Goal: Transaction & Acquisition: Book appointment/travel/reservation

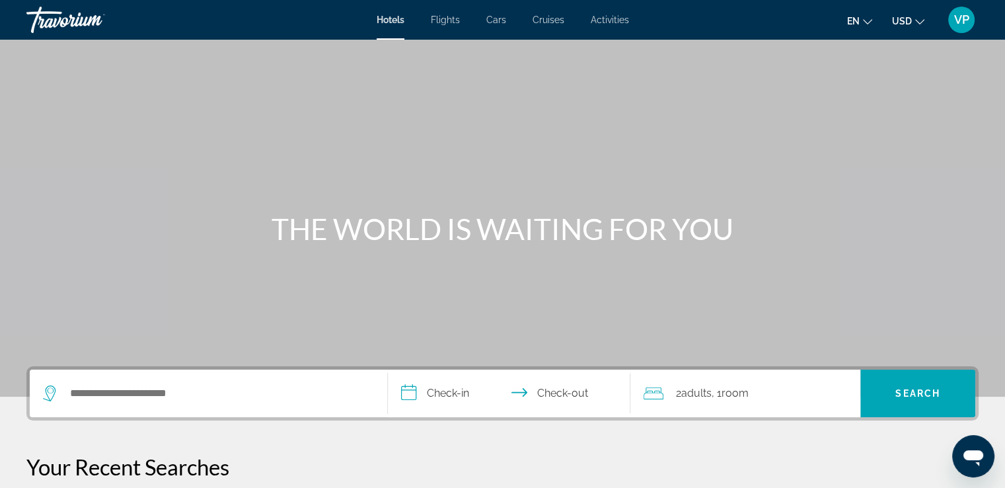
click at [389, 19] on span "Hotels" at bounding box center [391, 20] width 28 height 11
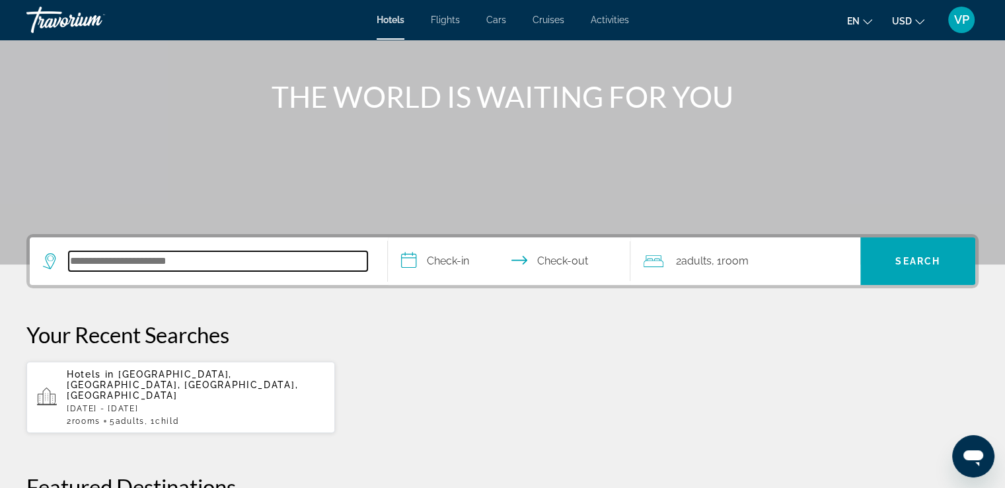
click at [202, 262] on input "Search hotel destination" at bounding box center [218, 261] width 299 height 20
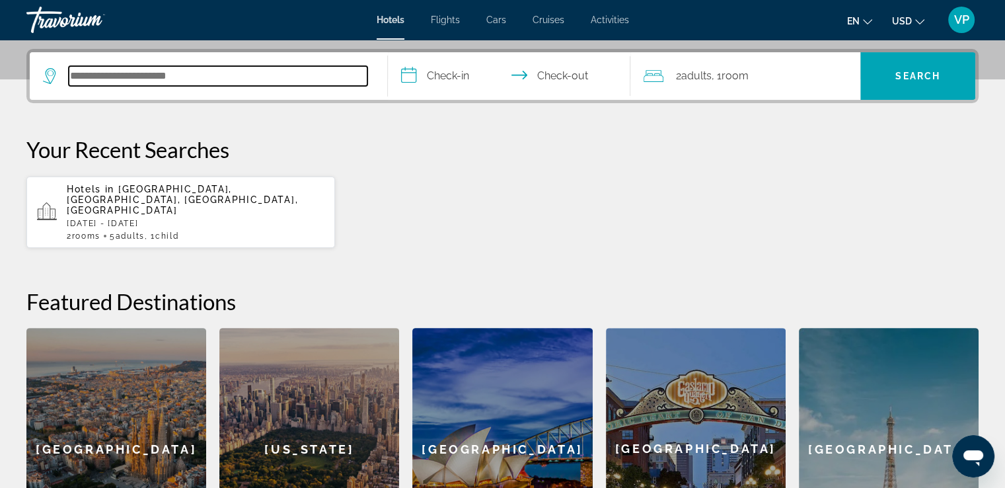
scroll to position [322, 0]
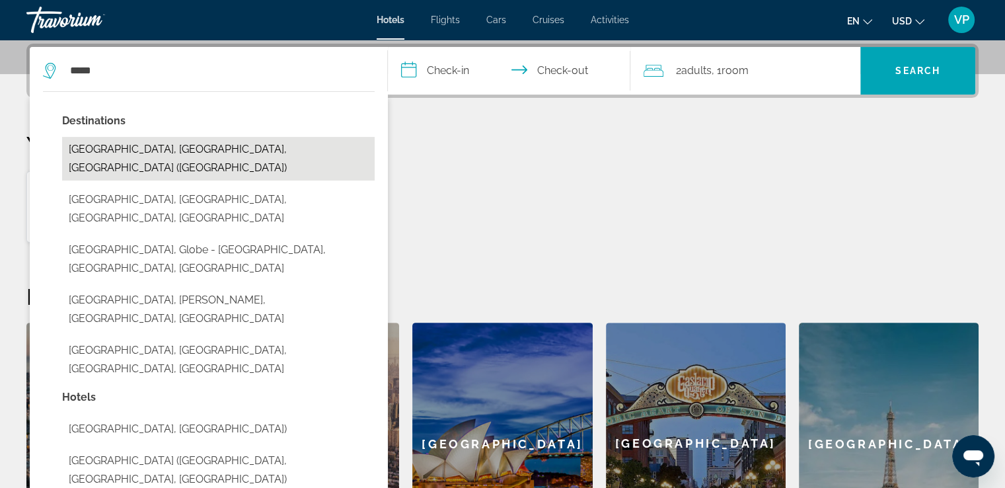
click at [170, 153] on button "[GEOGRAPHIC_DATA], [GEOGRAPHIC_DATA], [GEOGRAPHIC_DATA] ([GEOGRAPHIC_DATA])" at bounding box center [218, 159] width 313 height 44
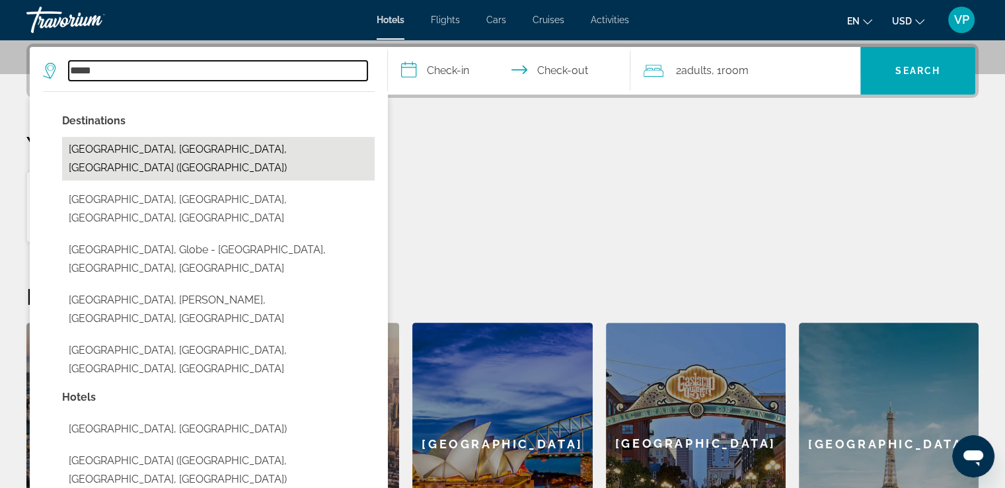
type input "**********"
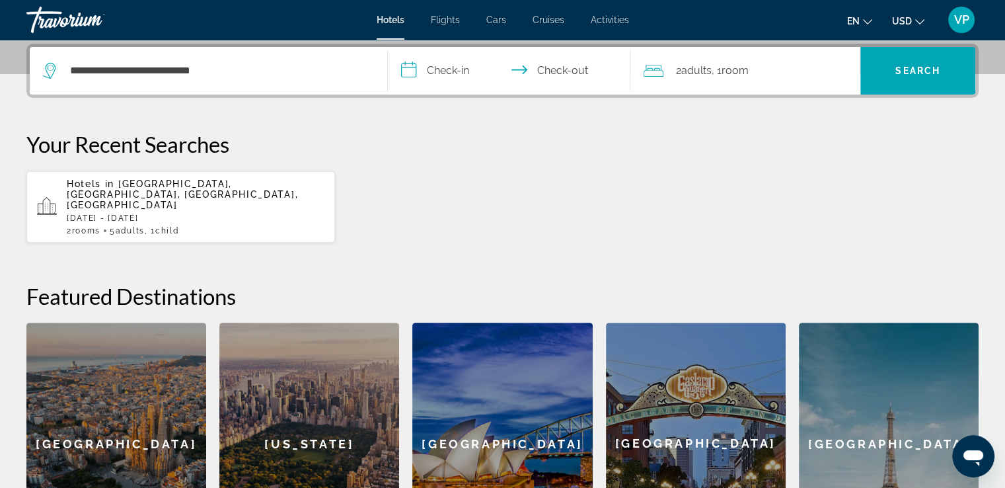
click at [444, 69] on input "**********" at bounding box center [512, 73] width 248 height 52
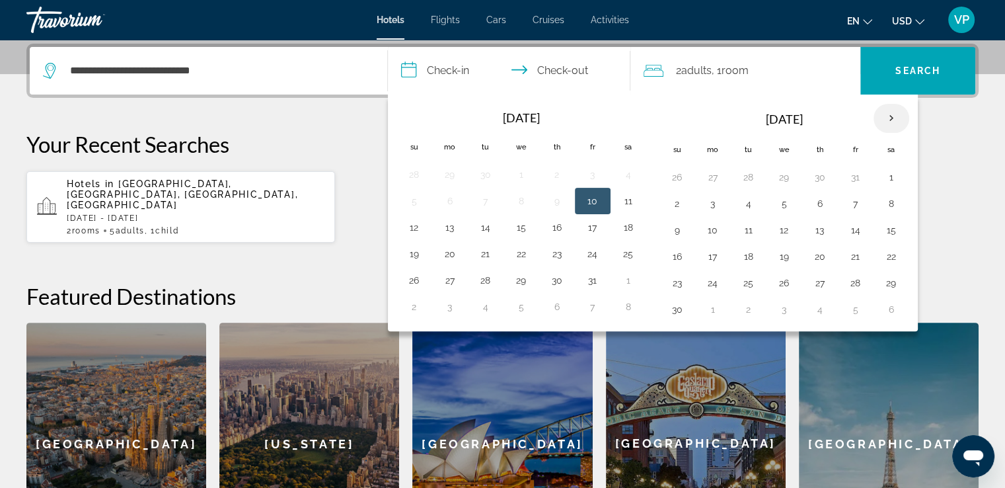
click at [886, 118] on th "Next month" at bounding box center [892, 118] width 36 height 29
click at [785, 178] on button "3" at bounding box center [784, 177] width 21 height 19
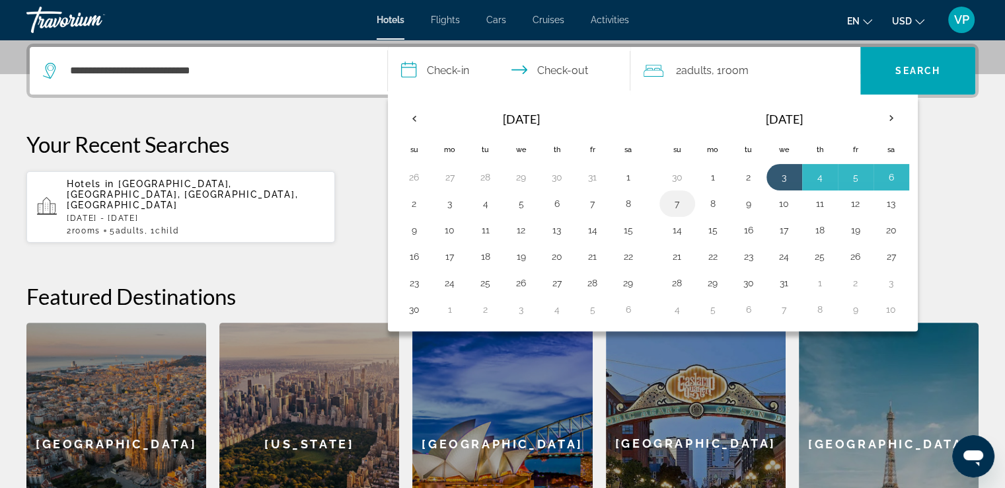
click at [679, 200] on button "7" at bounding box center [677, 203] width 21 height 19
type input "**********"
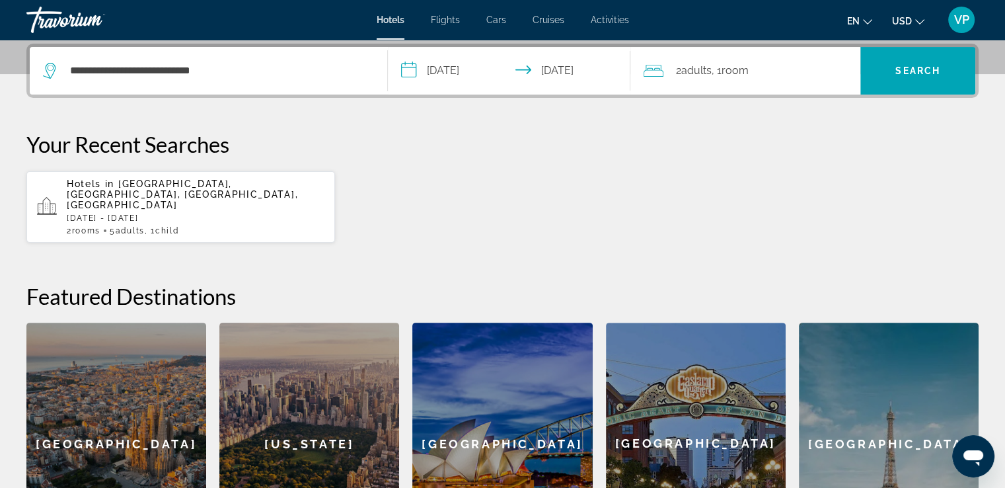
click at [711, 71] on span "Adults" at bounding box center [696, 70] width 30 height 13
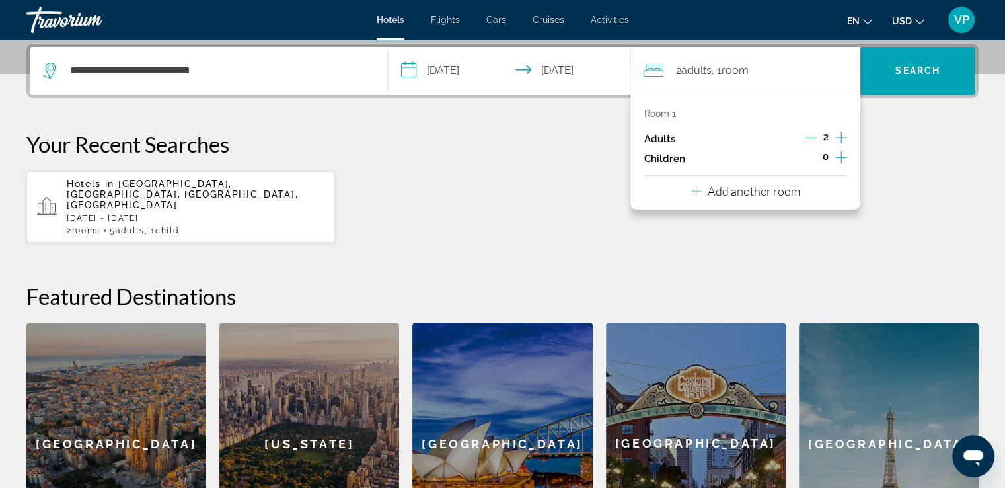
click at [839, 155] on icon "Increment children" at bounding box center [841, 157] width 12 height 16
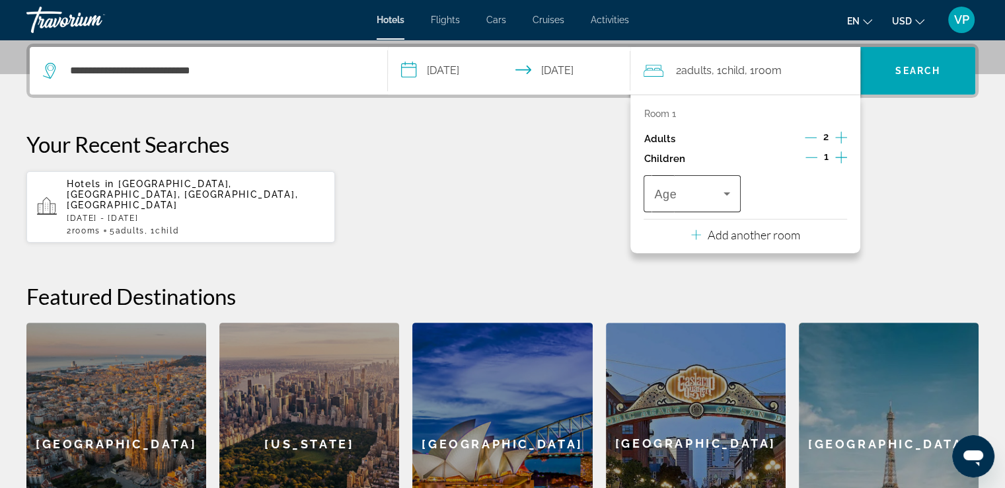
click at [730, 197] on icon "Travelers: 2 adults, 1 child" at bounding box center [727, 194] width 16 height 16
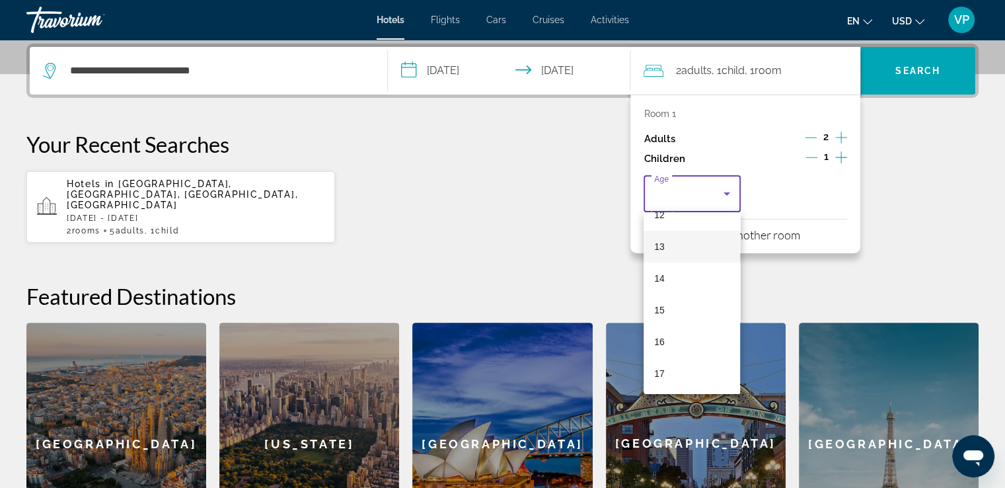
scroll to position [399, 0]
click at [692, 310] on mat-option "15" at bounding box center [692, 310] width 96 height 32
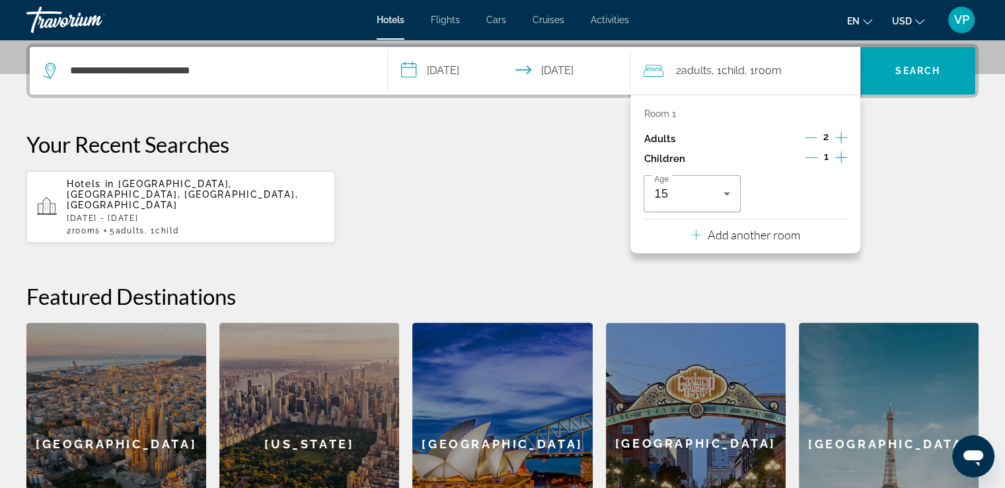
click at [732, 235] on p "Add another room" at bounding box center [754, 234] width 93 height 15
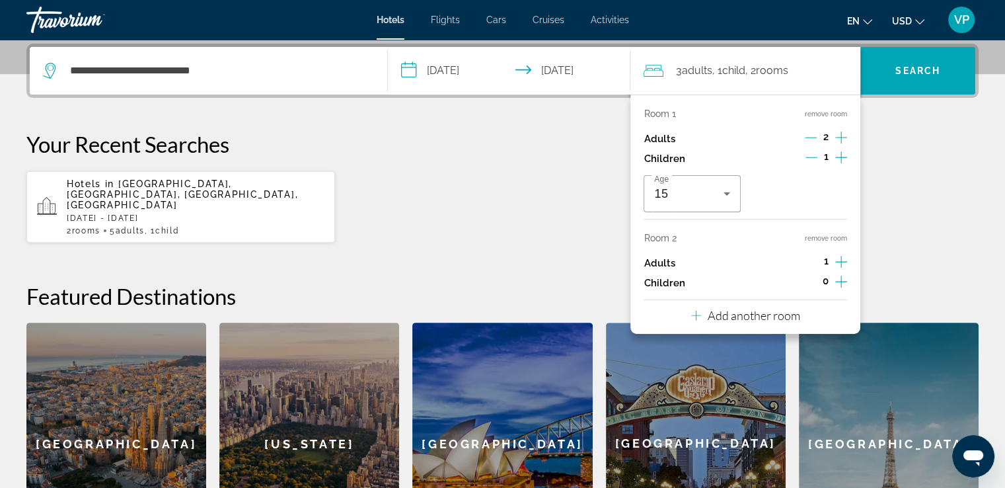
click at [840, 258] on icon "Increment adults" at bounding box center [841, 262] width 12 height 16
click at [910, 190] on div "Hotels in [GEOGRAPHIC_DATA], [GEOGRAPHIC_DATA], [GEOGRAPHIC_DATA], [GEOGRAPHIC_…" at bounding box center [502, 206] width 952 height 73
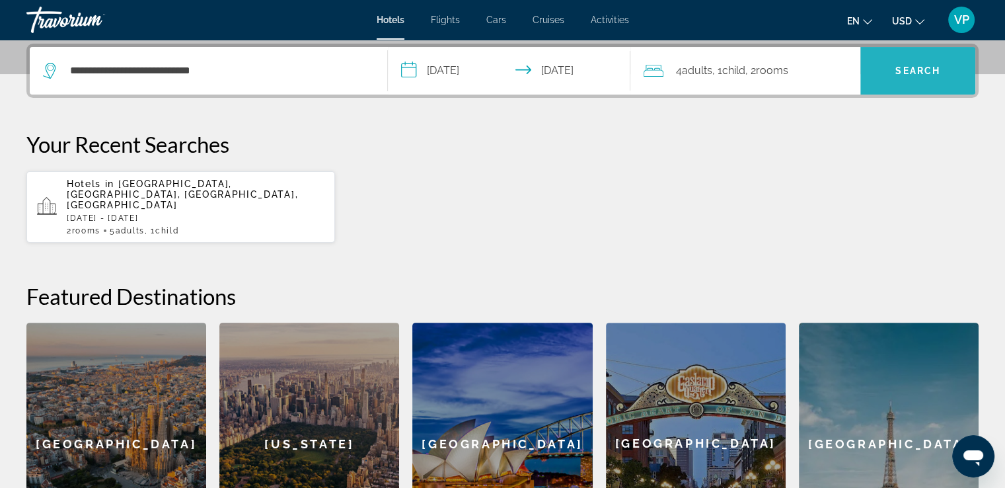
click at [899, 68] on span "Search" at bounding box center [917, 70] width 45 height 11
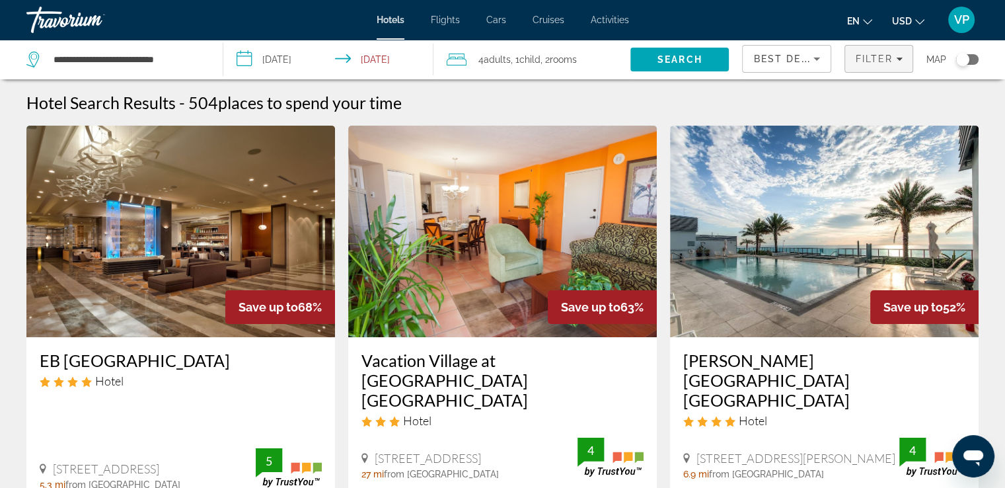
click at [896, 55] on div "Filter" at bounding box center [879, 59] width 48 height 11
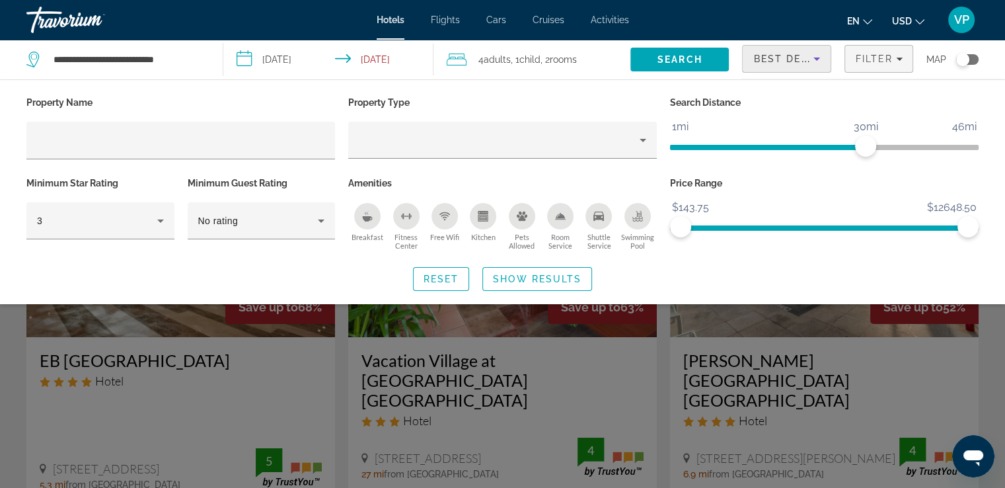
click at [816, 54] on icon "Sort by" at bounding box center [817, 59] width 16 height 16
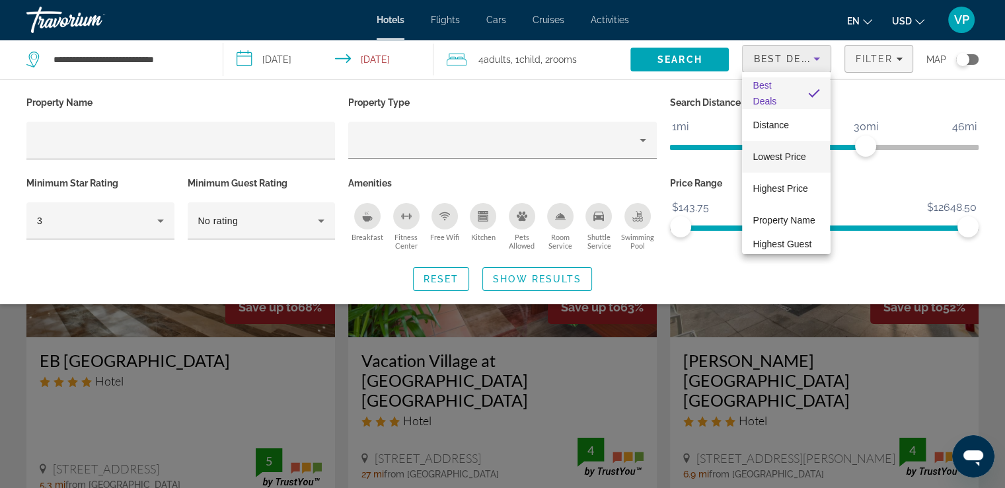
click at [788, 161] on span "Lowest Price" at bounding box center [779, 156] width 53 height 11
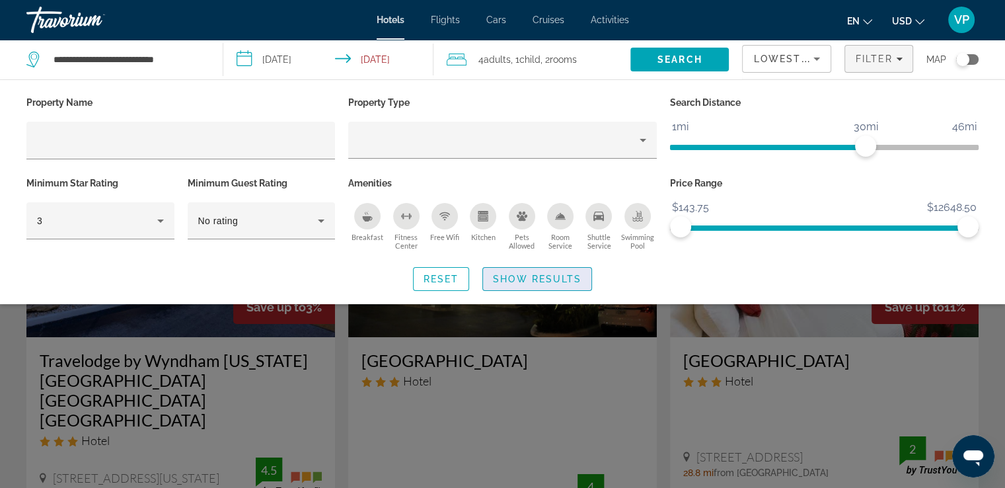
click at [520, 280] on span "Show Results" at bounding box center [537, 279] width 89 height 11
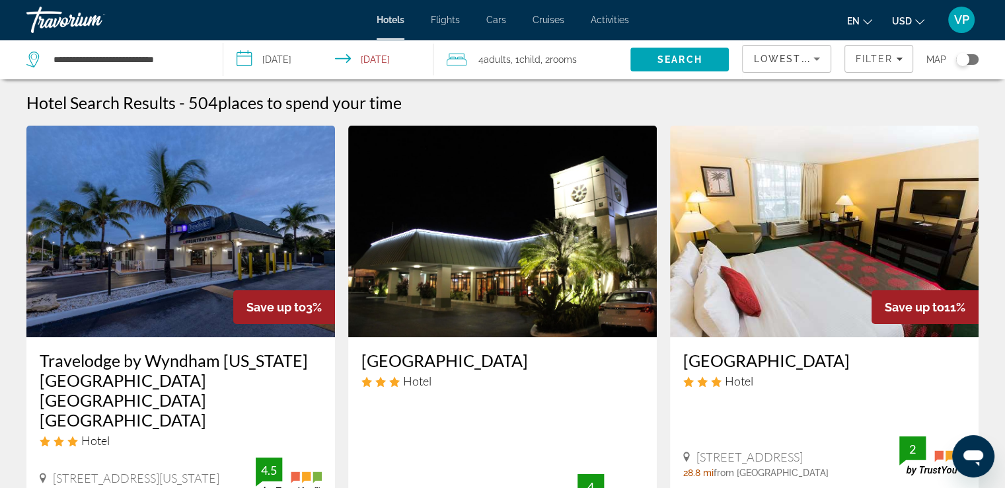
click at [974, 60] on div "Toggle map" at bounding box center [967, 59] width 22 height 11
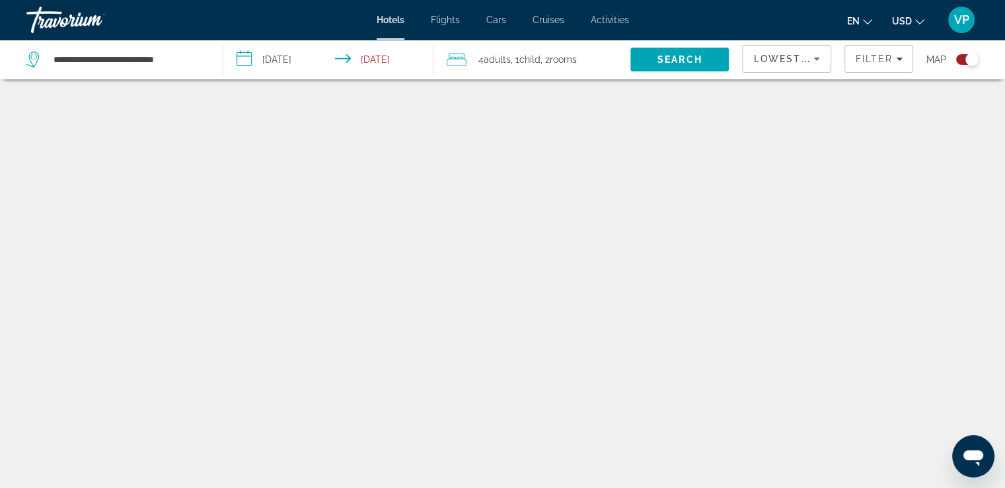
scroll to position [79, 0]
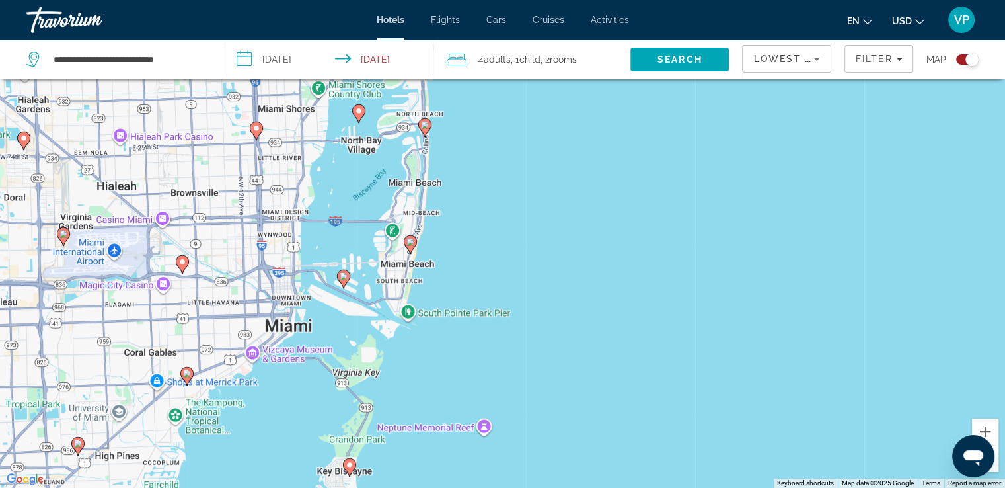
drag, startPoint x: 388, startPoint y: 257, endPoint x: 485, endPoint y: 293, distance: 103.7
click at [484, 293] on div "To activate drag with keyboard, press Alt + Enter. Once in keyboard drag state,…" at bounding box center [502, 244] width 1005 height 488
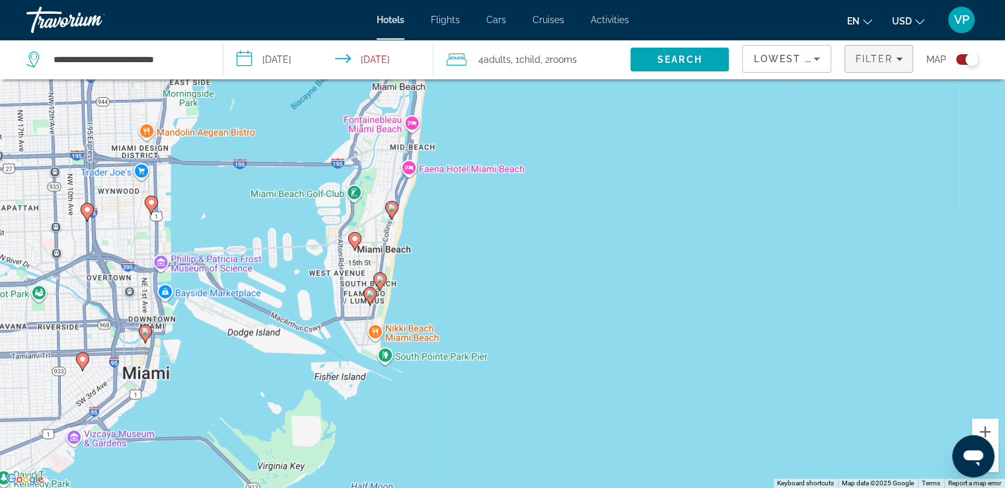
click at [898, 61] on icon "Filters" at bounding box center [899, 59] width 7 height 7
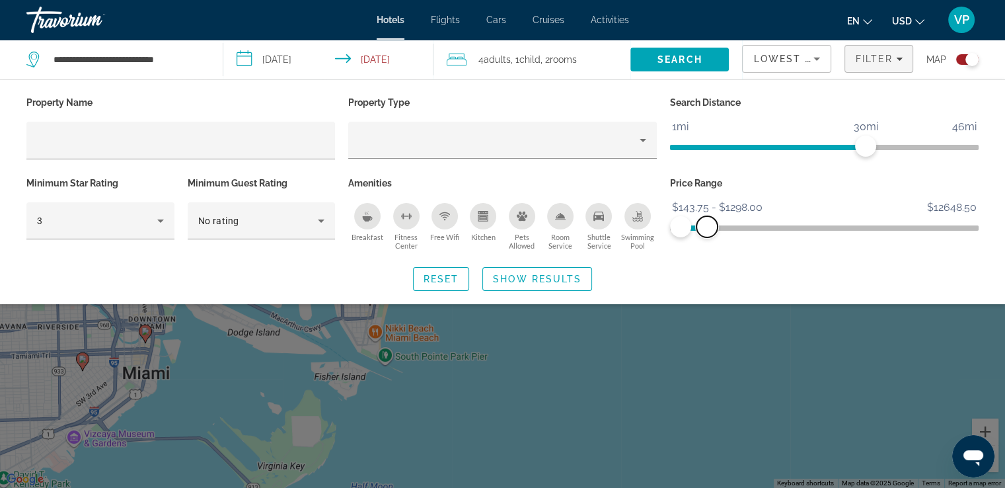
drag, startPoint x: 918, startPoint y: 227, endPoint x: 706, endPoint y: 236, distance: 211.6
click at [706, 237] on div "Price Range $143.75 $12648.50 $143.75 $1298.00 $143.75 - $1298.00" at bounding box center [824, 214] width 322 height 80
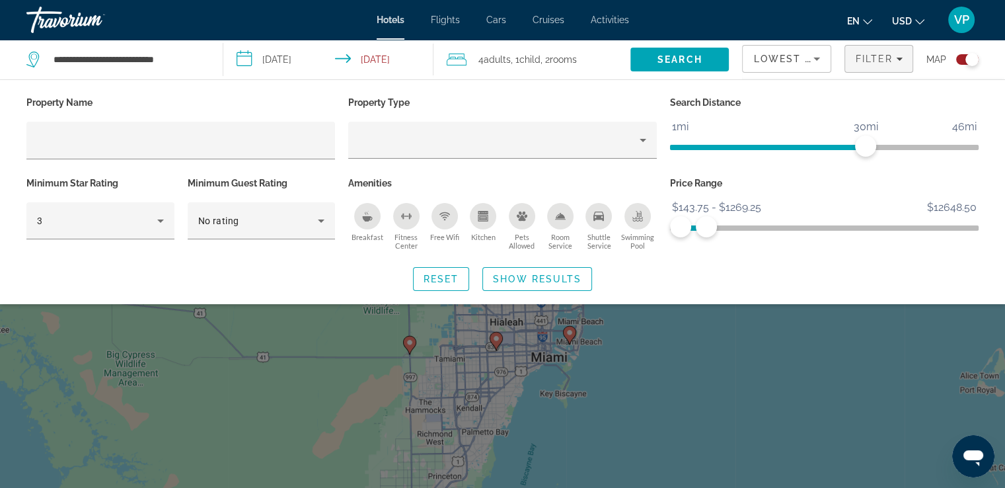
click at [693, 334] on div "Search widget" at bounding box center [502, 342] width 1005 height 289
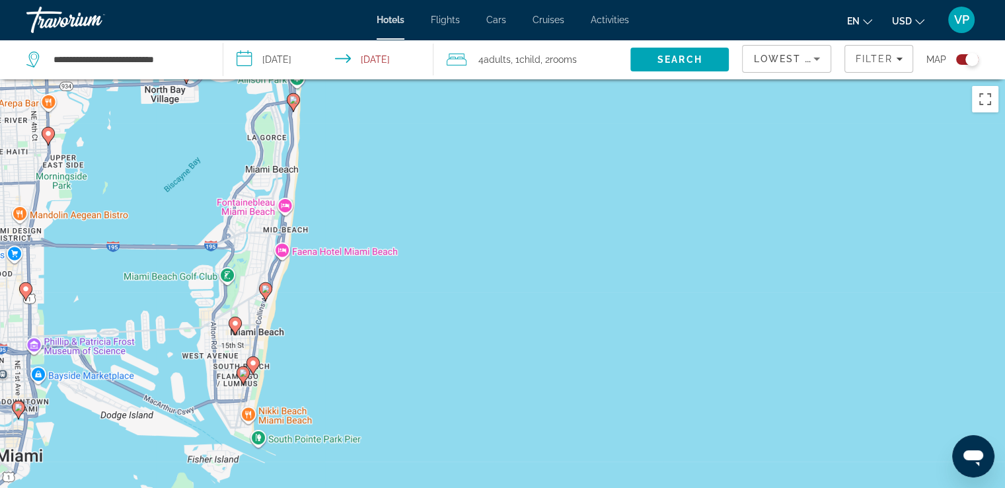
click at [235, 323] on image "Main content" at bounding box center [235, 323] width 8 height 8
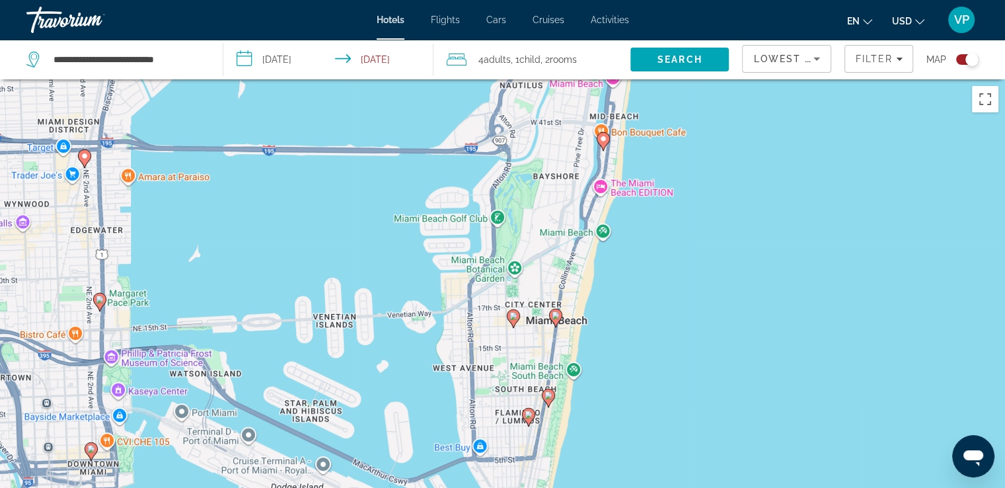
click at [958, 61] on div "Toggle map" at bounding box center [967, 59] width 22 height 11
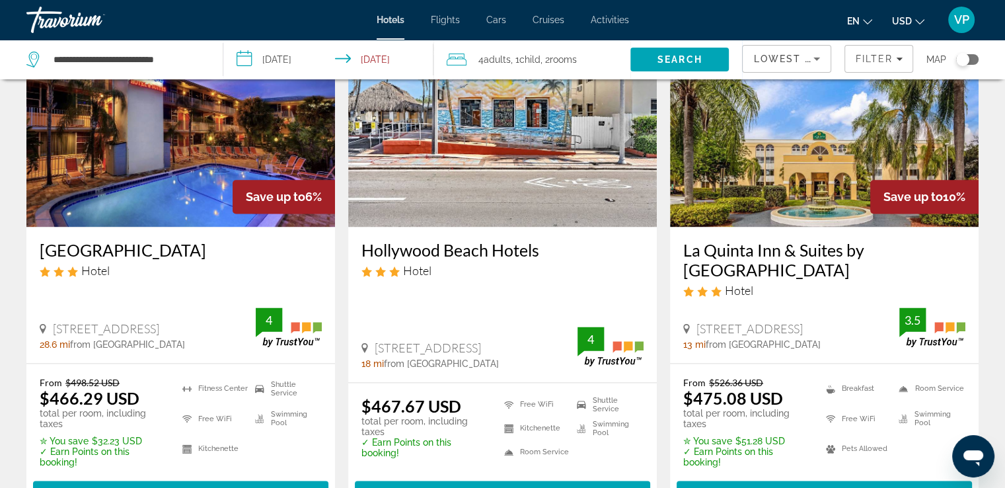
scroll to position [1718, 0]
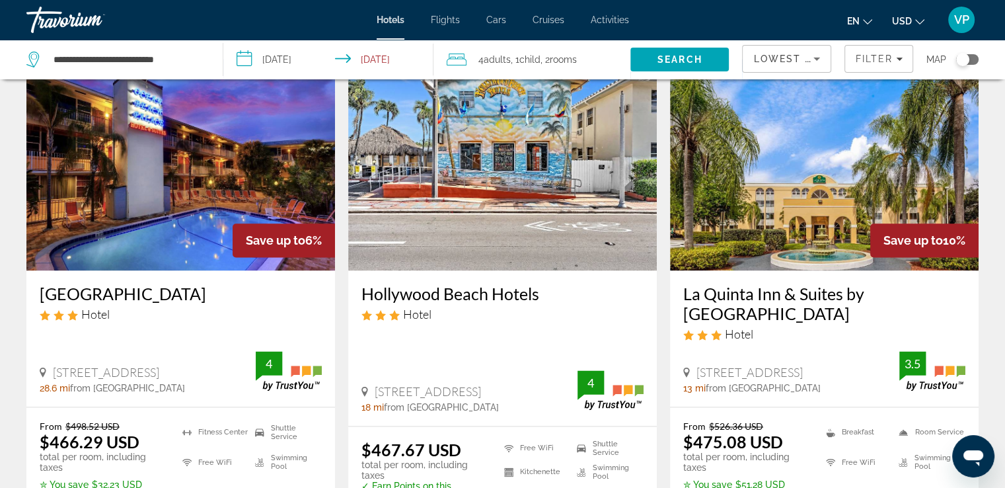
click at [503, 283] on h3 "Hollywood Beach Hotels" at bounding box center [502, 293] width 282 height 20
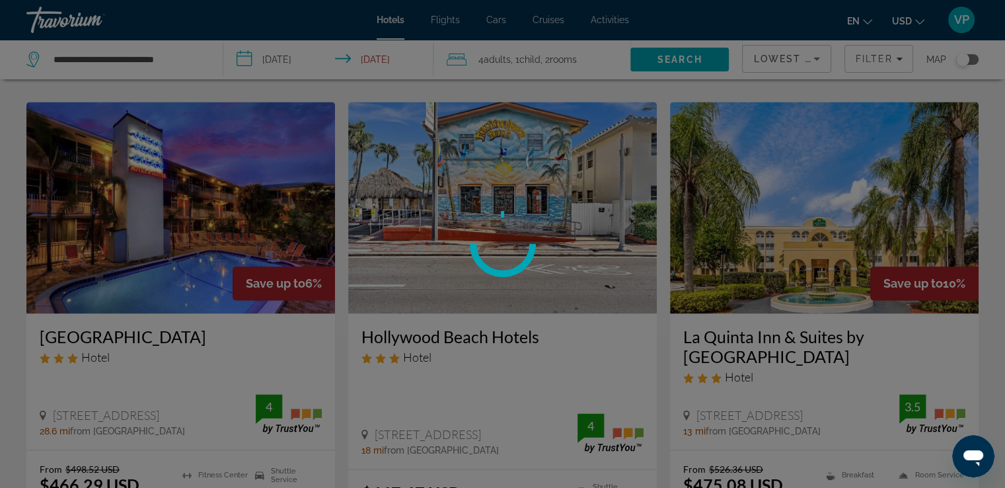
scroll to position [1586, 0]
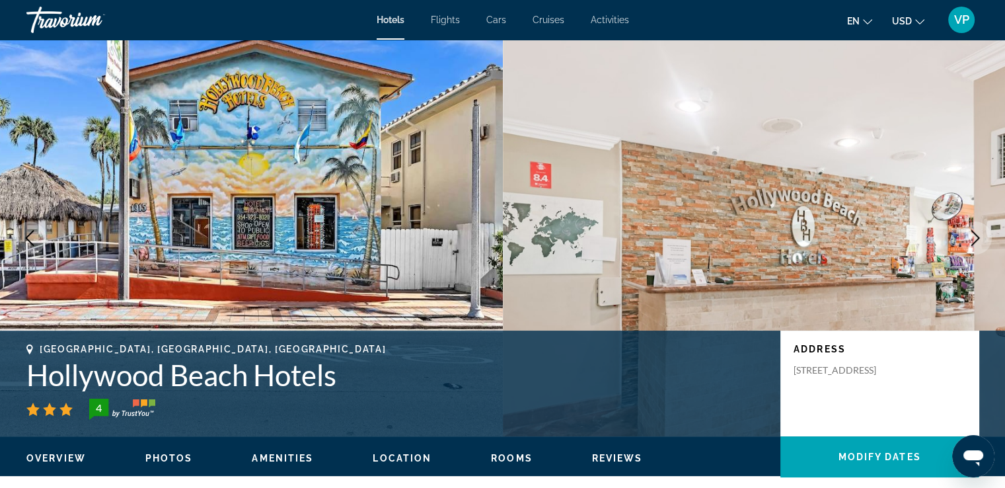
click at [975, 236] on icon "Next image" at bounding box center [975, 238] width 16 height 16
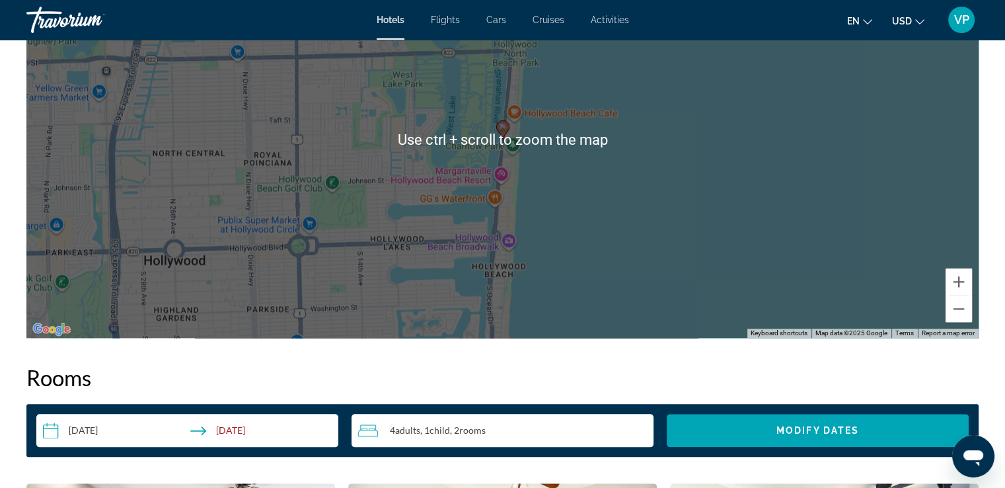
scroll to position [1256, 0]
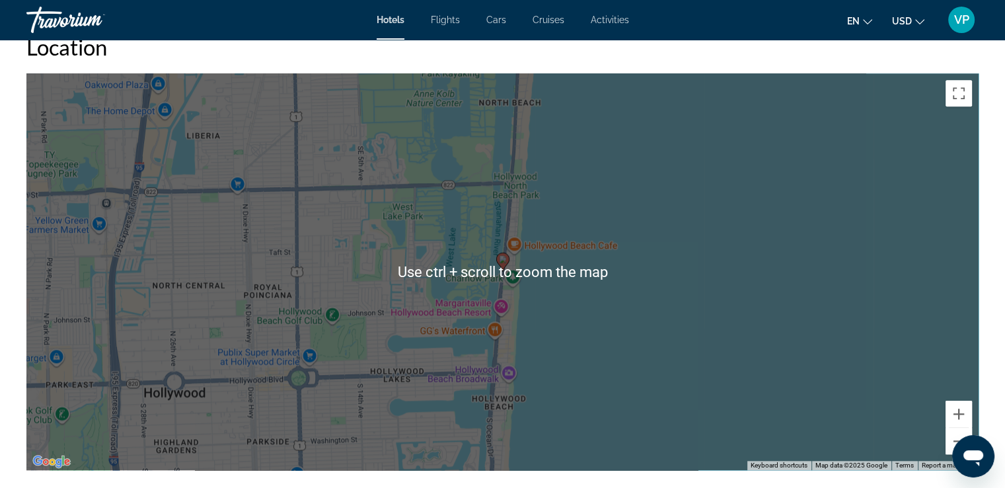
click at [570, 299] on div "To activate drag with keyboard, press Alt + Enter. Once in keyboard drag state,…" at bounding box center [502, 271] width 952 height 396
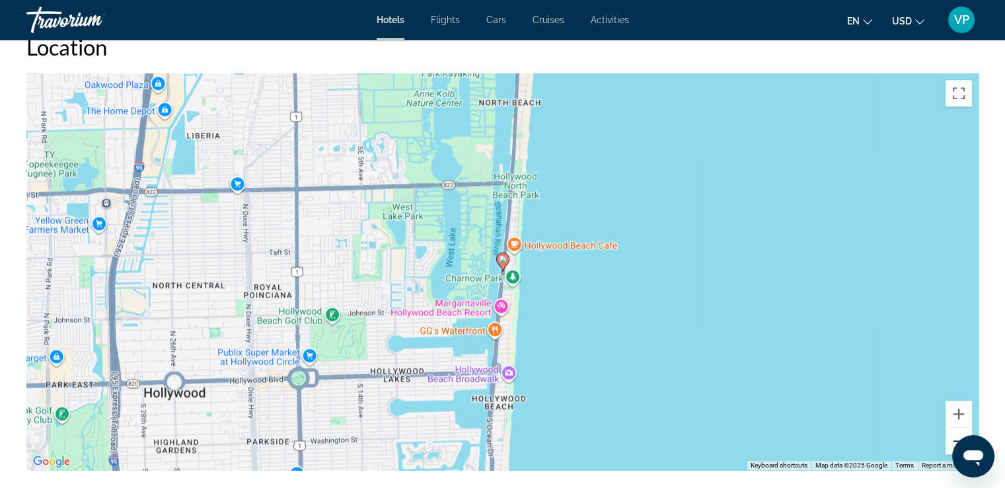
click at [950, 443] on button "Zoom out" at bounding box center [959, 441] width 26 height 26
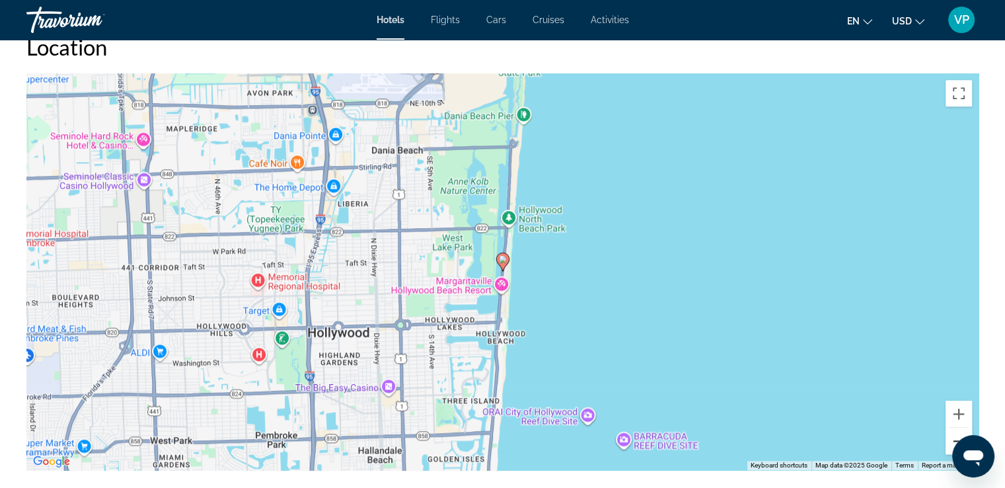
click at [949, 442] on button "Zoom out" at bounding box center [959, 441] width 26 height 26
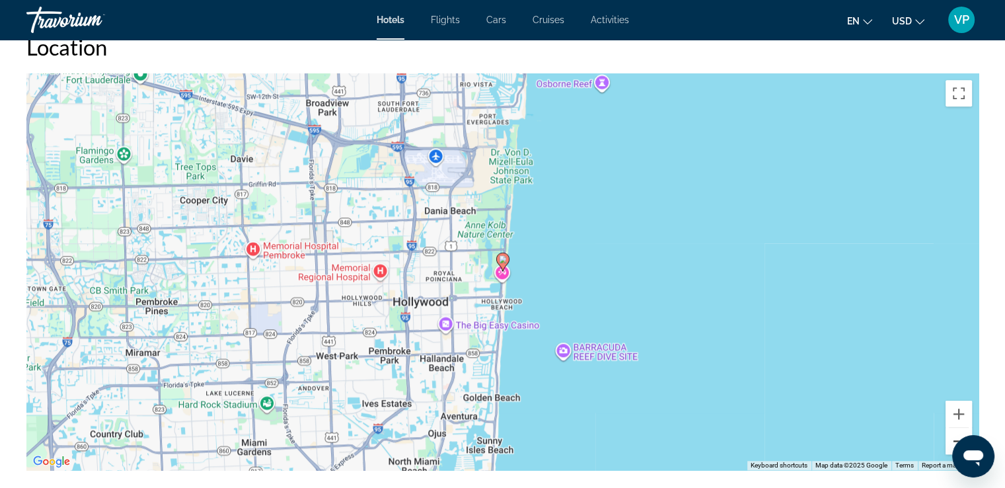
click at [946, 441] on button "Zoom out" at bounding box center [959, 441] width 26 height 26
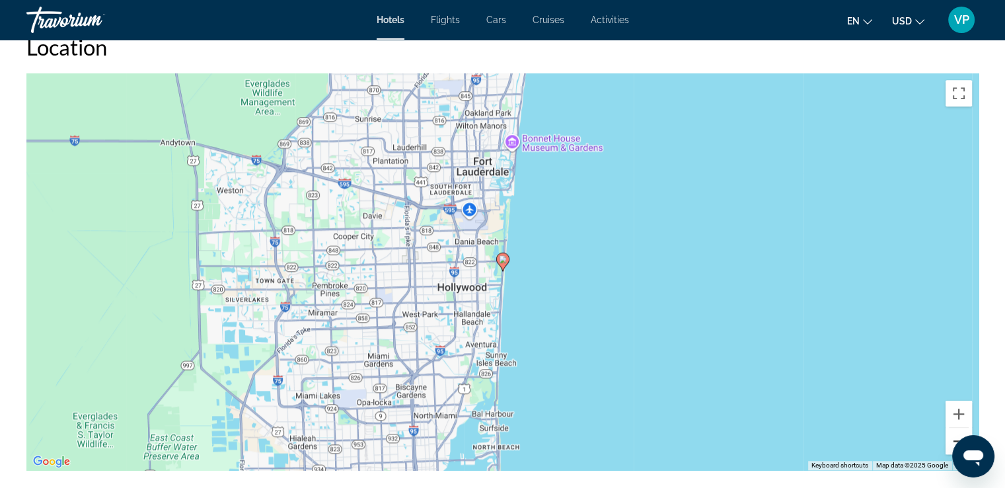
click at [946, 441] on button "Zoom out" at bounding box center [959, 441] width 26 height 26
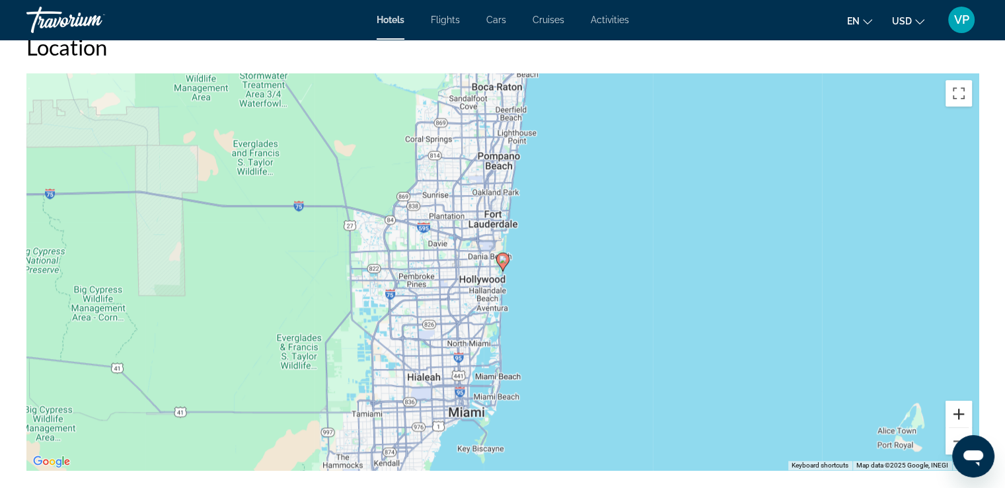
click at [962, 413] on button "Zoom in" at bounding box center [959, 413] width 26 height 26
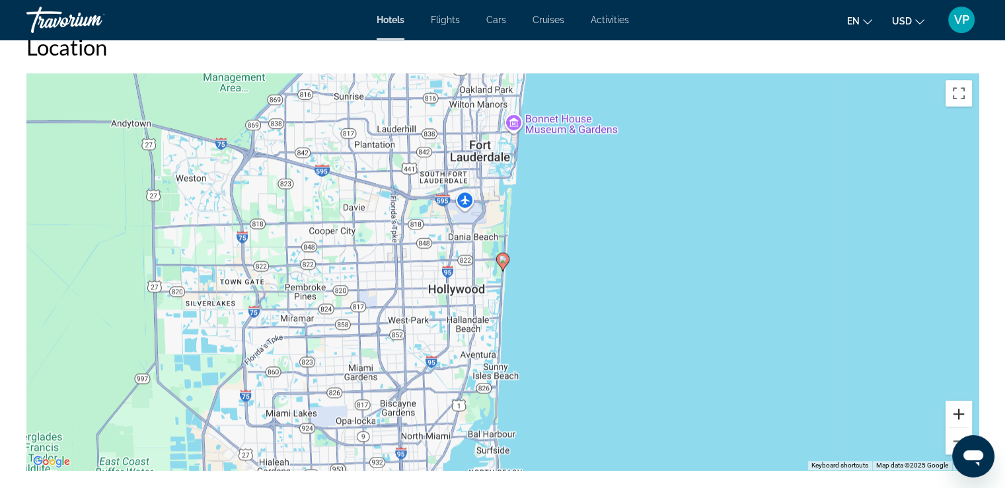
click at [962, 413] on button "Zoom in" at bounding box center [959, 413] width 26 height 26
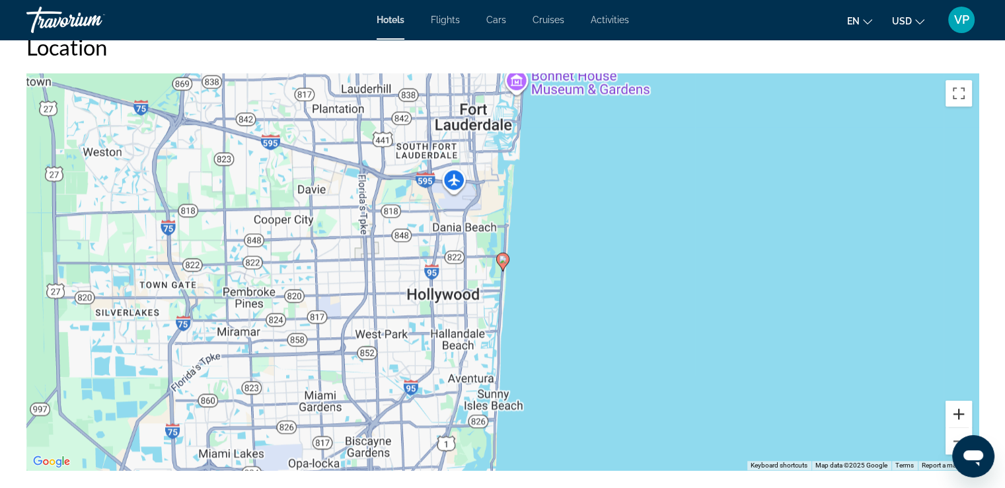
click at [962, 413] on button "Zoom in" at bounding box center [959, 413] width 26 height 26
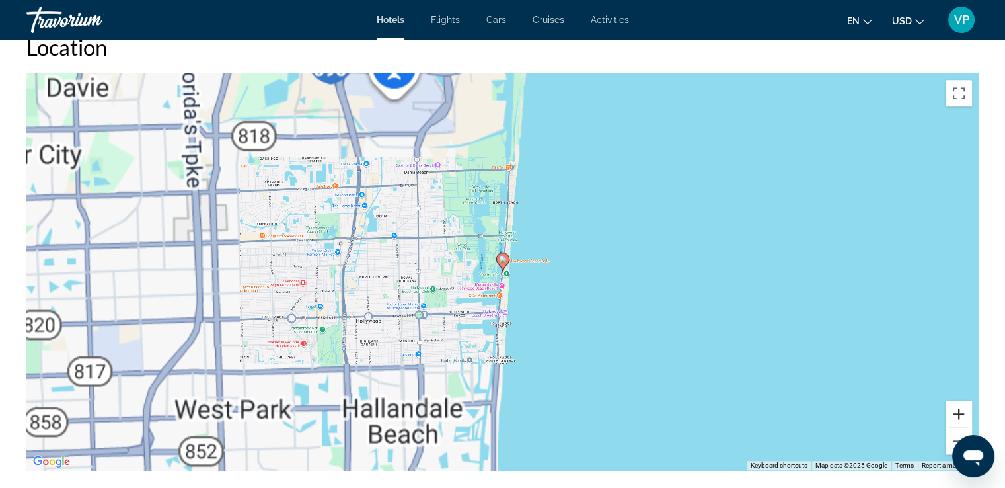
click at [961, 413] on button "Zoom in" at bounding box center [959, 413] width 26 height 26
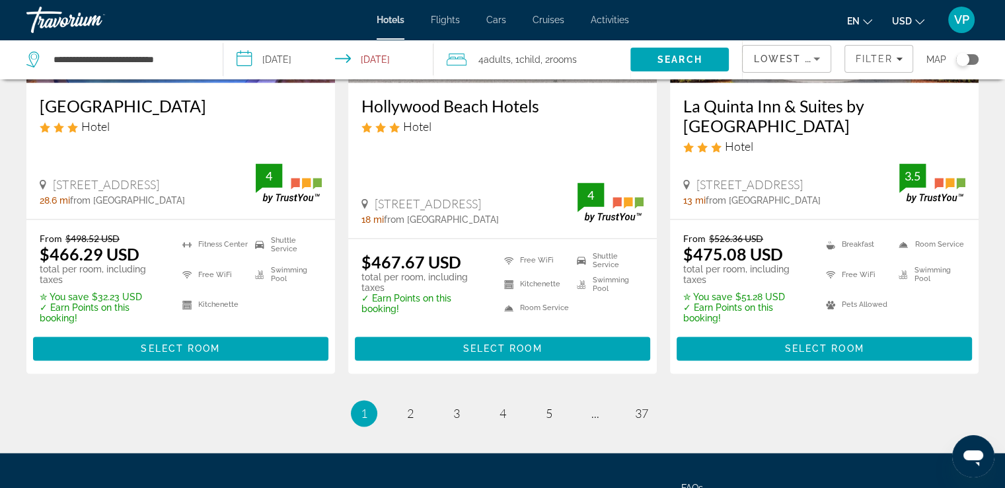
scroll to position [1774, 0]
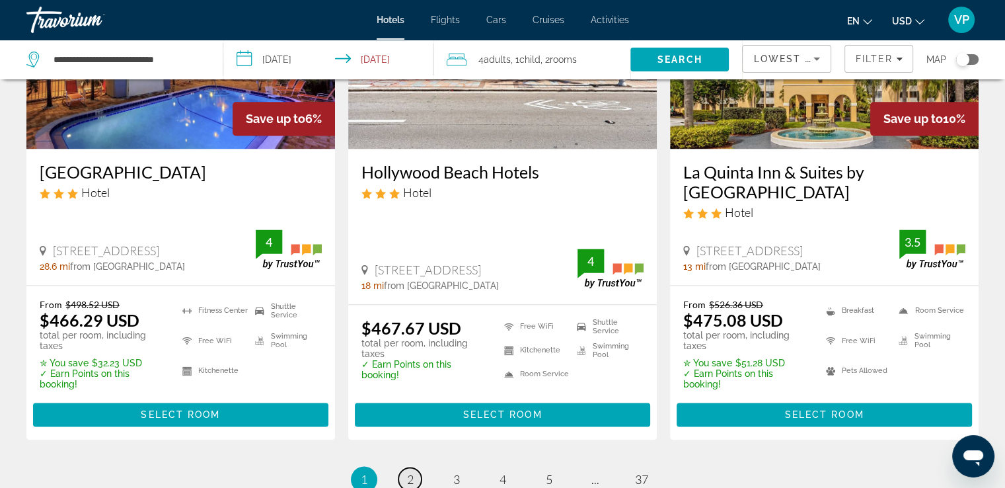
click at [412, 472] on span "2" at bounding box center [410, 479] width 7 height 15
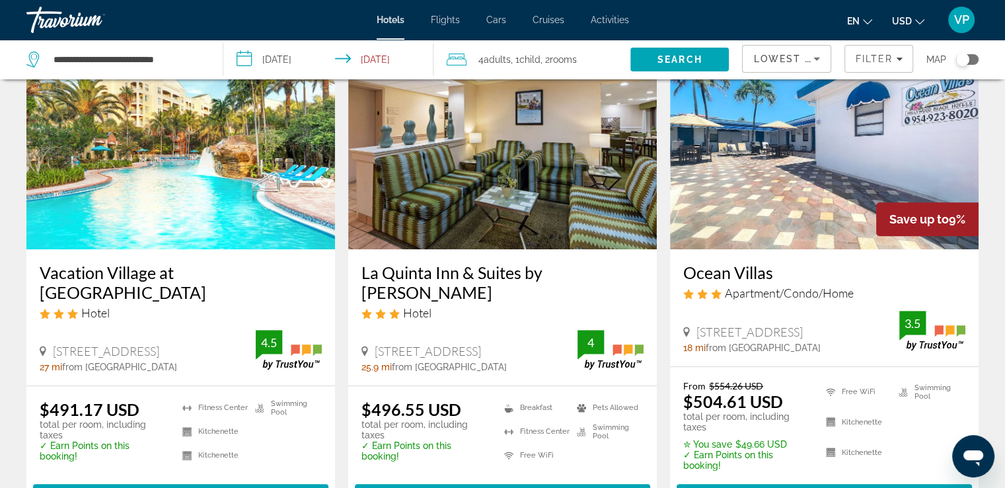
scroll to position [595, 0]
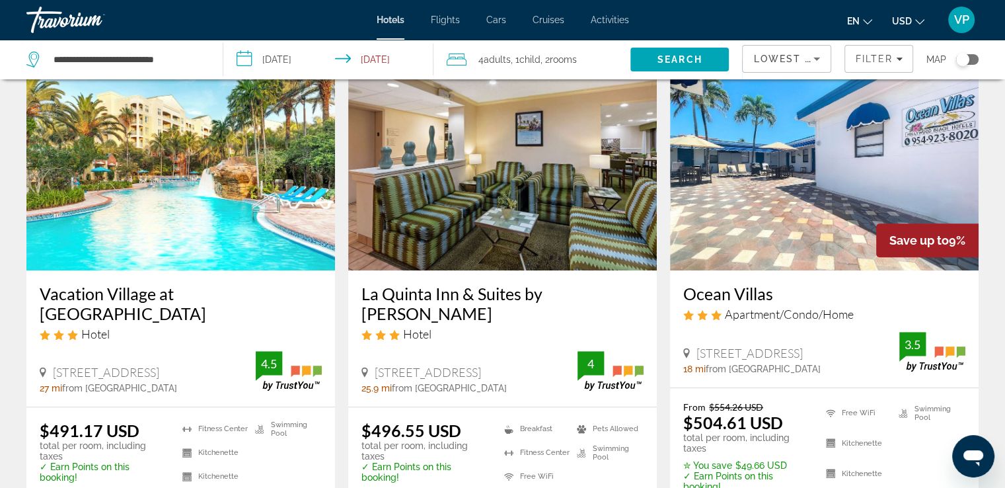
click at [324, 154] on img "Main content" at bounding box center [180, 164] width 309 height 211
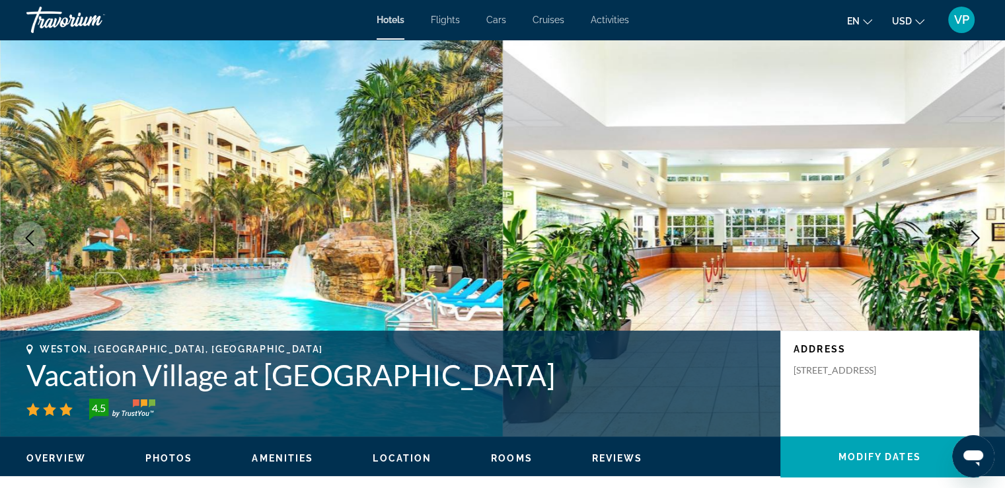
click at [973, 237] on icon "Next image" at bounding box center [975, 238] width 16 height 16
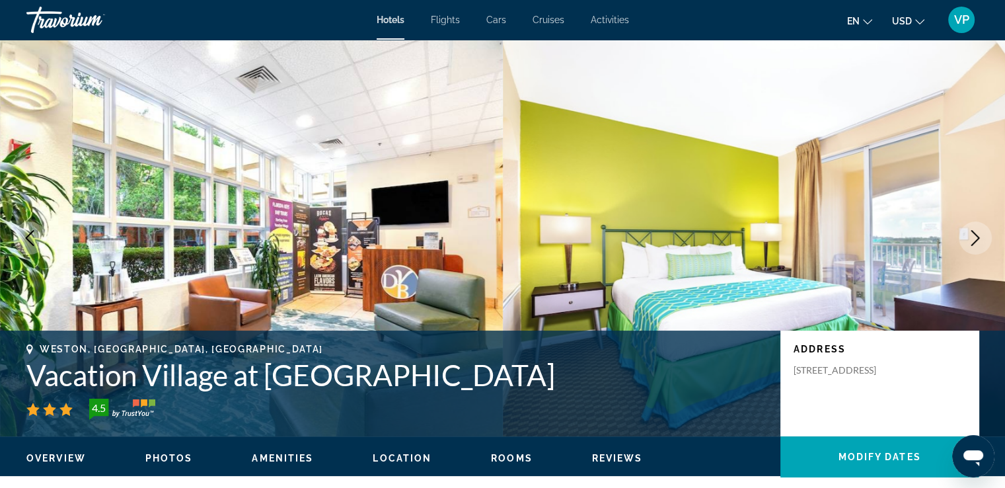
click at [974, 237] on icon "Next image" at bounding box center [975, 238] width 16 height 16
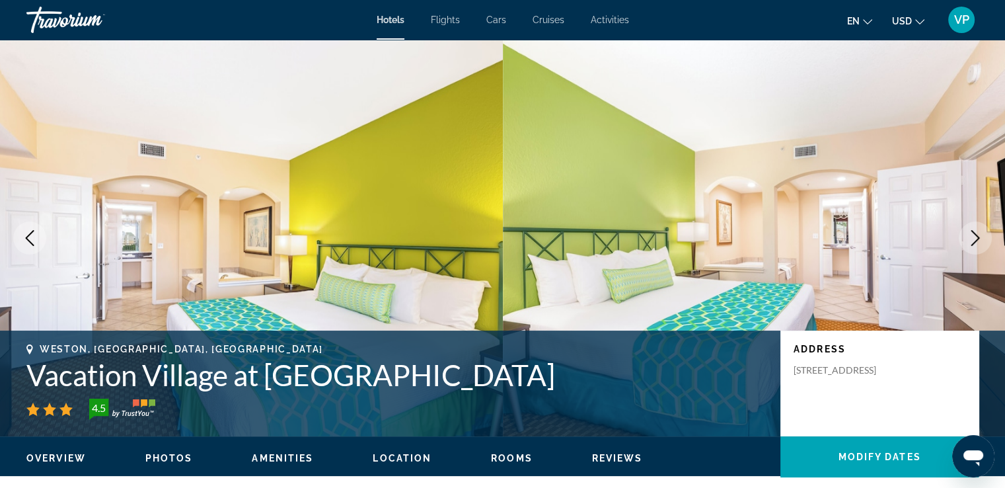
click at [974, 237] on icon "Next image" at bounding box center [975, 238] width 16 height 16
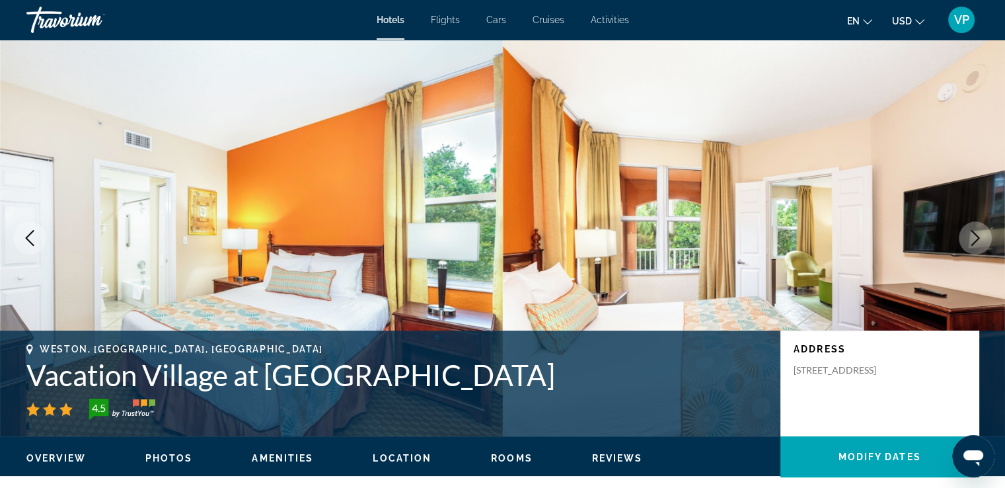
click at [974, 237] on icon "Next image" at bounding box center [975, 238] width 16 height 16
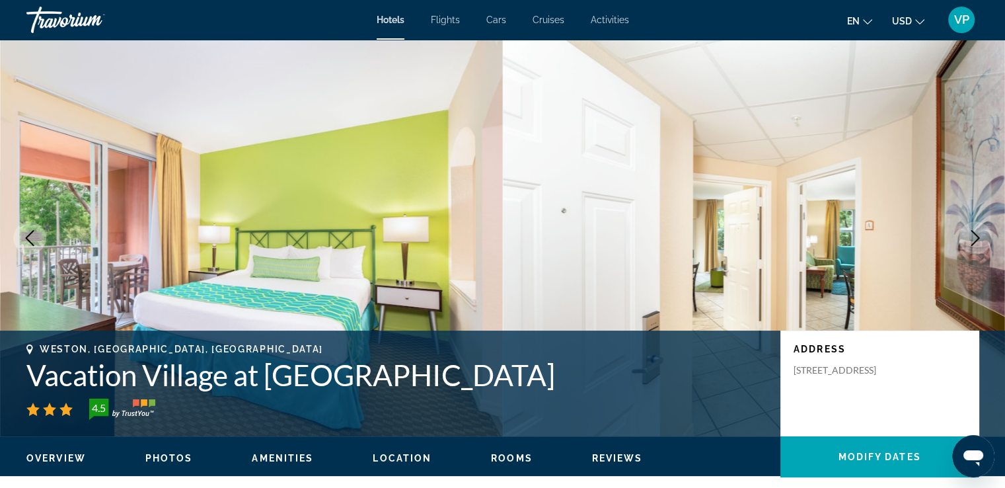
click at [974, 237] on icon "Next image" at bounding box center [975, 238] width 16 height 16
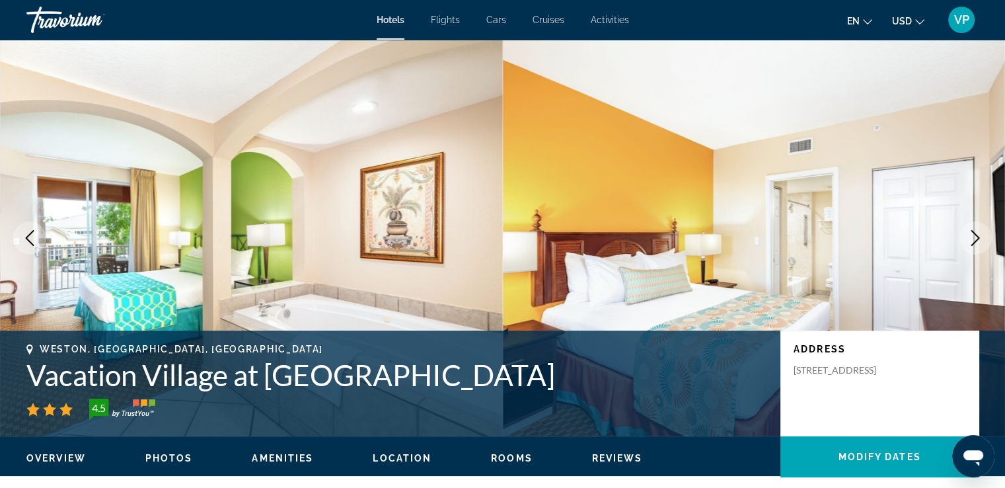
click at [974, 237] on icon "Next image" at bounding box center [975, 238] width 16 height 16
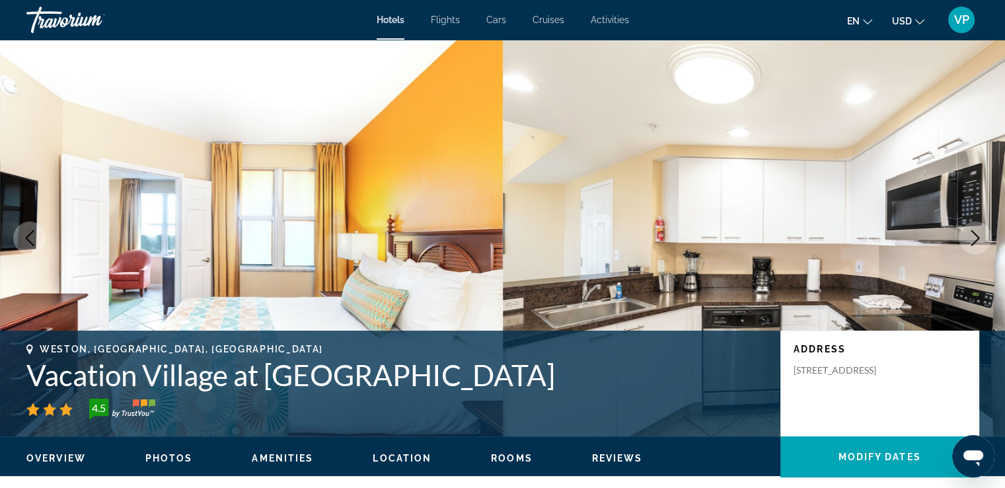
click at [973, 237] on icon "Next image" at bounding box center [975, 238] width 16 height 16
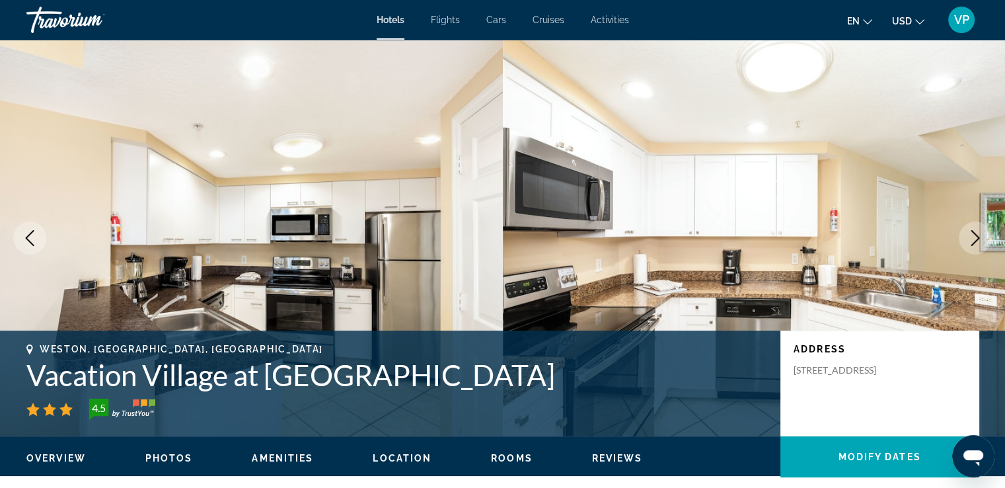
click at [973, 237] on icon "Next image" at bounding box center [975, 238] width 16 height 16
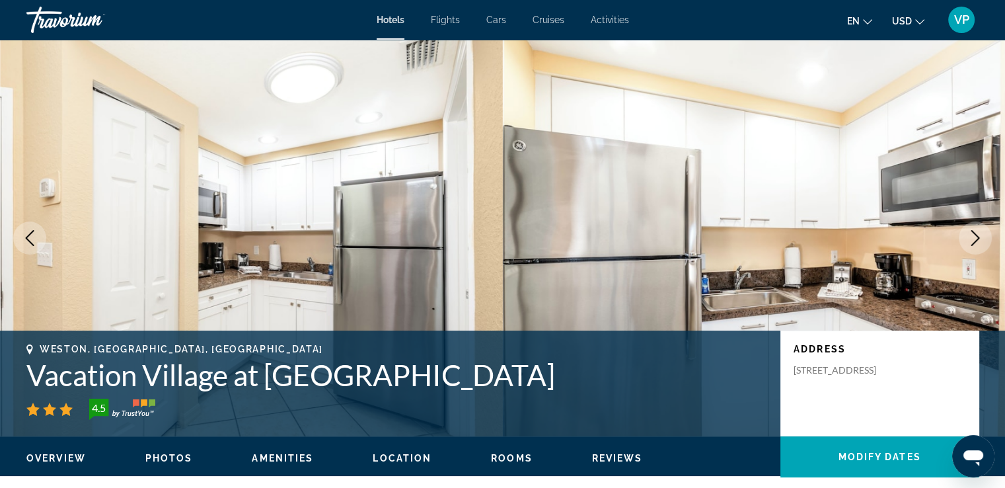
click at [973, 237] on icon "Next image" at bounding box center [975, 238] width 16 height 16
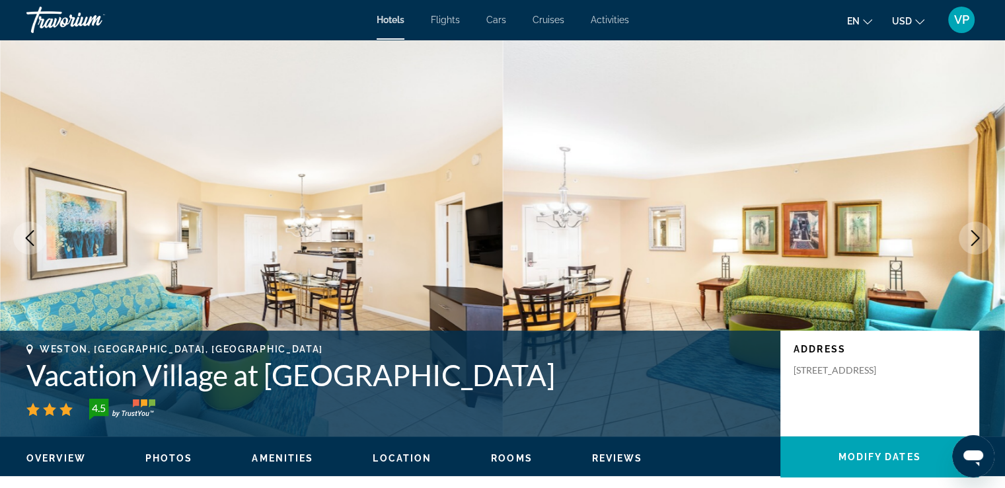
click at [973, 237] on icon "Next image" at bounding box center [975, 238] width 16 height 16
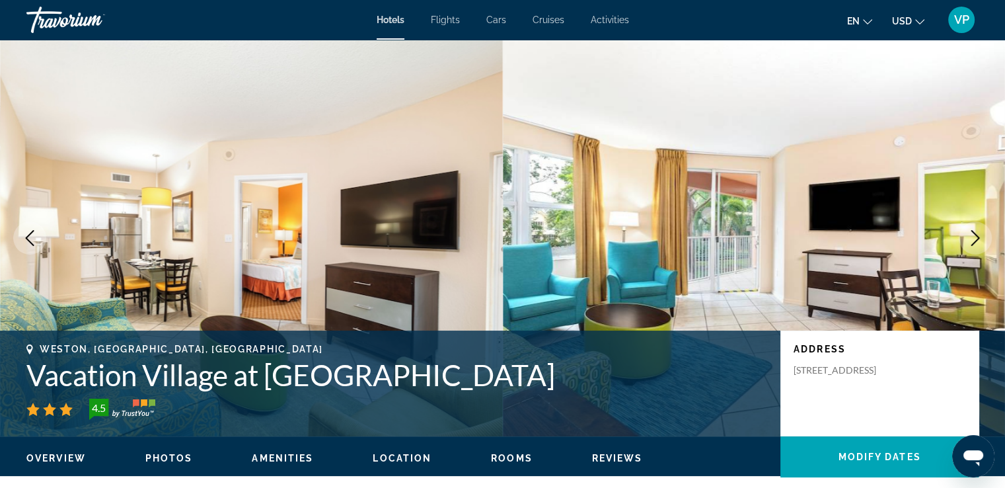
click at [973, 237] on icon "Next image" at bounding box center [975, 238] width 16 height 16
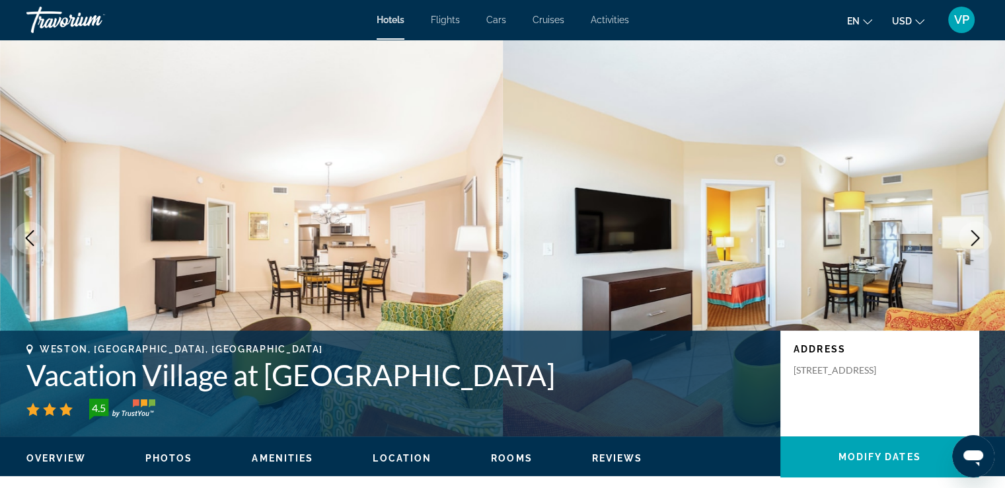
click at [973, 237] on icon "Next image" at bounding box center [975, 238] width 16 height 16
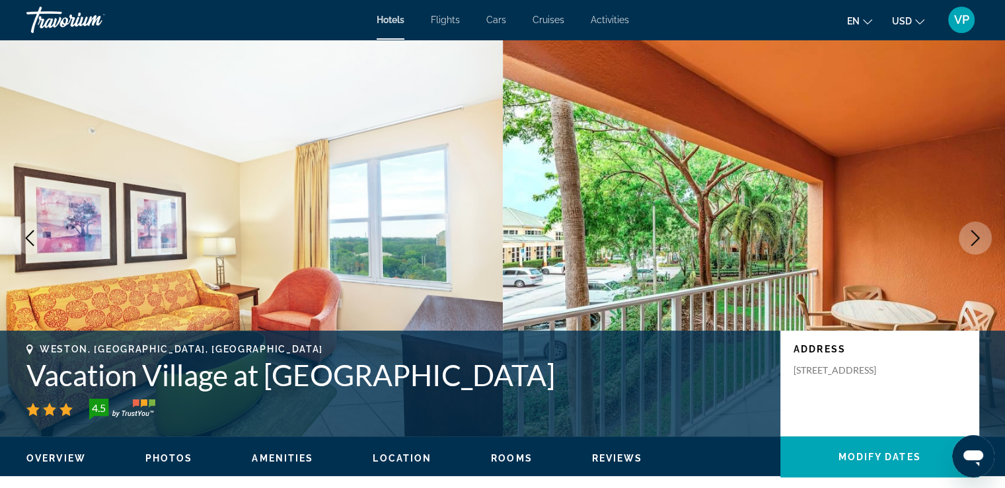
click at [973, 237] on icon "Next image" at bounding box center [975, 238] width 16 height 16
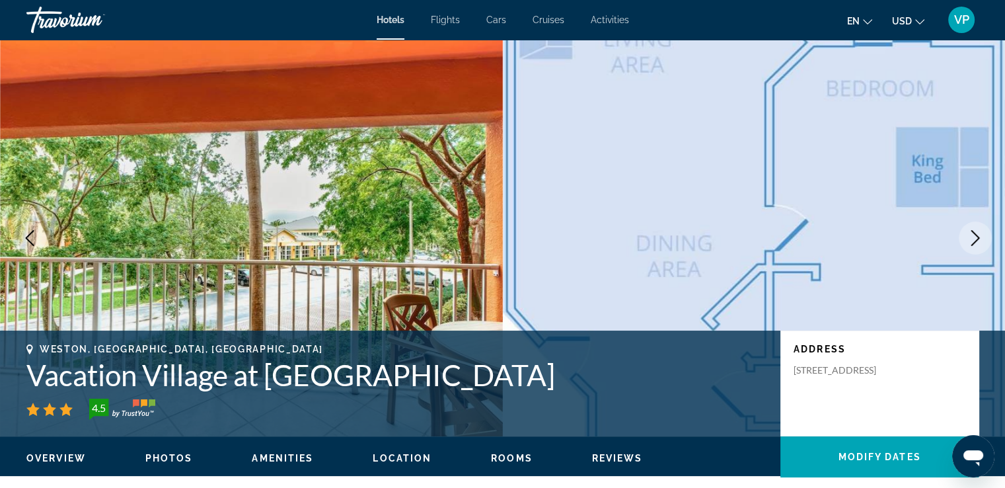
click at [973, 237] on icon "Next image" at bounding box center [975, 238] width 16 height 16
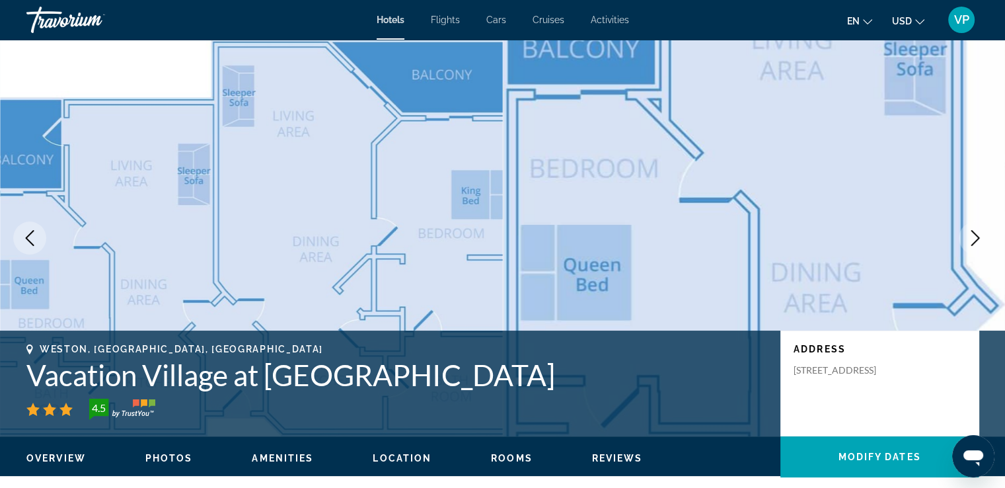
click at [973, 237] on icon "Next image" at bounding box center [975, 238] width 16 height 16
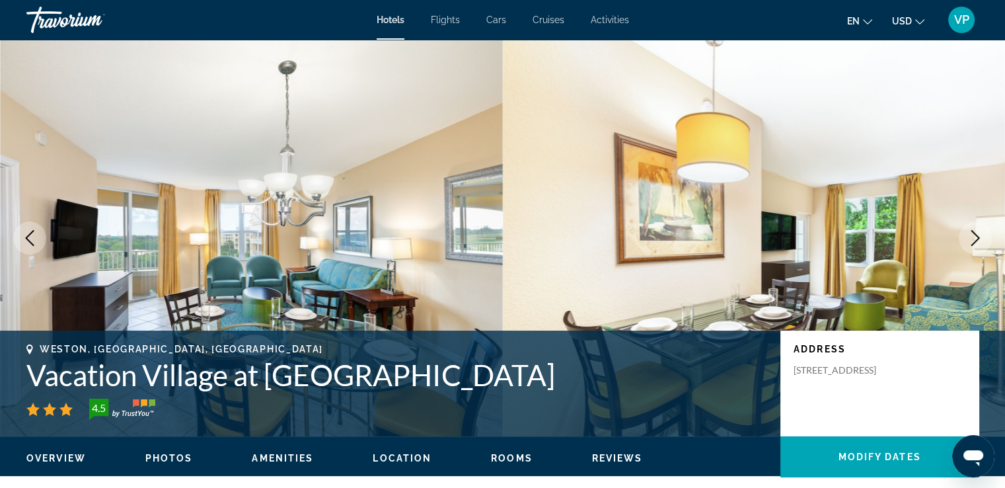
click at [973, 237] on icon "Next image" at bounding box center [975, 238] width 16 height 16
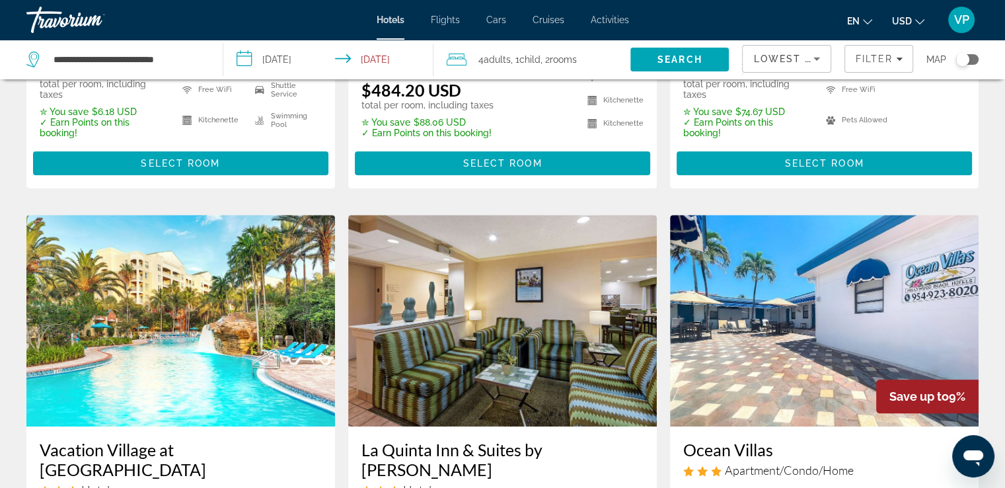
scroll to position [330, 0]
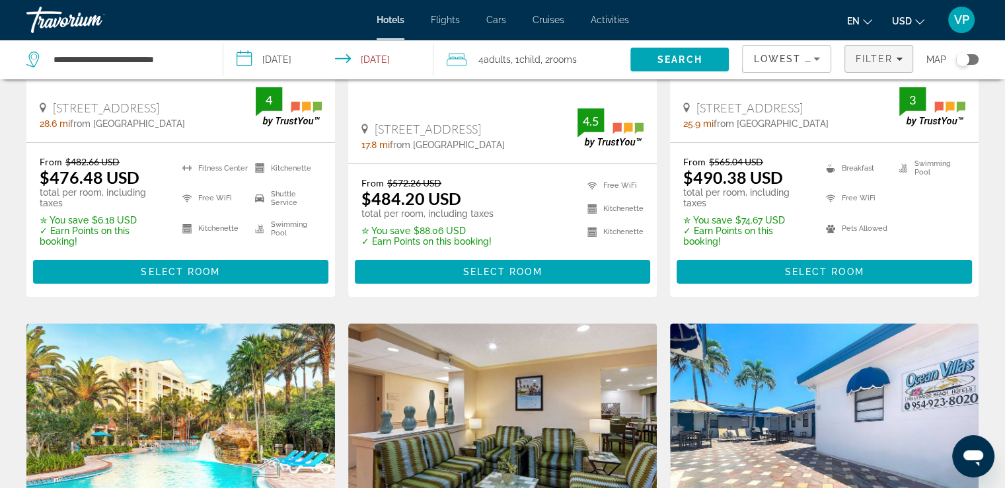
click at [903, 61] on span "Filters" at bounding box center [878, 59] width 67 height 32
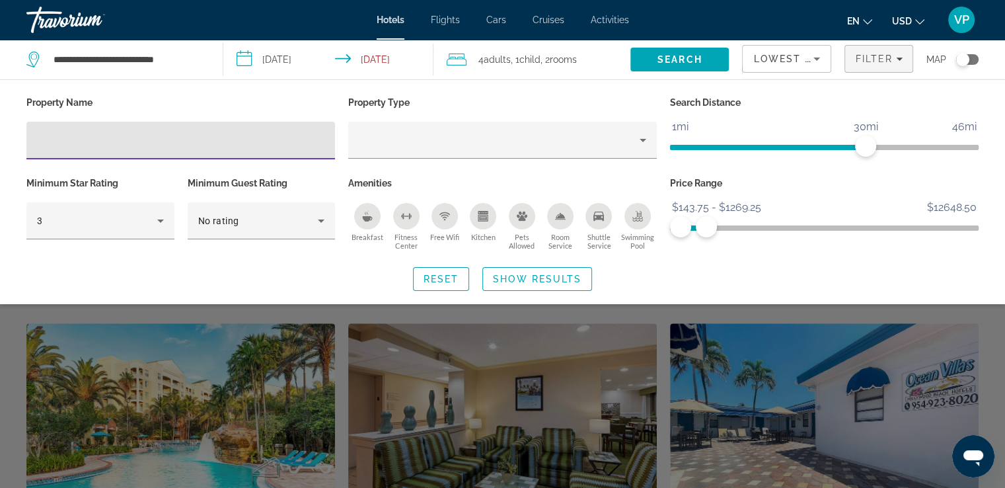
click at [756, 292] on div "Property Name Property Type Search Distance 1mi 46mi 30mi Minimum Star Rating 3…" at bounding box center [502, 191] width 1005 height 225
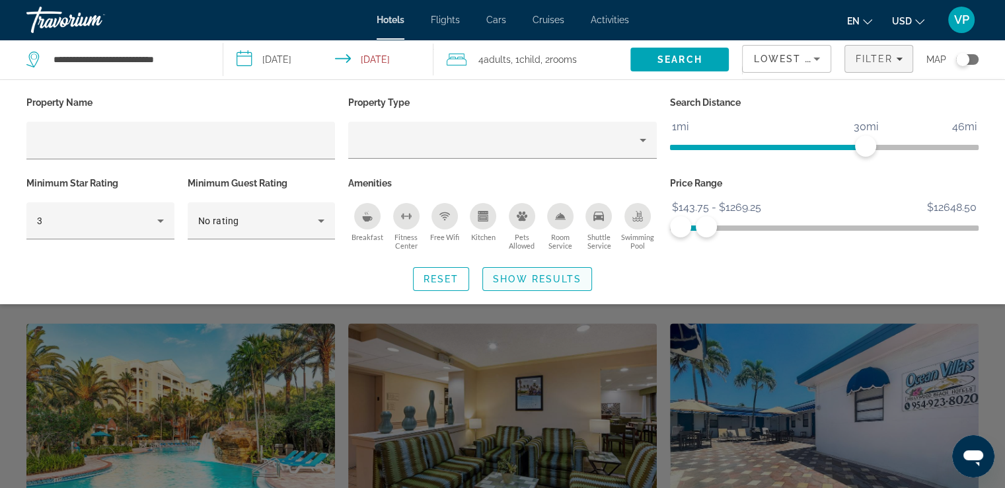
click at [515, 279] on span "Show Results" at bounding box center [537, 279] width 89 height 11
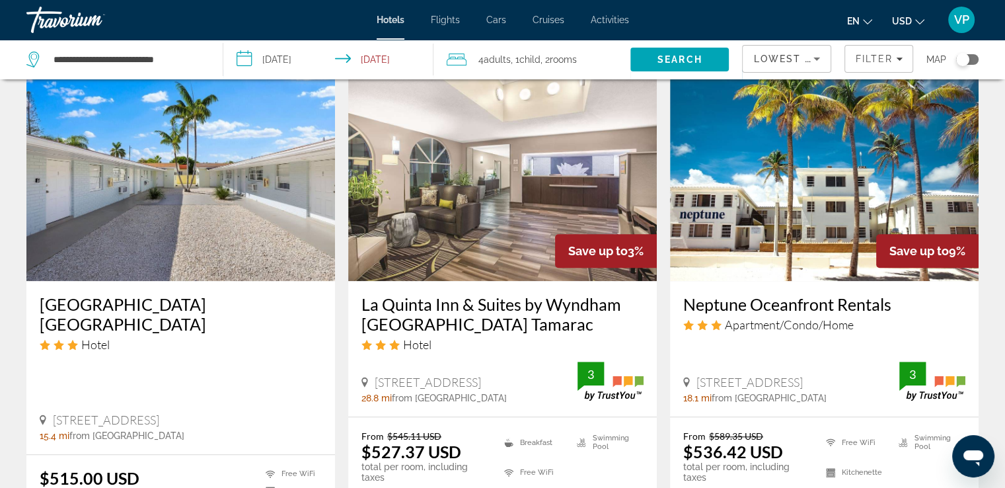
scroll to position [1088, 0]
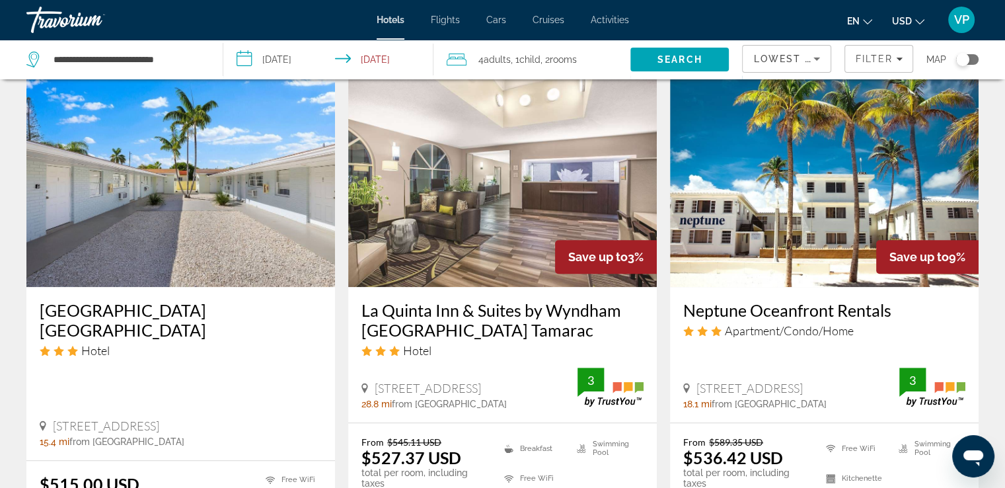
click at [844, 205] on img "Main content" at bounding box center [824, 180] width 309 height 211
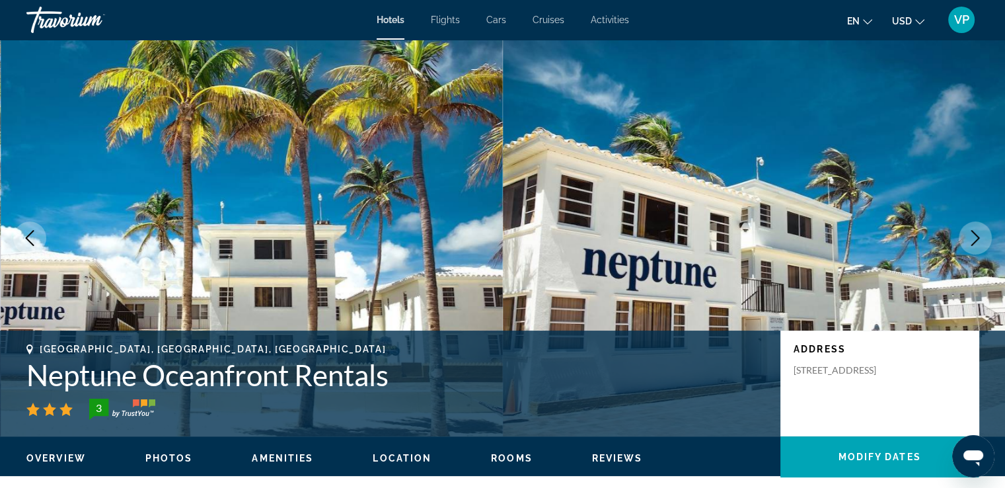
click at [970, 237] on icon "Next image" at bounding box center [975, 238] width 16 height 16
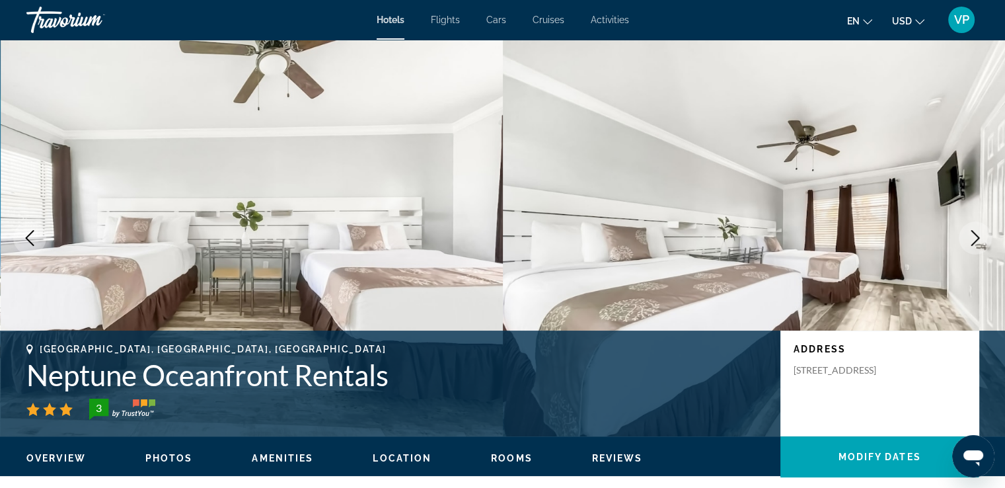
click at [965, 233] on button "Next image" at bounding box center [975, 237] width 33 height 33
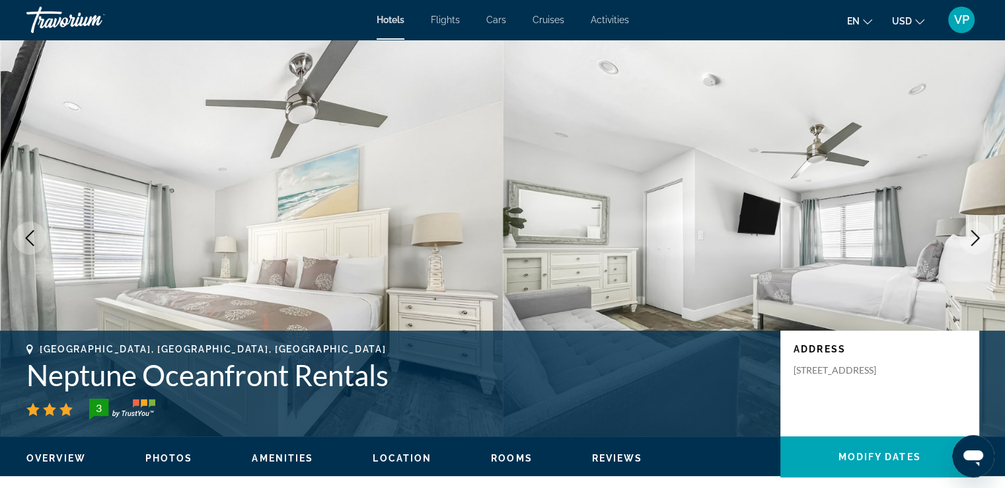
click at [965, 233] on button "Next image" at bounding box center [975, 237] width 33 height 33
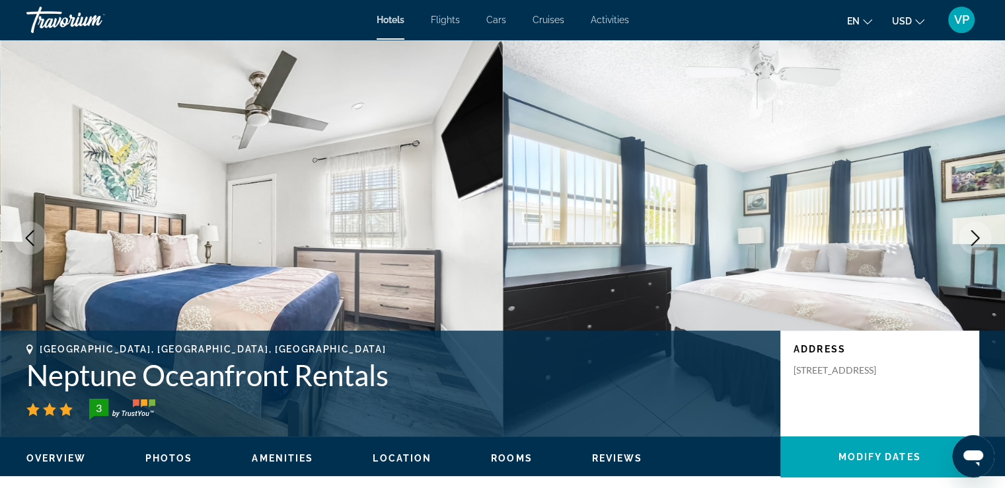
click at [965, 233] on button "Next image" at bounding box center [975, 237] width 33 height 33
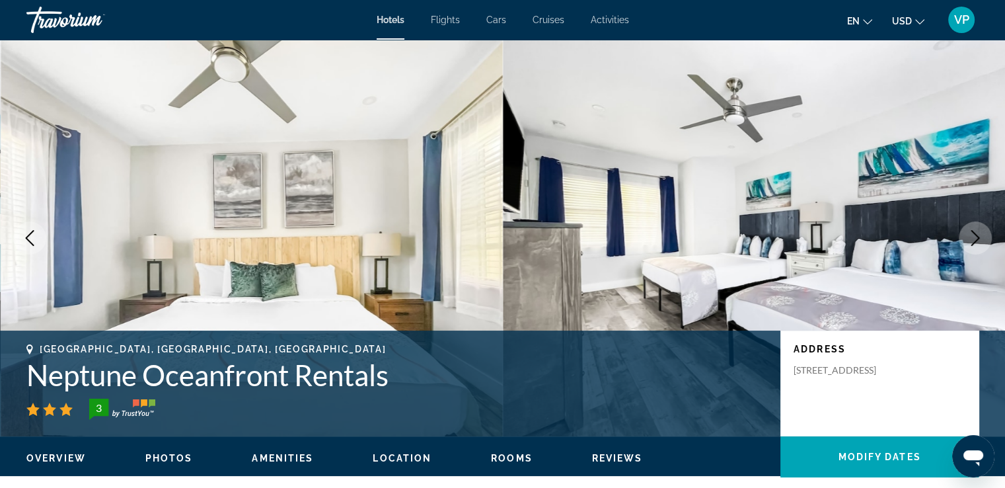
click at [965, 233] on button "Next image" at bounding box center [975, 237] width 33 height 33
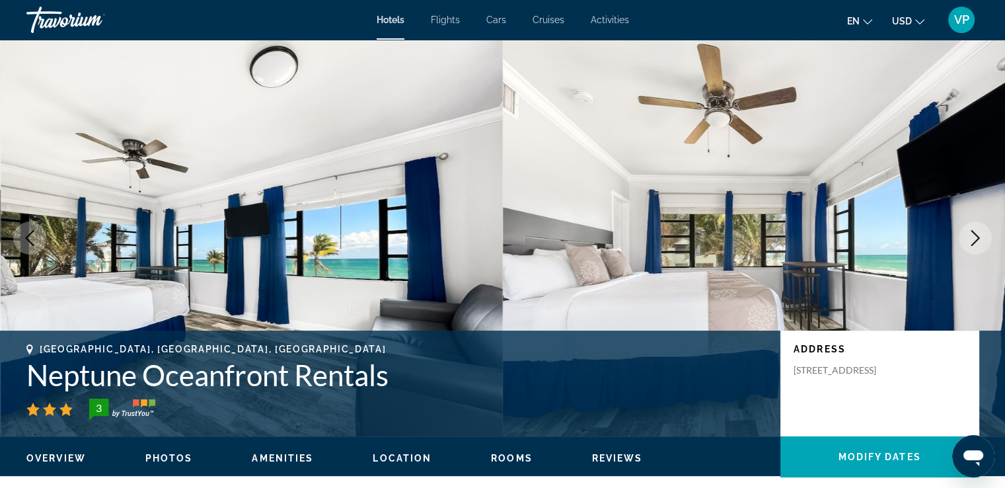
click at [964, 233] on button "Next image" at bounding box center [975, 237] width 33 height 33
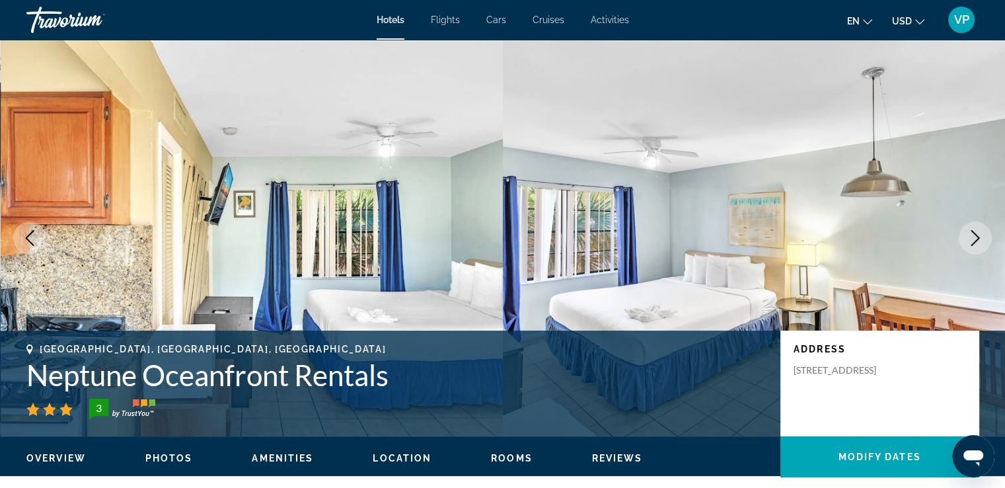
click at [963, 233] on button "Next image" at bounding box center [975, 237] width 33 height 33
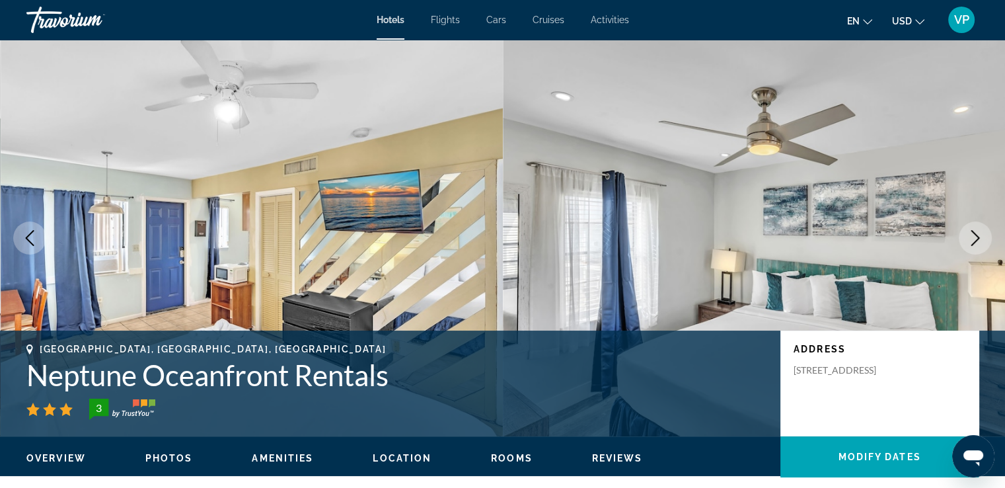
click at [973, 237] on icon "Next image" at bounding box center [975, 238] width 16 height 16
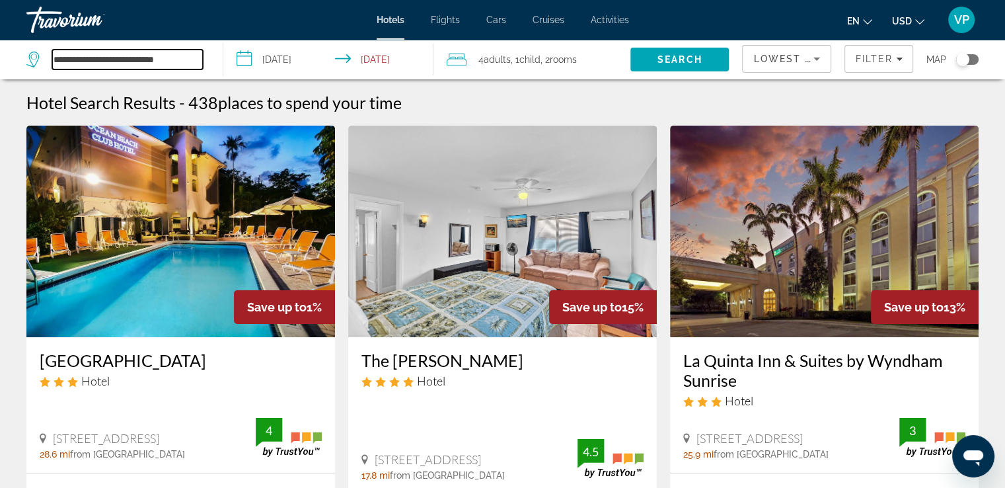
click at [157, 59] on input "**********" at bounding box center [127, 60] width 151 height 20
click at [975, 60] on div "Toggle map" at bounding box center [967, 59] width 22 height 11
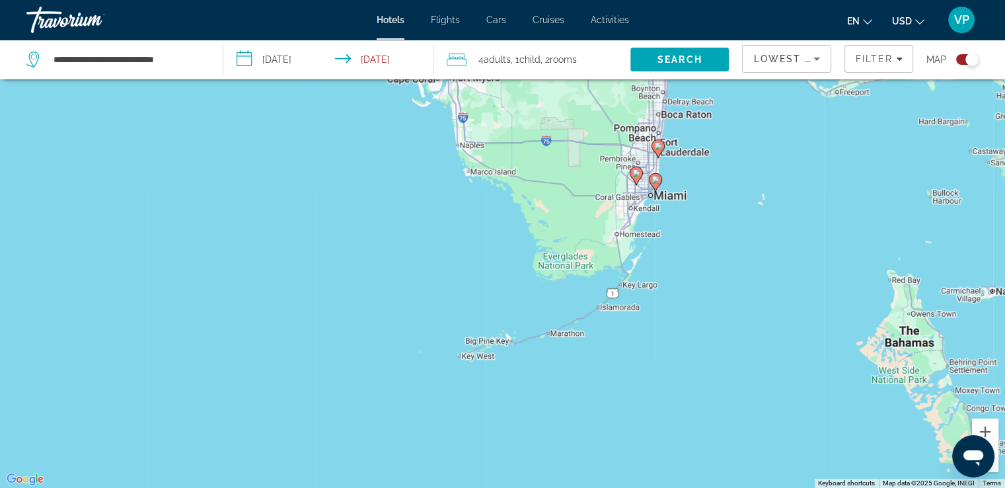
drag, startPoint x: 648, startPoint y: 338, endPoint x: 645, endPoint y: 221, distance: 117.0
click at [651, 210] on div "To activate drag with keyboard, press Alt + Enter. Once in keyboard drag state,…" at bounding box center [502, 244] width 1005 height 488
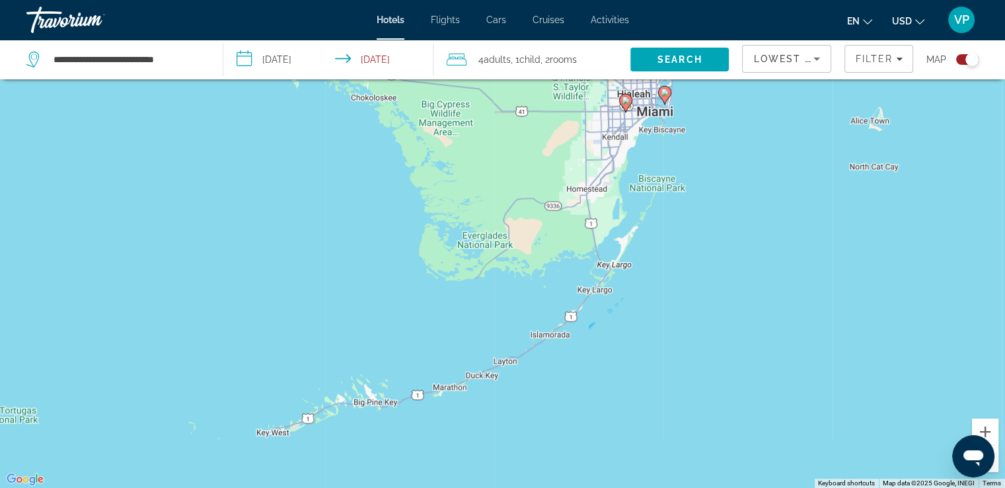
drag, startPoint x: 671, startPoint y: 347, endPoint x: 665, endPoint y: 296, distance: 51.2
click at [665, 296] on div "To activate drag with keyboard, press Alt + Enter. Once in keyboard drag state,…" at bounding box center [502, 244] width 1005 height 488
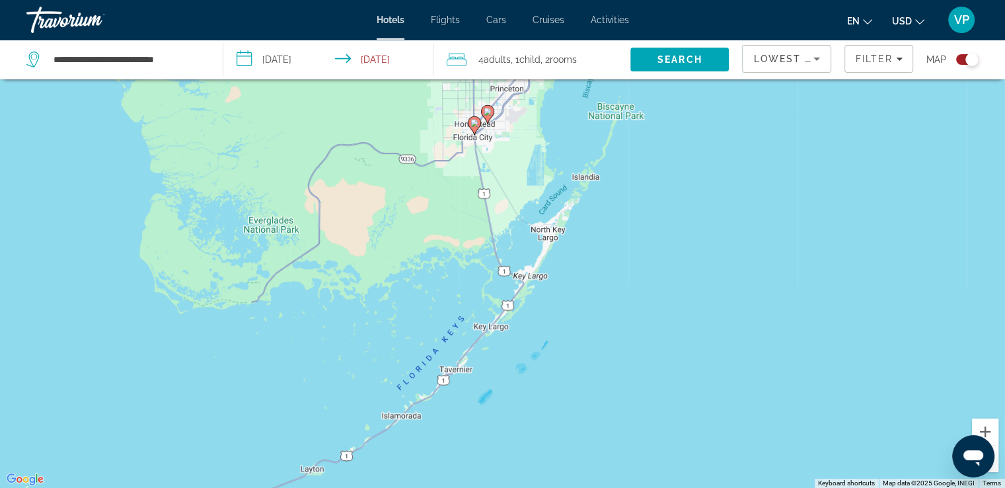
drag, startPoint x: 620, startPoint y: 373, endPoint x: 609, endPoint y: 346, distance: 29.1
click at [608, 350] on div "To activate drag with keyboard, press Alt + Enter. Once in keyboard drag state,…" at bounding box center [502, 244] width 1005 height 488
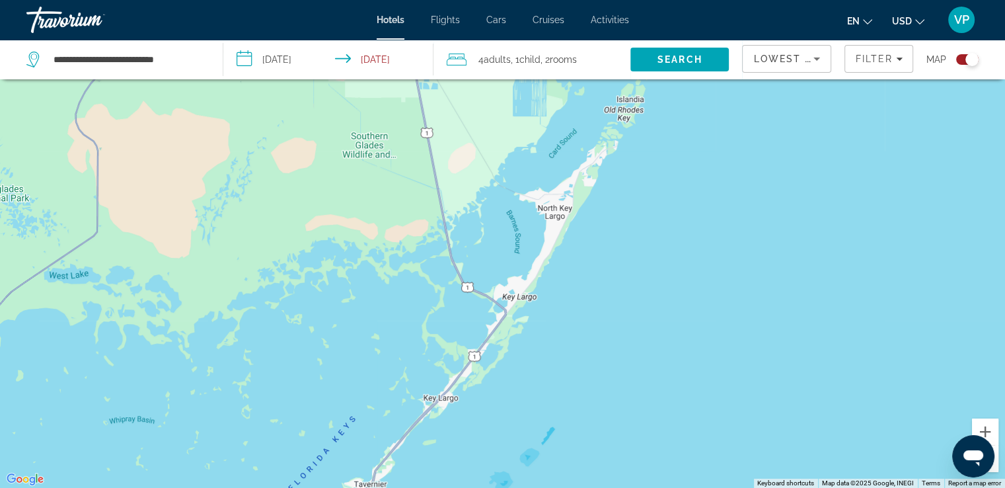
drag, startPoint x: 575, startPoint y: 252, endPoint x: 644, endPoint y: 391, distance: 155.7
click at [637, 393] on div "To activate drag with keyboard, press Alt + Enter. Once in keyboard drag state,…" at bounding box center [502, 244] width 1005 height 488
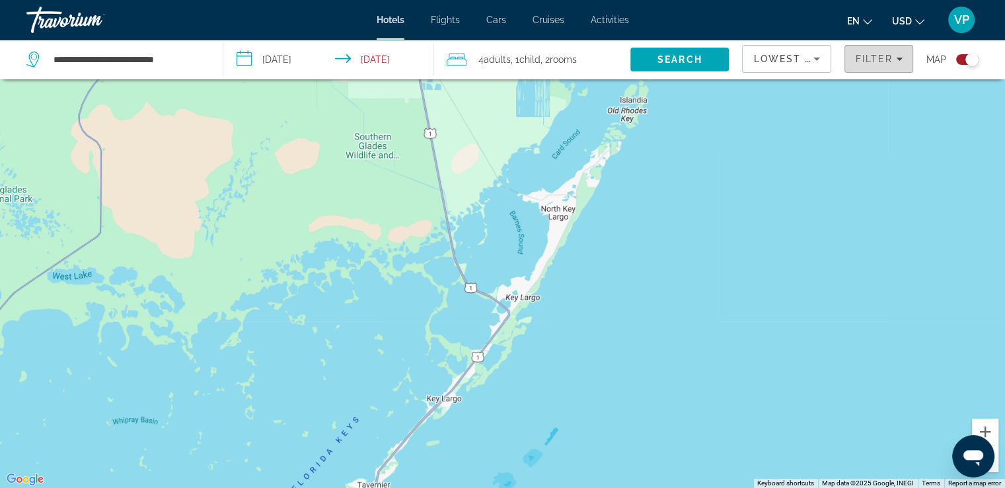
click at [888, 56] on span "Filter" at bounding box center [874, 59] width 38 height 11
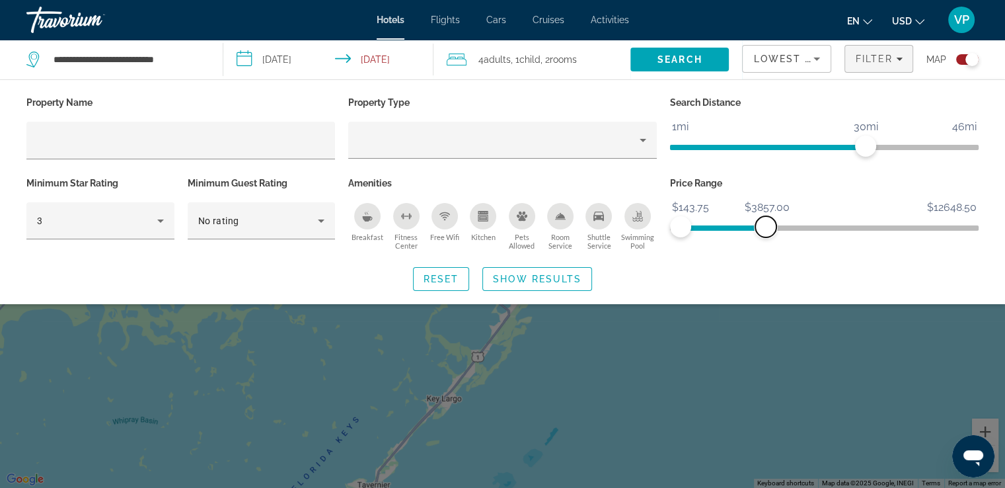
drag, startPoint x: 717, startPoint y: 229, endPoint x: 766, endPoint y: 229, distance: 48.9
click at [766, 229] on span "ngx-slider-max" at bounding box center [765, 226] width 21 height 21
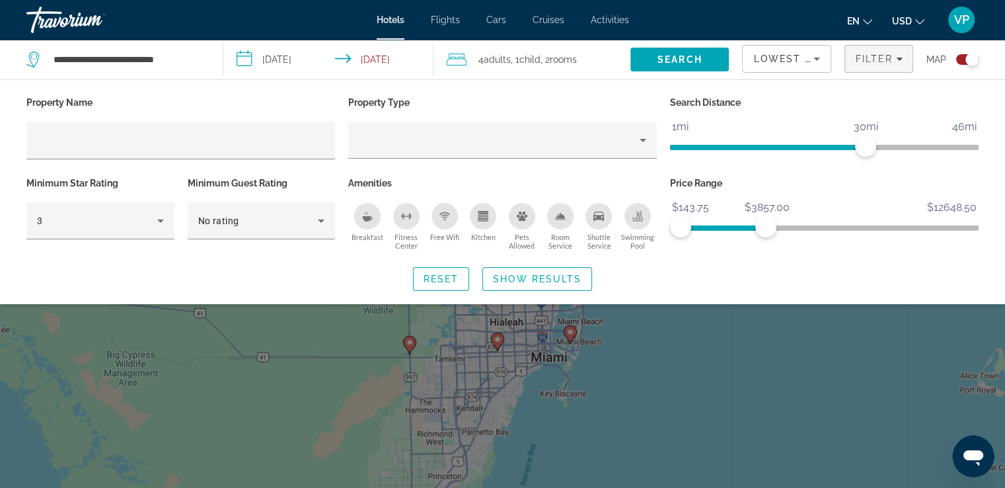
click at [673, 354] on div "Search widget" at bounding box center [502, 342] width 1005 height 289
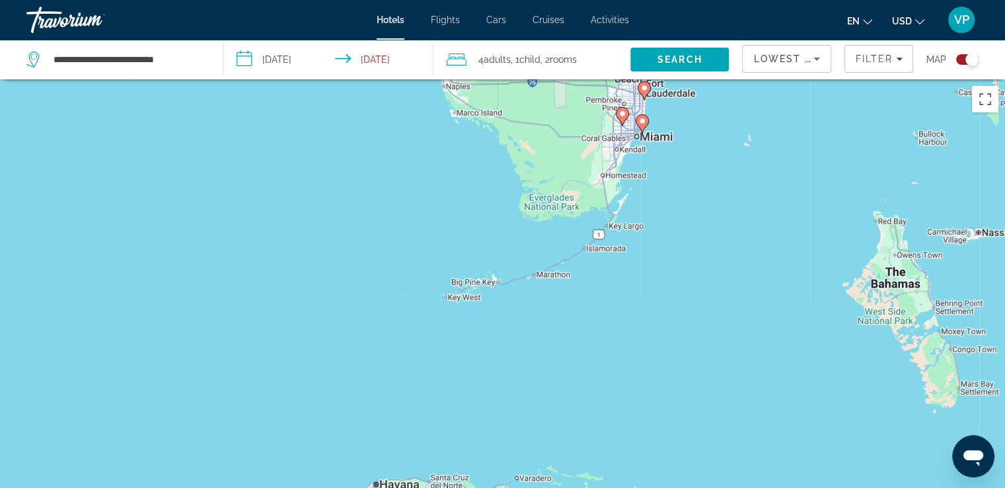
drag, startPoint x: 620, startPoint y: 324, endPoint x: 660, endPoint y: 141, distance: 187.9
click at [660, 141] on div "To activate drag with keyboard, press Alt + Enter. Once in keyboard drag state,…" at bounding box center [502, 323] width 1005 height 488
click at [886, 61] on span "Filter" at bounding box center [874, 59] width 38 height 11
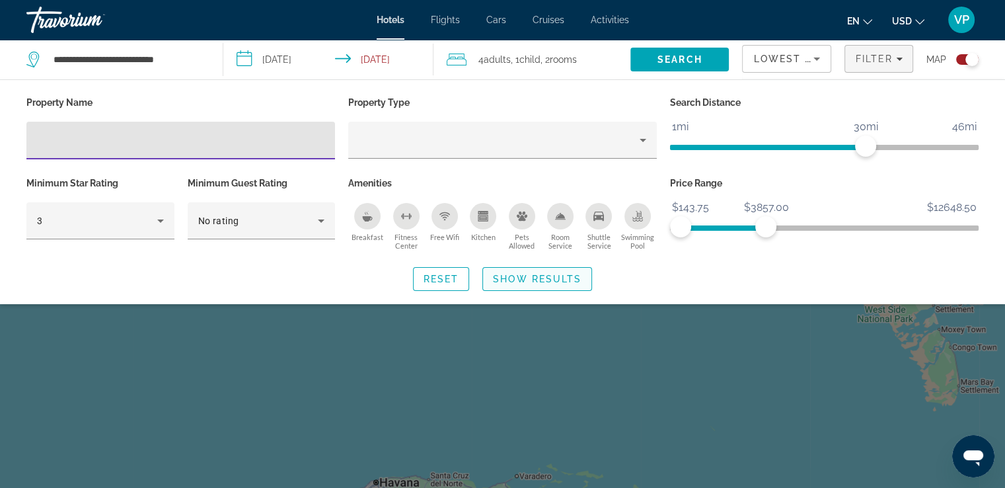
click at [572, 282] on span "Show Results" at bounding box center [537, 279] width 89 height 11
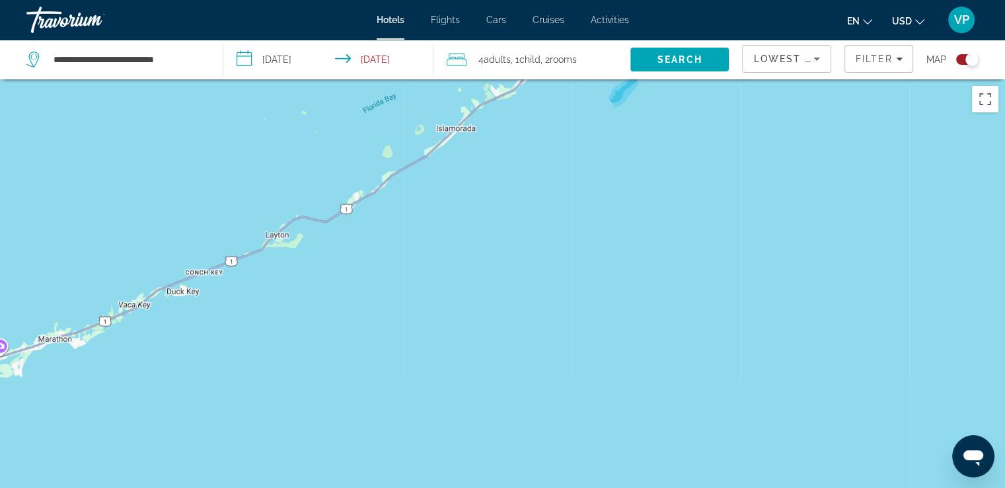
drag, startPoint x: 655, startPoint y: 274, endPoint x: 611, endPoint y: 421, distance: 153.0
click at [617, 451] on div "Main content" at bounding box center [502, 323] width 1005 height 488
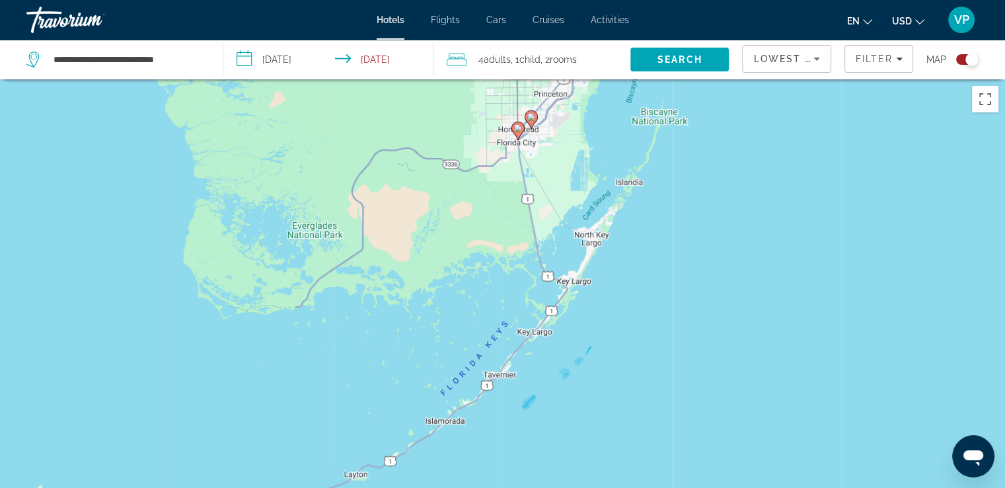
drag, startPoint x: 690, startPoint y: 268, endPoint x: 601, endPoint y: 424, distance: 179.3
click at [601, 424] on div "To activate drag with keyboard, press Alt + Enter. Once in keyboard drag state,…" at bounding box center [502, 323] width 1005 height 488
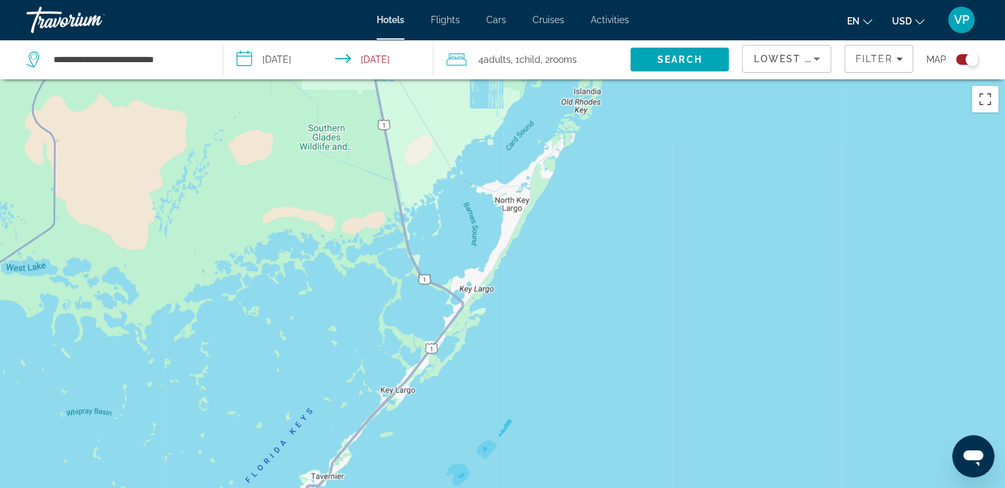
drag, startPoint x: 637, startPoint y: 274, endPoint x: 592, endPoint y: 387, distance: 121.6
click at [592, 387] on div "Main content" at bounding box center [502, 323] width 1005 height 488
click at [155, 57] on input "**********" at bounding box center [127, 60] width 151 height 20
drag, startPoint x: 185, startPoint y: 57, endPoint x: 15, endPoint y: 59, distance: 170.5
click at [17, 59] on app-destination-search "**********" at bounding box center [111, 60] width 223 height 40
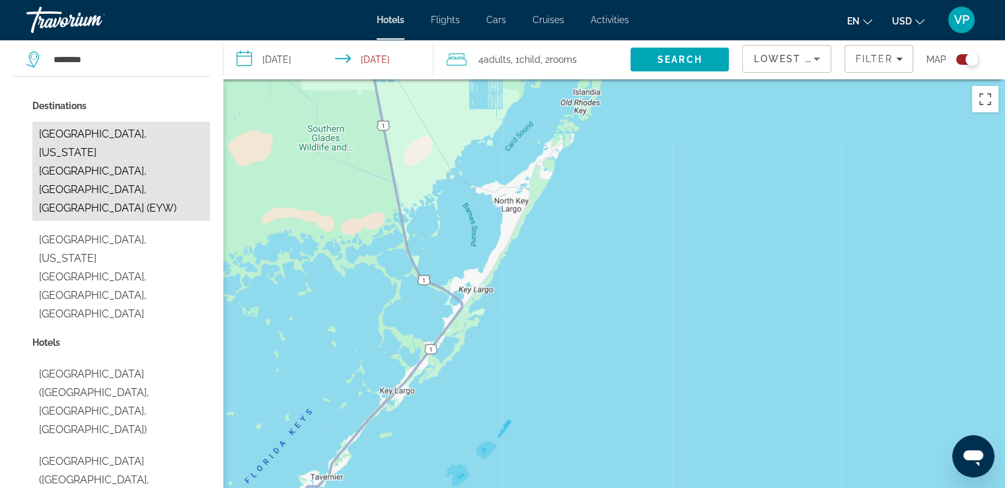
click at [106, 146] on button "[GEOGRAPHIC_DATA], [US_STATE][GEOGRAPHIC_DATA], [GEOGRAPHIC_DATA], [GEOGRAPHIC_…" at bounding box center [121, 171] width 178 height 99
type input "**********"
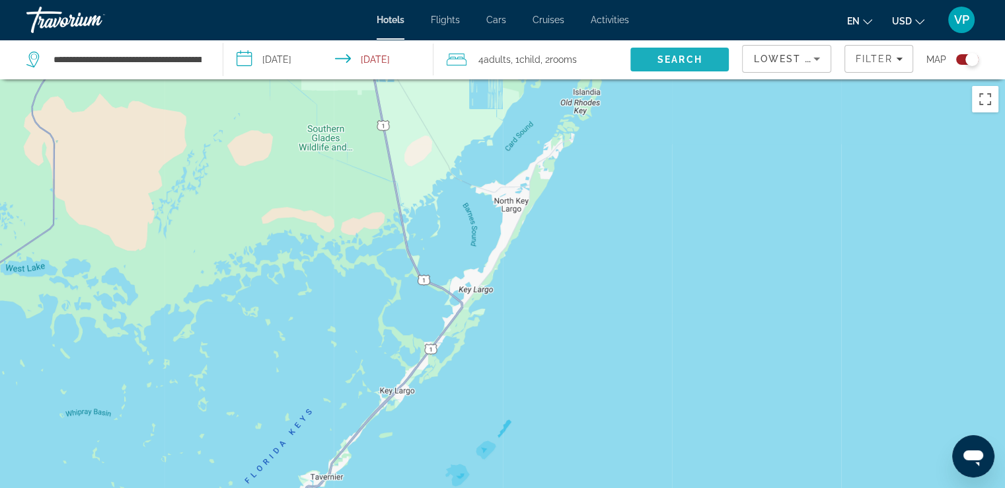
drag, startPoint x: 695, startPoint y: 54, endPoint x: 678, endPoint y: 57, distance: 17.4
click at [695, 55] on span "Search" at bounding box center [680, 59] width 45 height 11
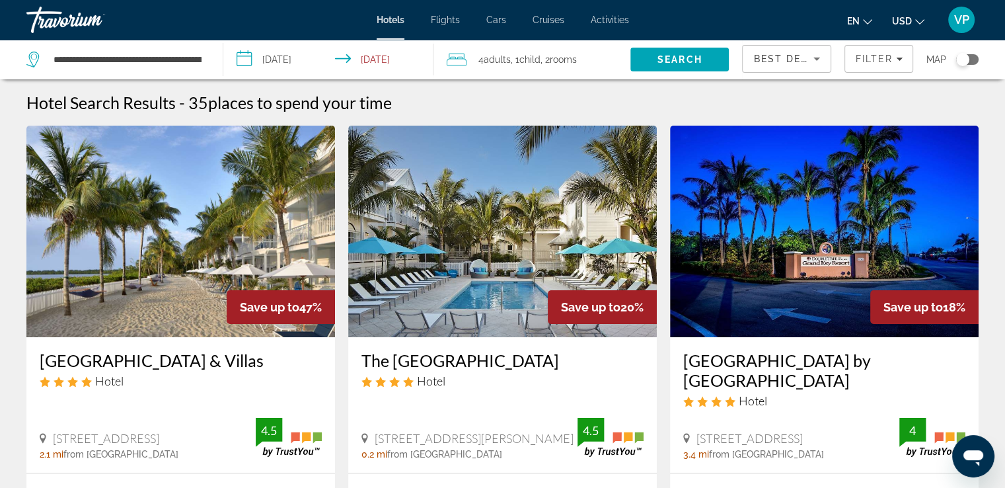
click at [817, 58] on icon "Sort by" at bounding box center [816, 58] width 7 height 3
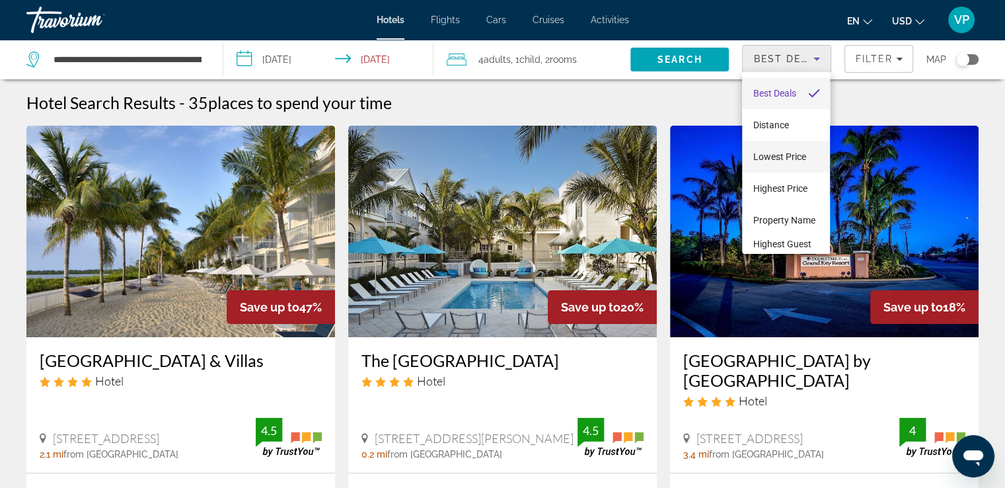
click at [784, 161] on span "Lowest Price" at bounding box center [779, 156] width 53 height 11
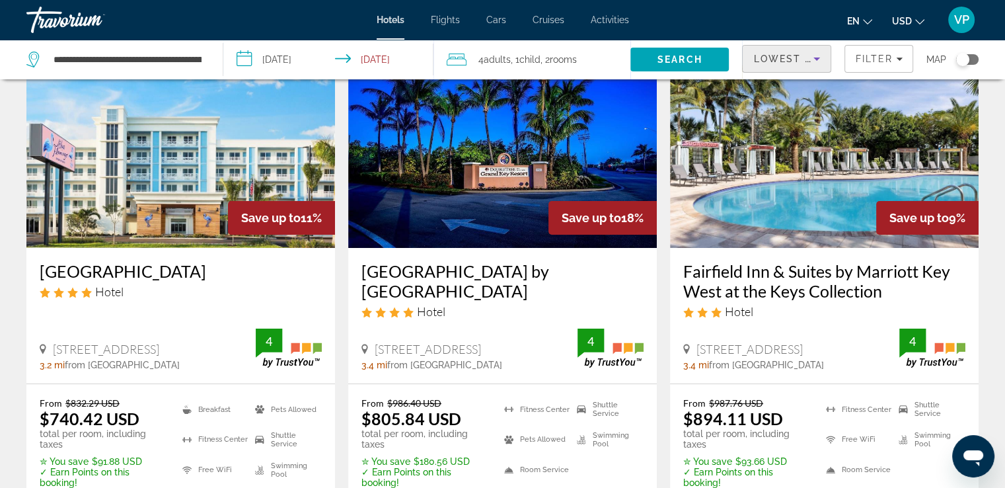
scroll to position [66, 0]
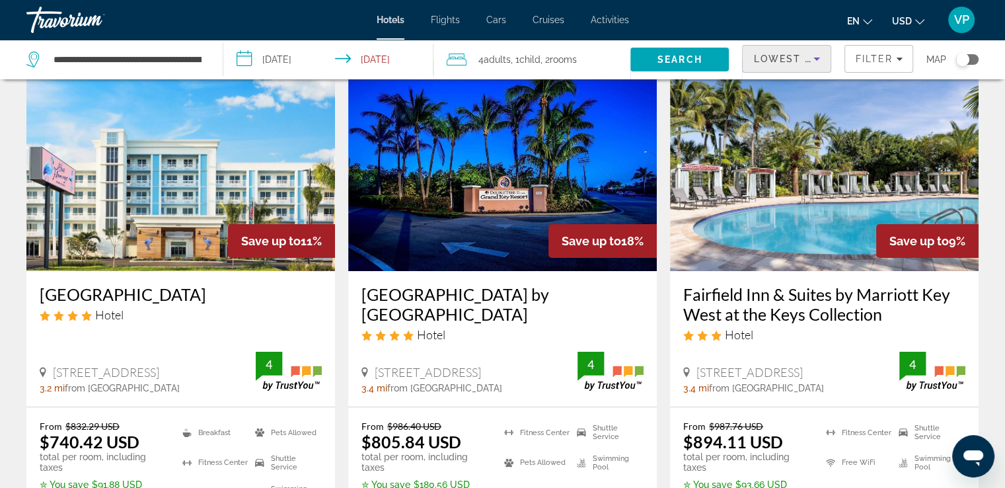
click at [974, 60] on div "Toggle map" at bounding box center [967, 59] width 22 height 11
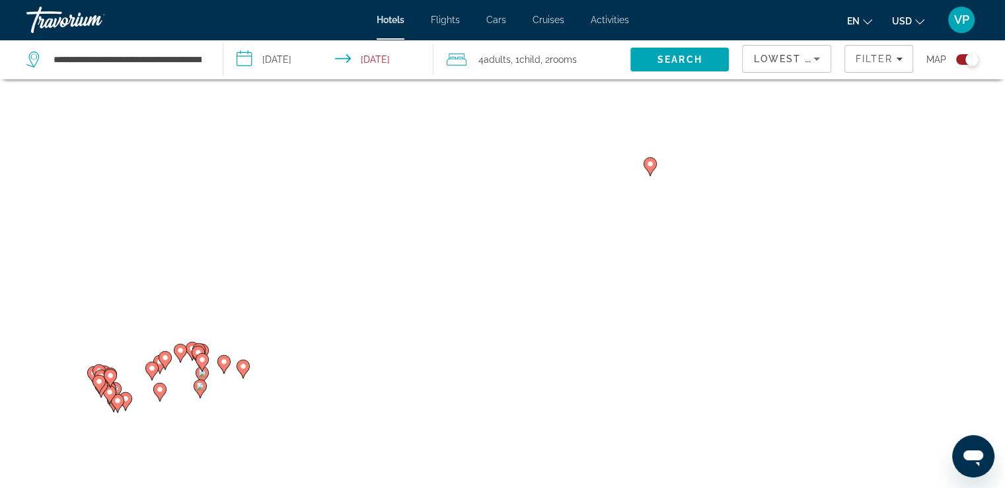
drag, startPoint x: 811, startPoint y: 192, endPoint x: 679, endPoint y: 245, distance: 141.5
click at [679, 245] on div "To activate drag with keyboard, press Alt + Enter. Once in keyboard drag state,…" at bounding box center [502, 244] width 1005 height 488
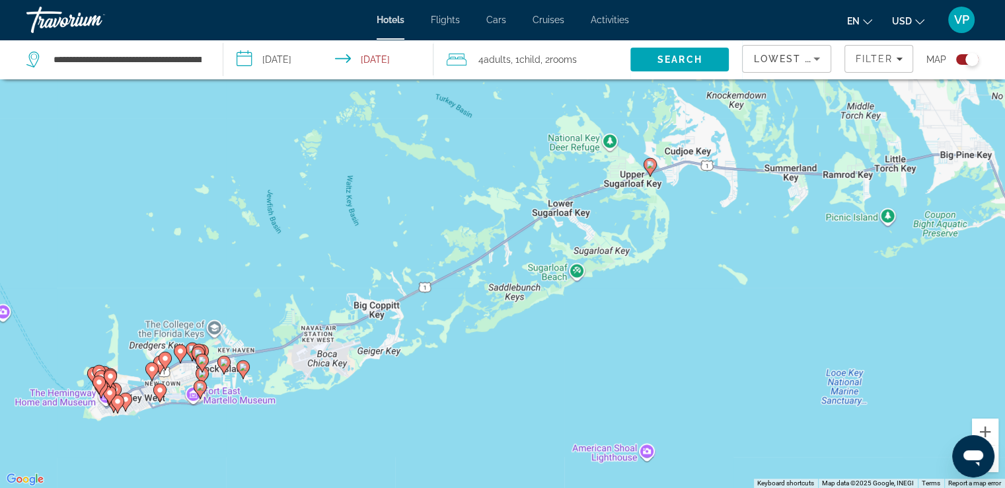
click at [650, 169] on icon "Main content" at bounding box center [650, 167] width 12 height 17
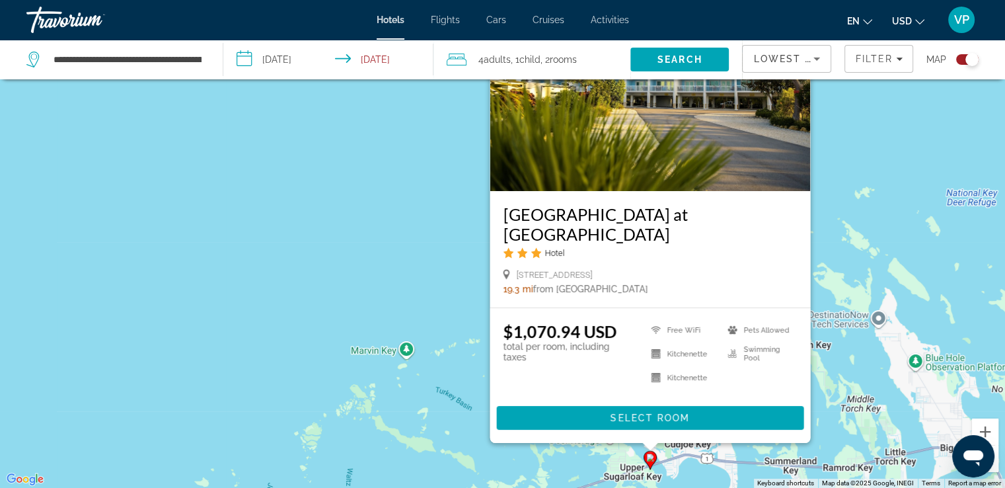
click at [674, 157] on img "Main content" at bounding box center [650, 85] width 321 height 211
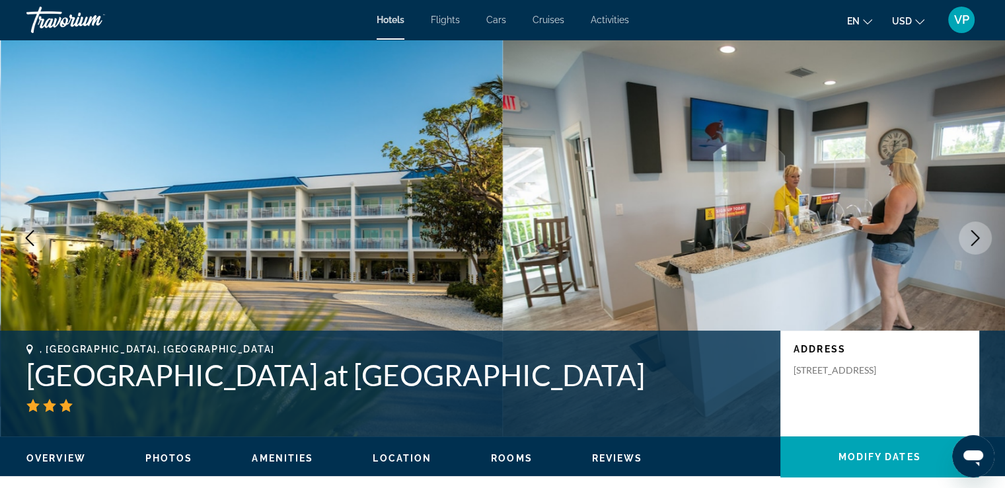
click at [975, 236] on icon "Next image" at bounding box center [975, 238] width 16 height 16
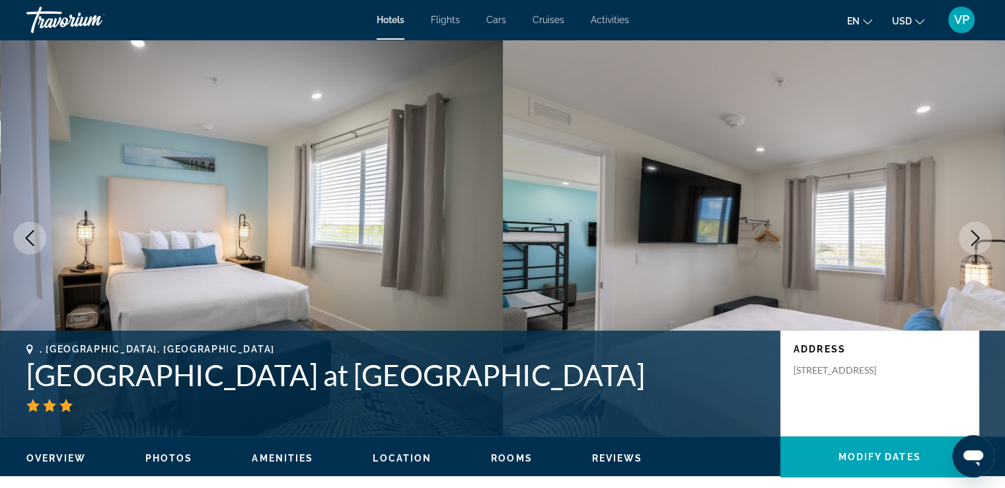
click at [975, 236] on icon "Next image" at bounding box center [975, 238] width 16 height 16
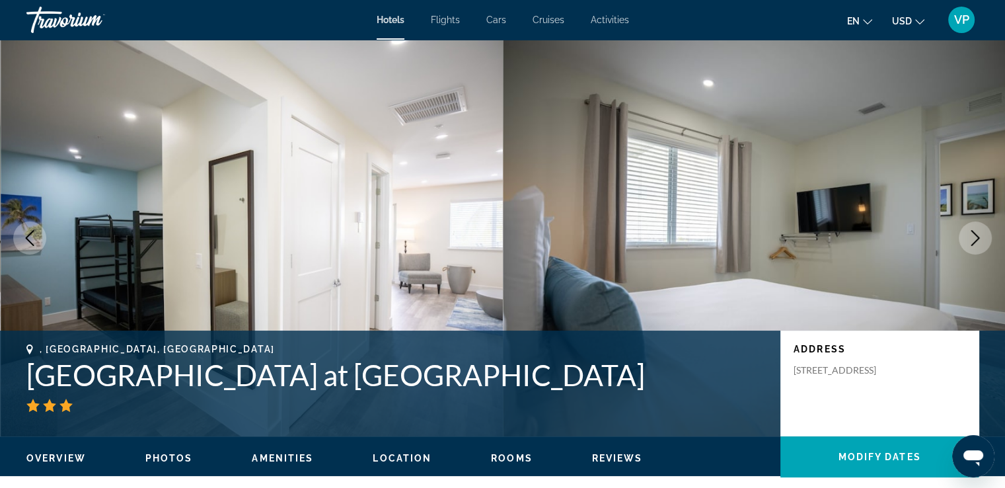
click at [975, 236] on icon "Next image" at bounding box center [975, 238] width 16 height 16
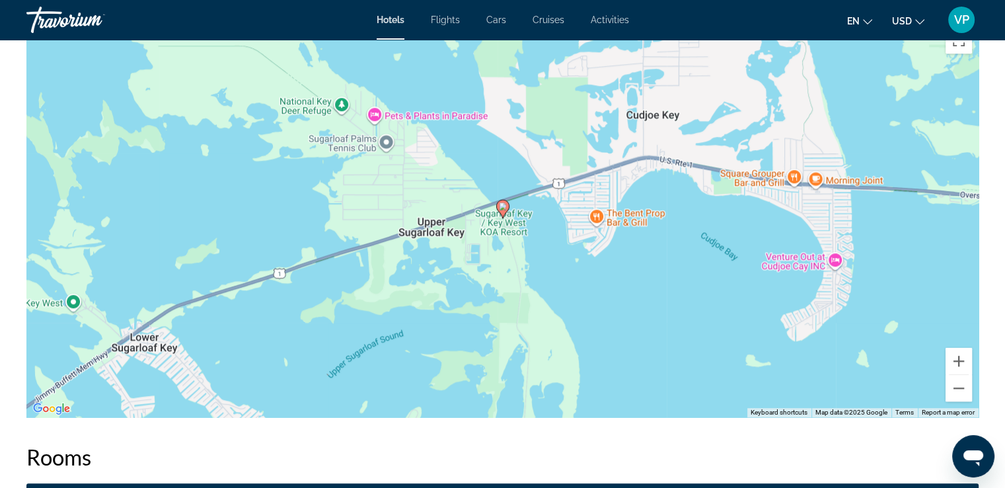
scroll to position [1303, 0]
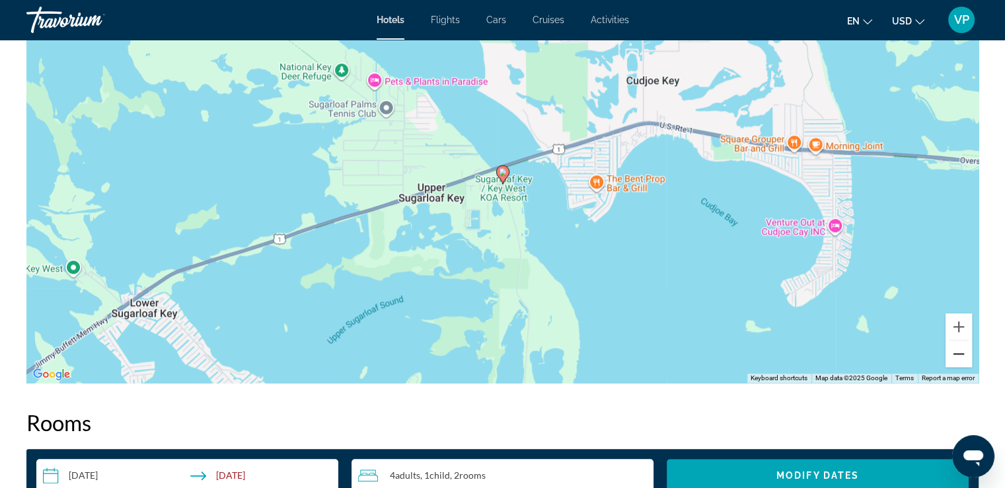
drag, startPoint x: 956, startPoint y: 361, endPoint x: 930, endPoint y: 352, distance: 26.8
click at [955, 360] on button "Zoom out" at bounding box center [959, 353] width 26 height 26
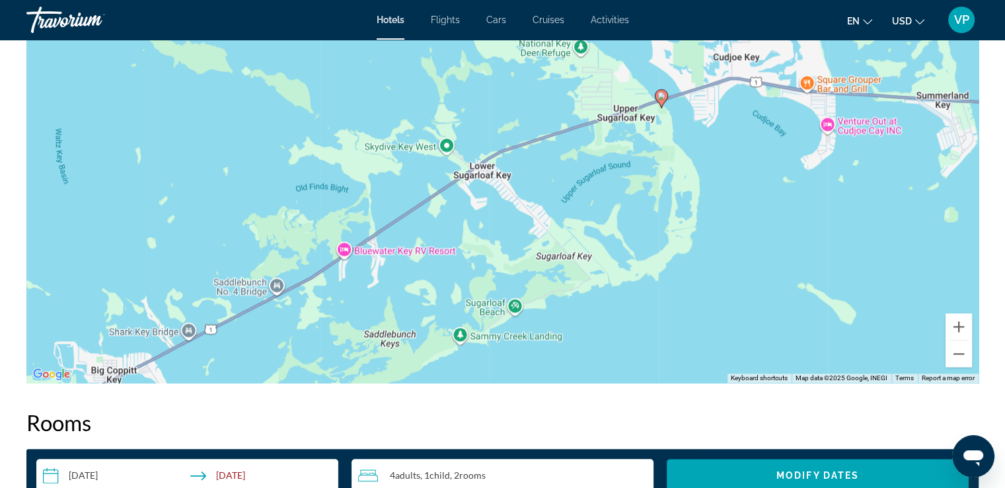
drag, startPoint x: 496, startPoint y: 274, endPoint x: 667, endPoint y: 192, distance: 189.8
click at [669, 192] on div "To activate drag with keyboard, press Alt + Enter. Once in keyboard drag state,…" at bounding box center [502, 184] width 952 height 396
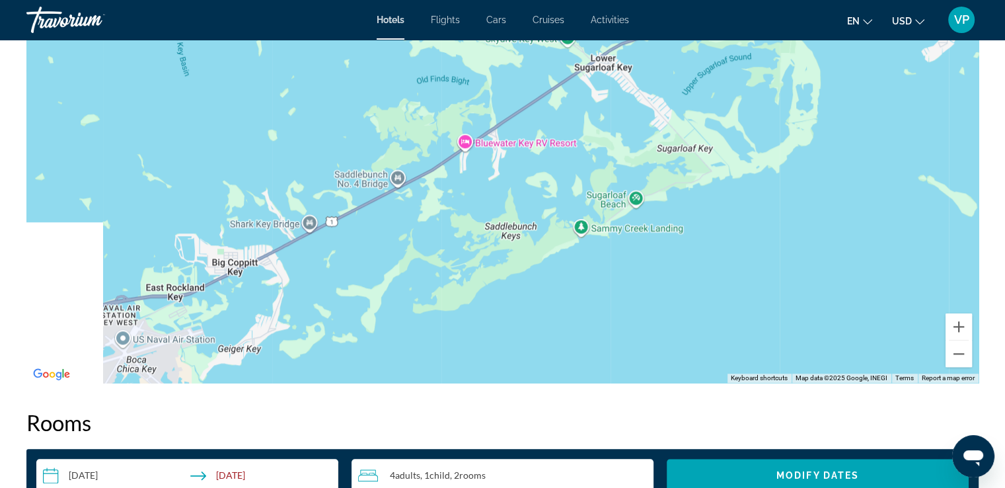
drag, startPoint x: 497, startPoint y: 255, endPoint x: 641, endPoint y: 133, distance: 188.9
click at [637, 133] on div "To activate drag with keyboard, press Alt + Enter. Once in keyboard drag state,…" at bounding box center [502, 184] width 952 height 396
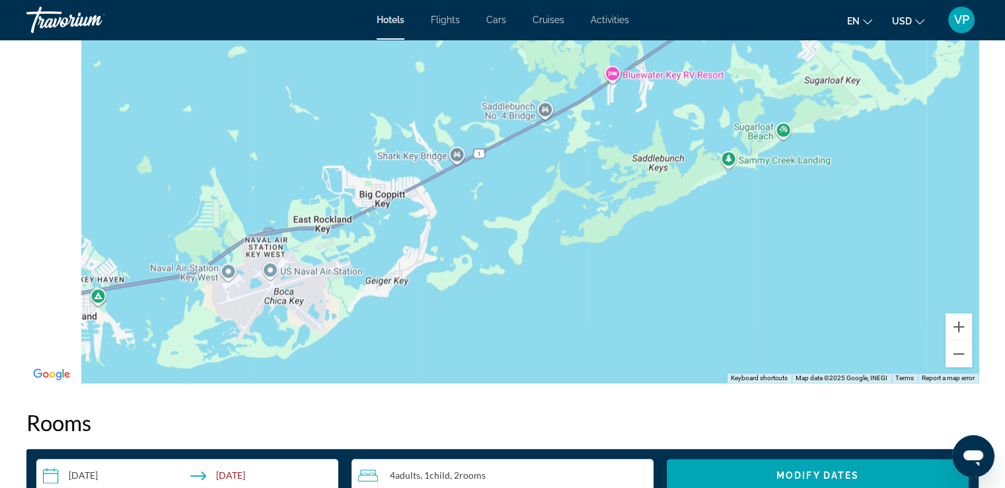
drag, startPoint x: 521, startPoint y: 206, endPoint x: 732, endPoint y: 145, distance: 219.4
click at [725, 145] on div "To activate drag with keyboard, press Alt + Enter. Once in keyboard drag state,…" at bounding box center [502, 184] width 952 height 396
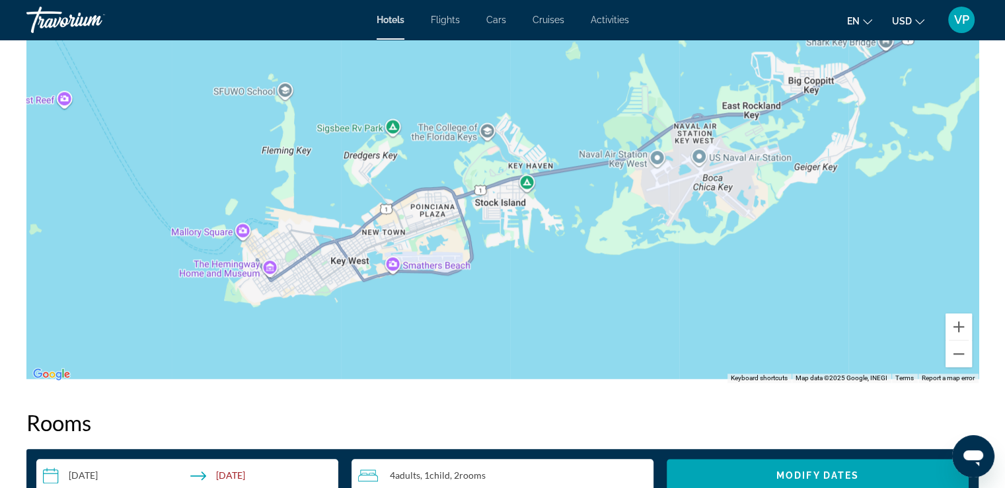
drag, startPoint x: 450, startPoint y: 241, endPoint x: 658, endPoint y: 196, distance: 212.2
click at [656, 196] on div "Main content" at bounding box center [502, 184] width 952 height 396
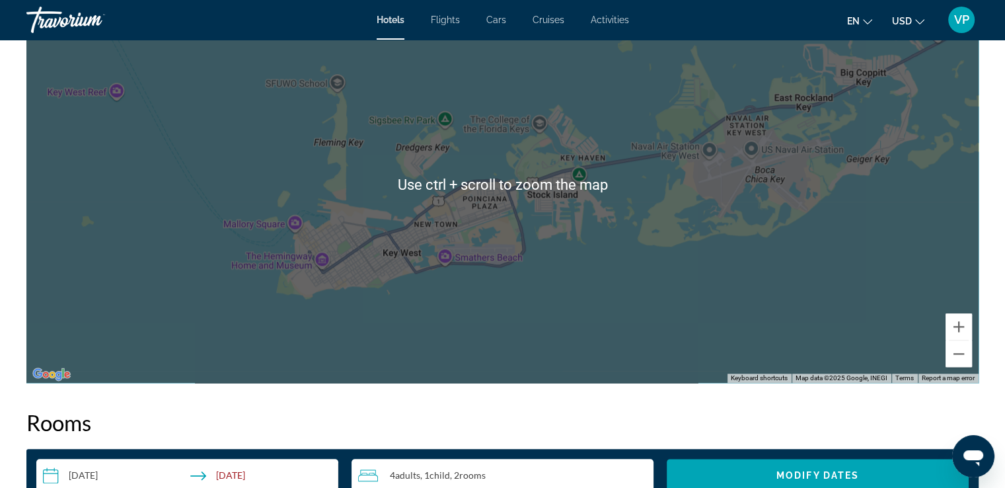
click at [516, 190] on div "Main content" at bounding box center [502, 184] width 952 height 396
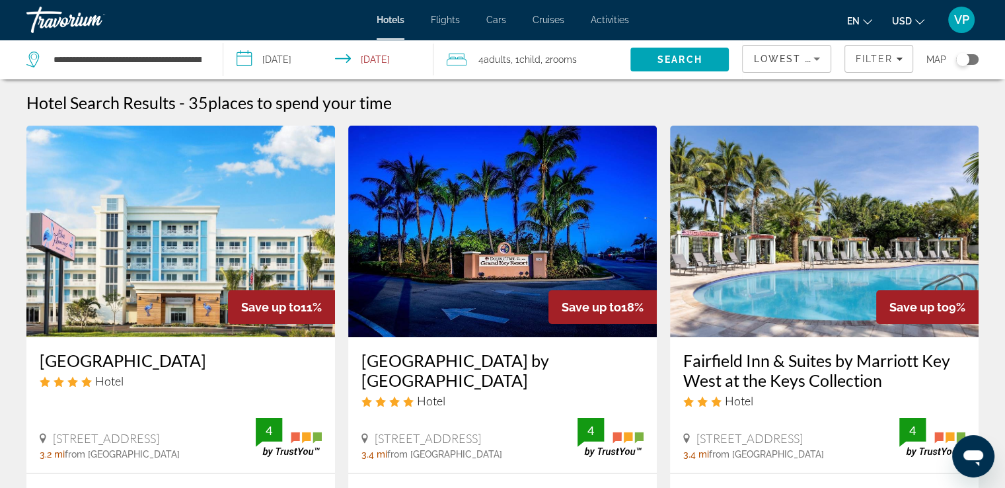
click at [506, 56] on span "Adults" at bounding box center [497, 59] width 27 height 11
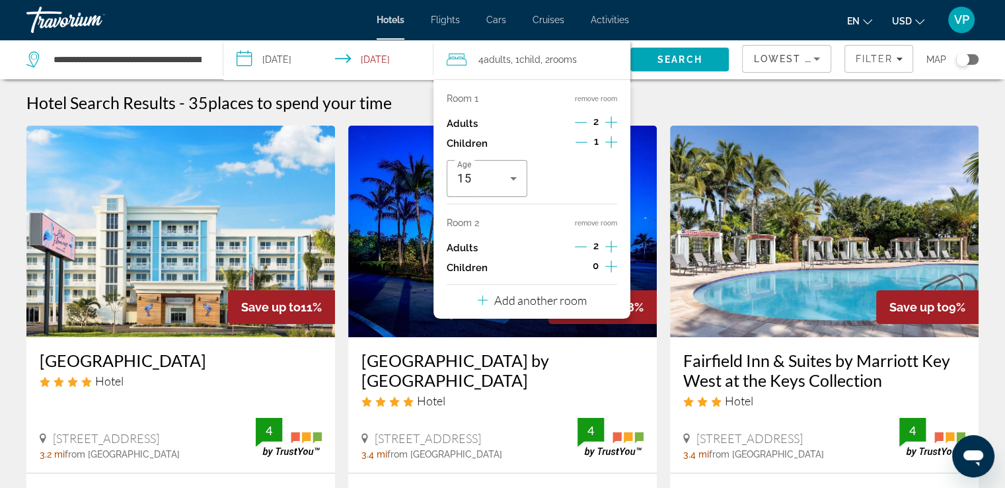
click at [592, 221] on button "remove room" at bounding box center [596, 223] width 42 height 9
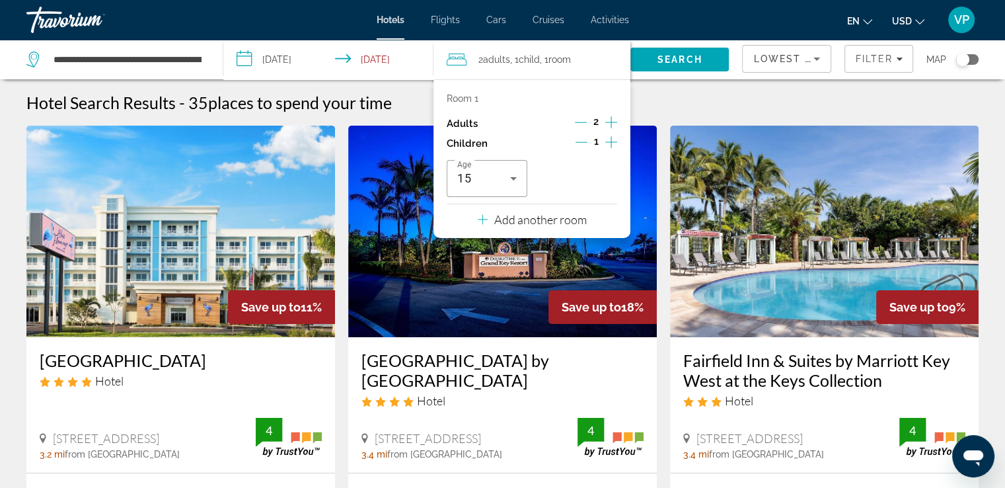
click at [609, 124] on icon "Increment adults" at bounding box center [611, 122] width 12 height 16
click at [608, 124] on icon "Increment adults" at bounding box center [611, 122] width 12 height 16
click at [671, 59] on span "Search" at bounding box center [680, 59] width 45 height 11
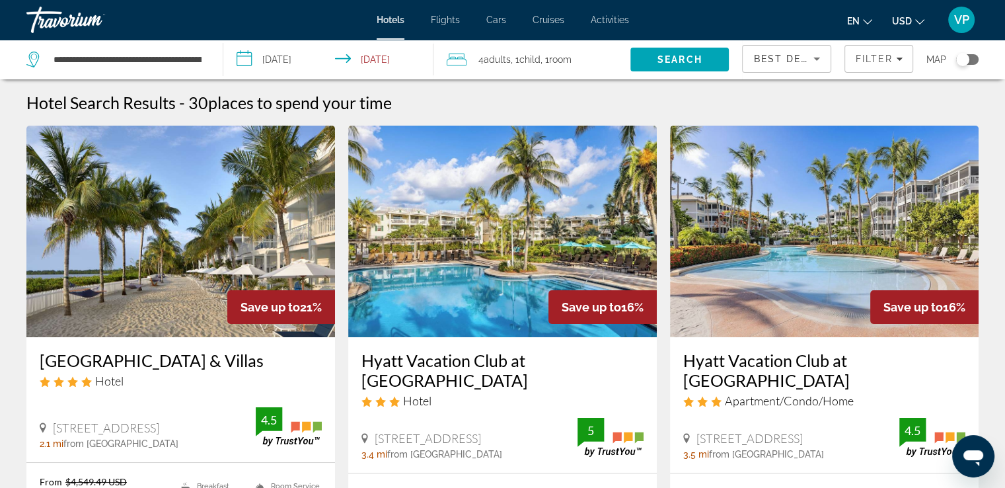
click at [816, 60] on icon "Sort by" at bounding box center [817, 59] width 16 height 16
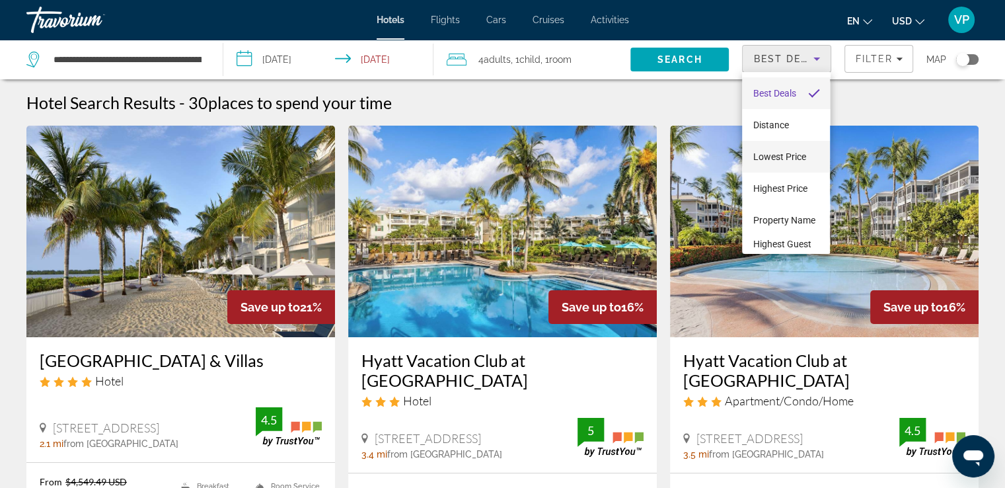
click at [780, 157] on span "Lowest Price" at bounding box center [779, 156] width 53 height 11
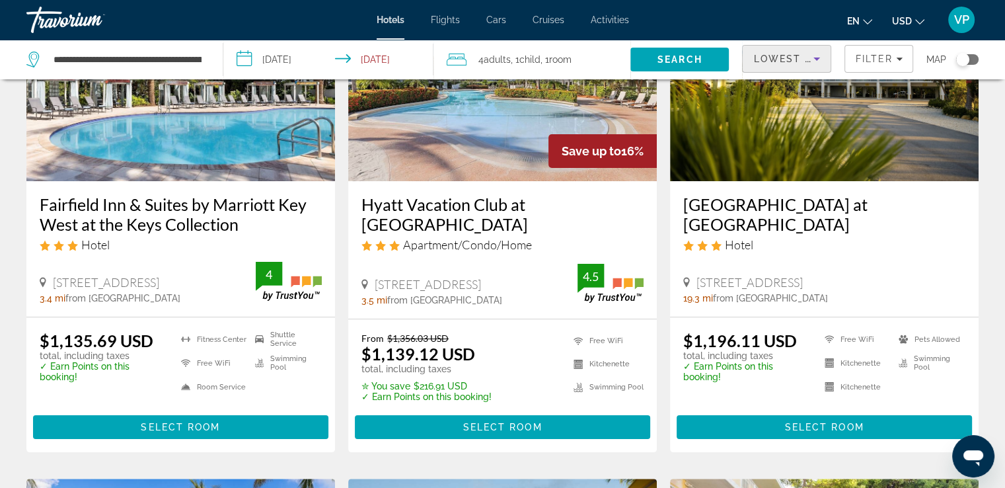
scroll to position [198, 0]
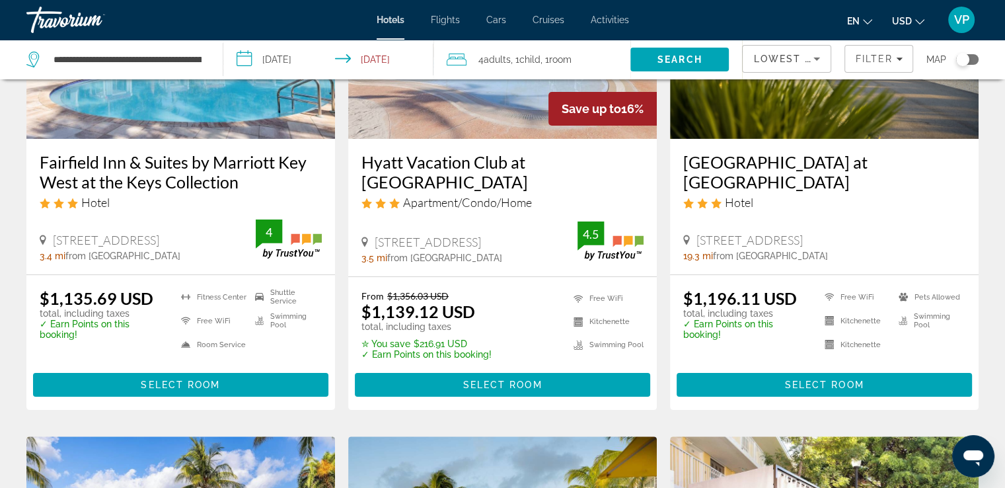
click at [486, 115] on img "Main content" at bounding box center [502, 32] width 309 height 211
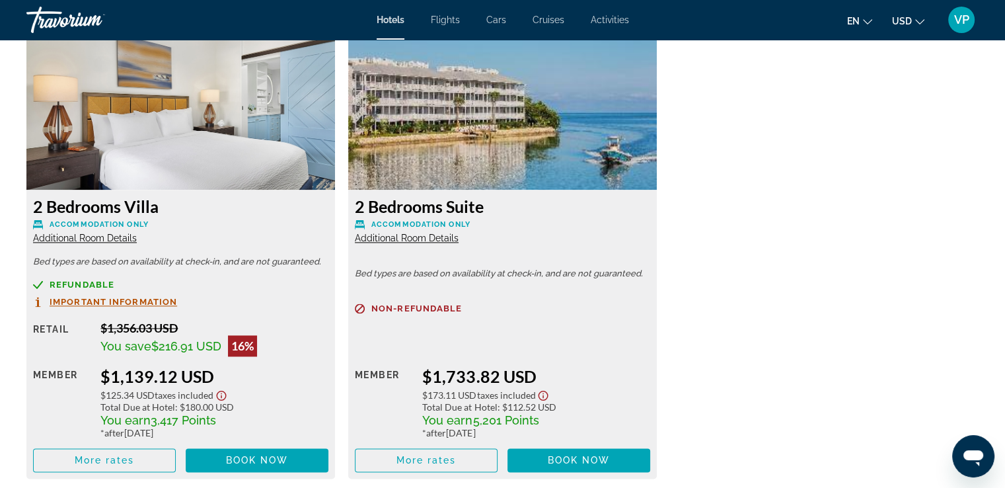
scroll to position [1784, 0]
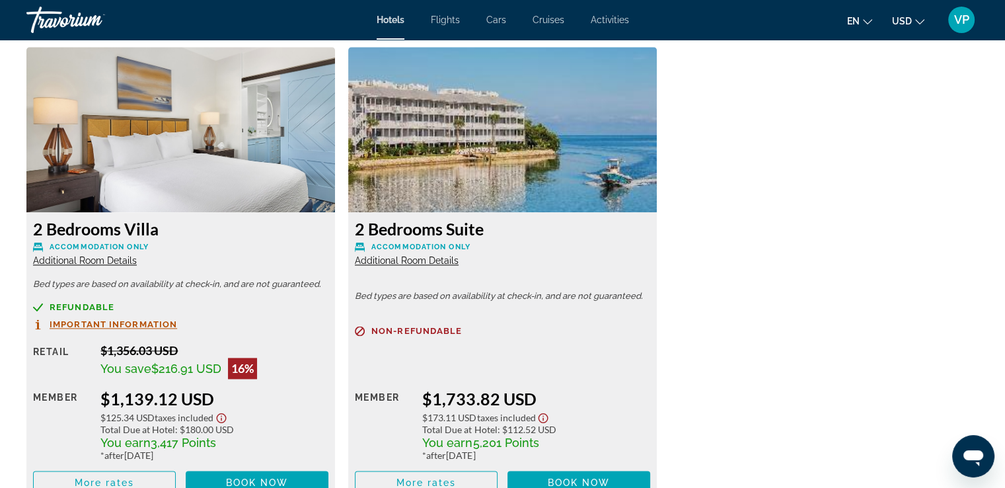
click at [211, 165] on img "Main content" at bounding box center [180, 129] width 309 height 165
click at [115, 258] on span "Additional Room Details" at bounding box center [85, 260] width 104 height 11
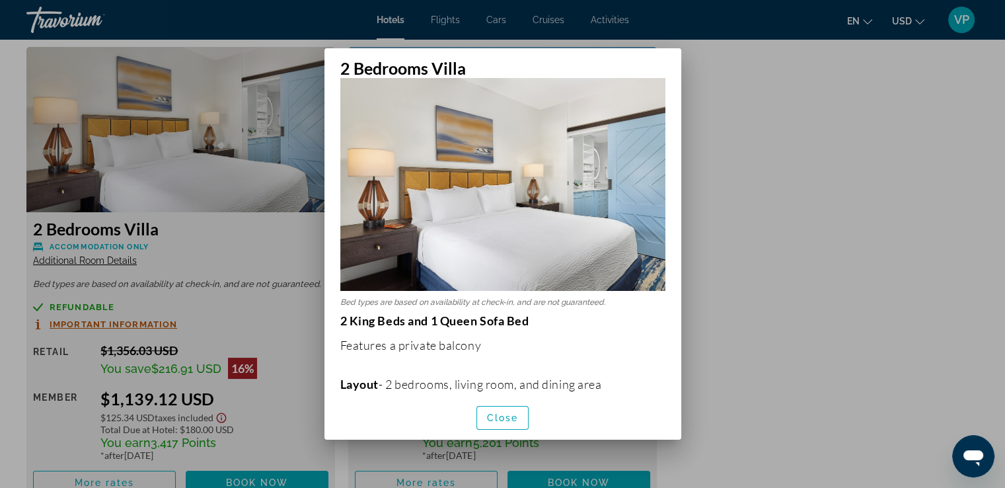
scroll to position [0, 0]
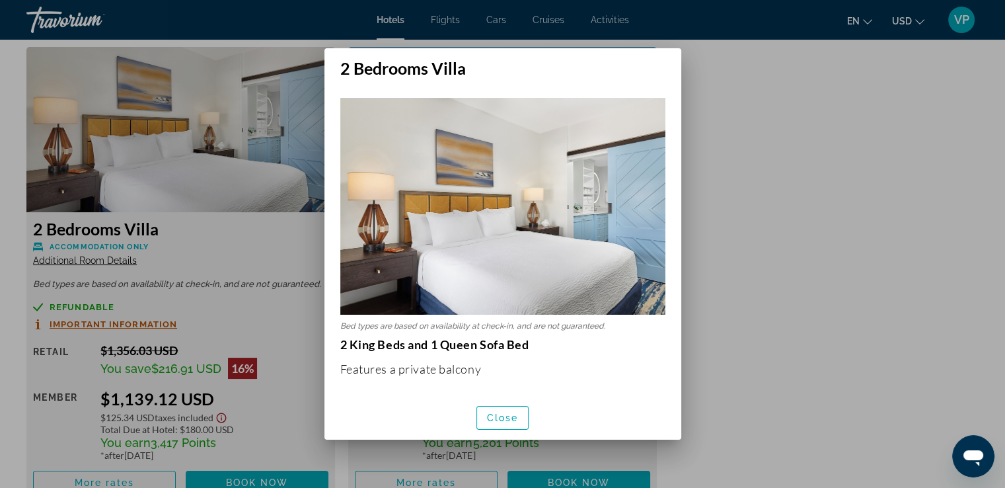
click at [276, 266] on div at bounding box center [502, 244] width 1005 height 488
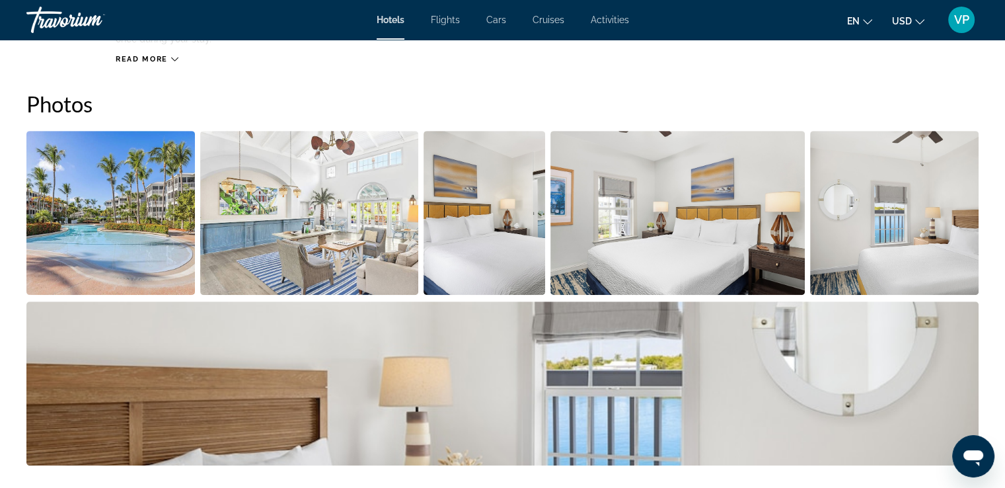
scroll to position [661, 0]
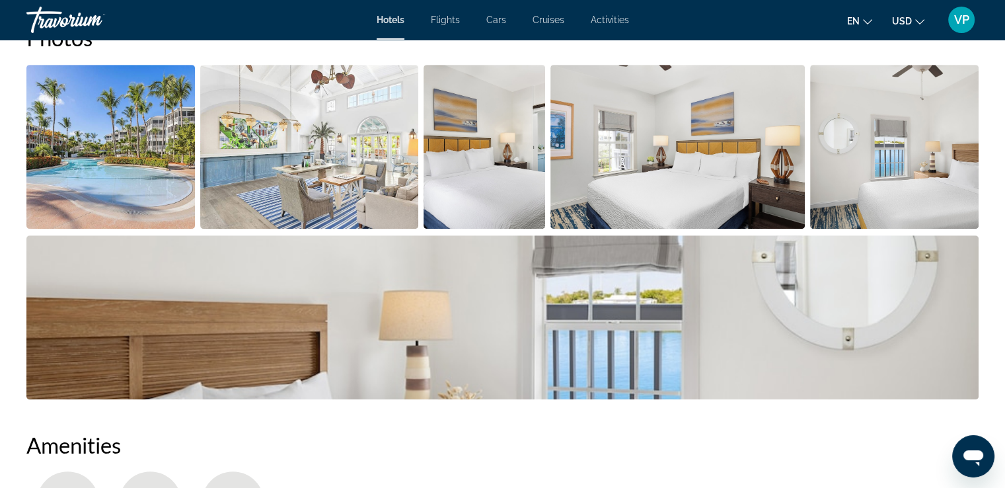
click at [303, 163] on img "Open full-screen image slider" at bounding box center [309, 147] width 218 height 164
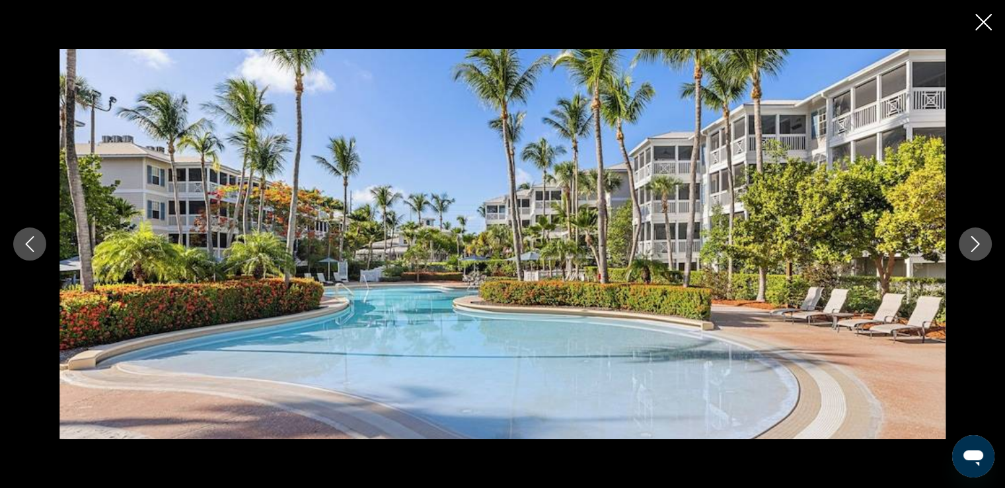
click at [979, 245] on icon "Next image" at bounding box center [975, 244] width 16 height 16
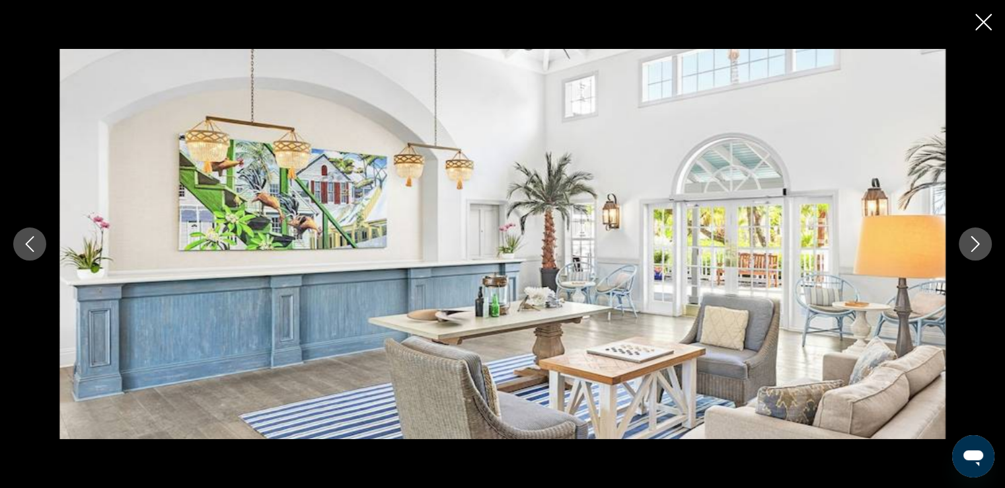
click at [979, 245] on icon "Next image" at bounding box center [975, 244] width 16 height 16
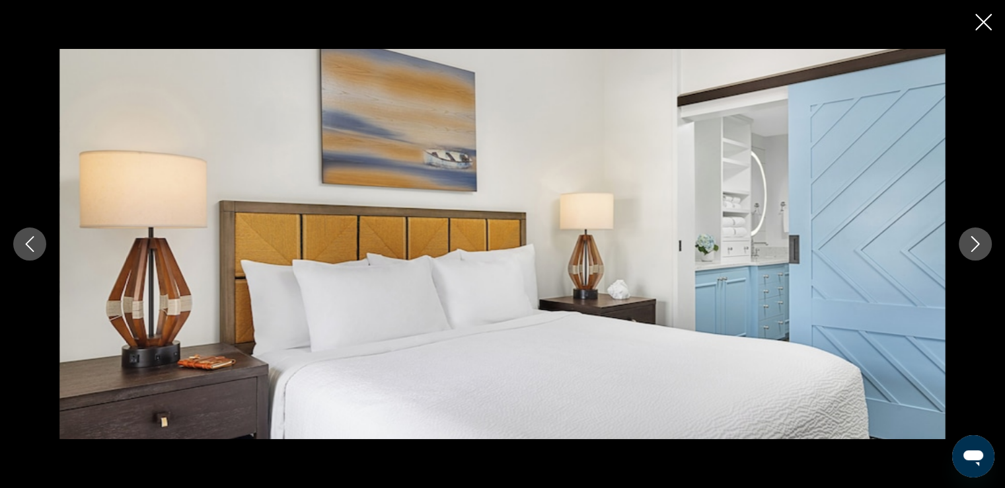
click at [979, 245] on icon "Next image" at bounding box center [975, 244] width 16 height 16
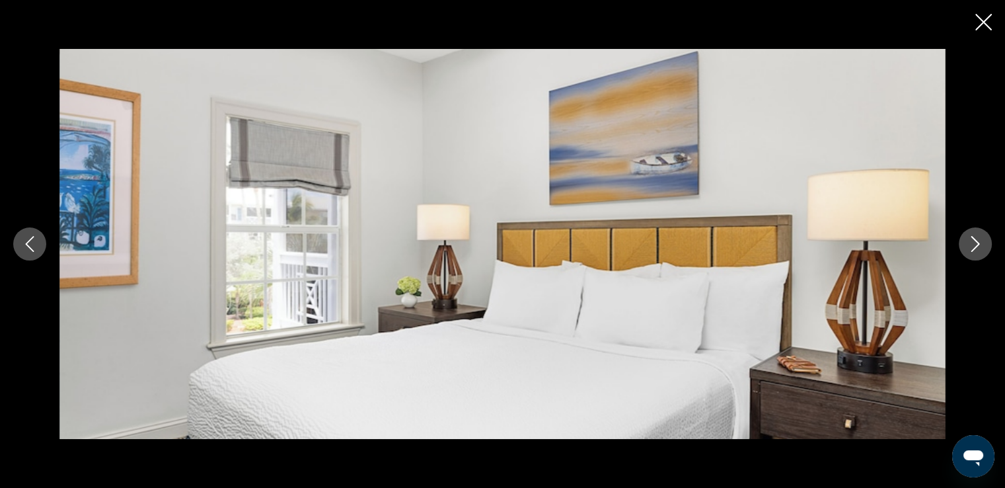
click at [979, 245] on icon "Next image" at bounding box center [975, 244] width 16 height 16
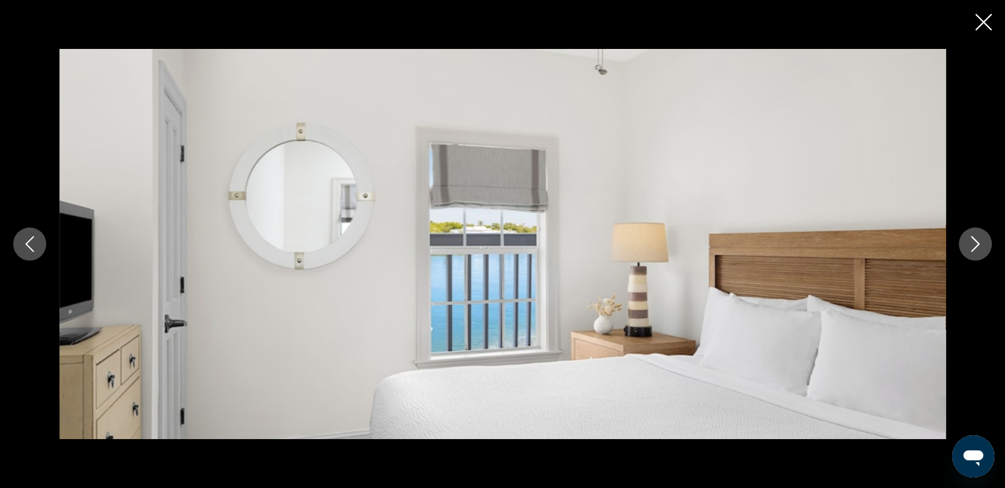
click at [980, 245] on icon "Next image" at bounding box center [975, 244] width 16 height 16
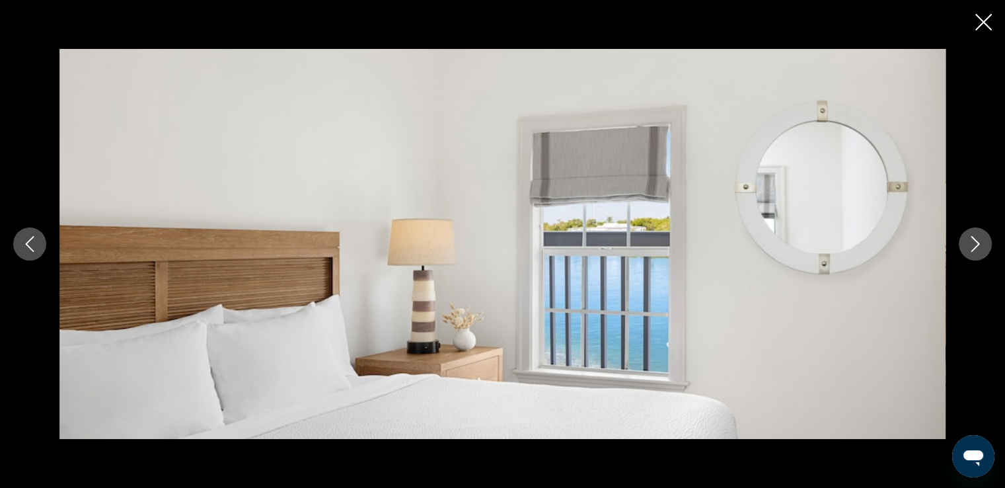
click at [980, 245] on icon "Next image" at bounding box center [975, 244] width 16 height 16
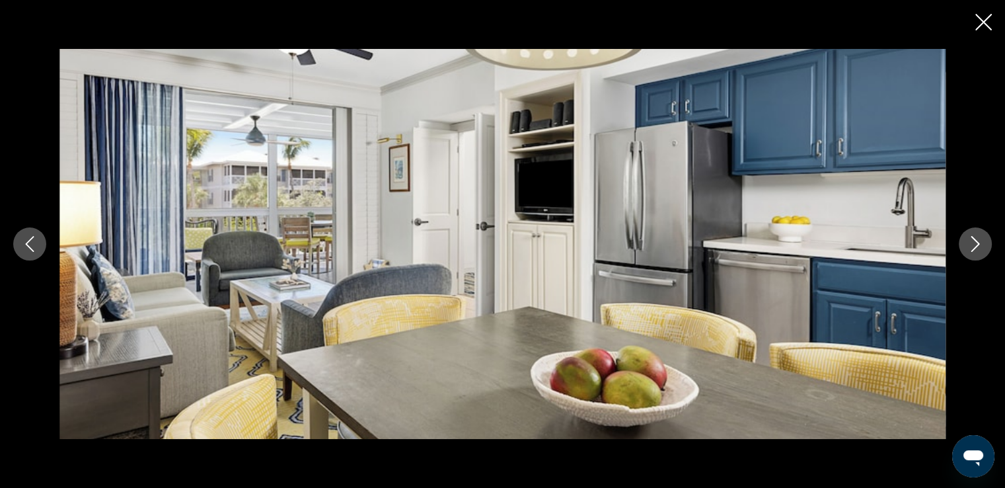
click at [981, 245] on icon "Next image" at bounding box center [975, 244] width 16 height 16
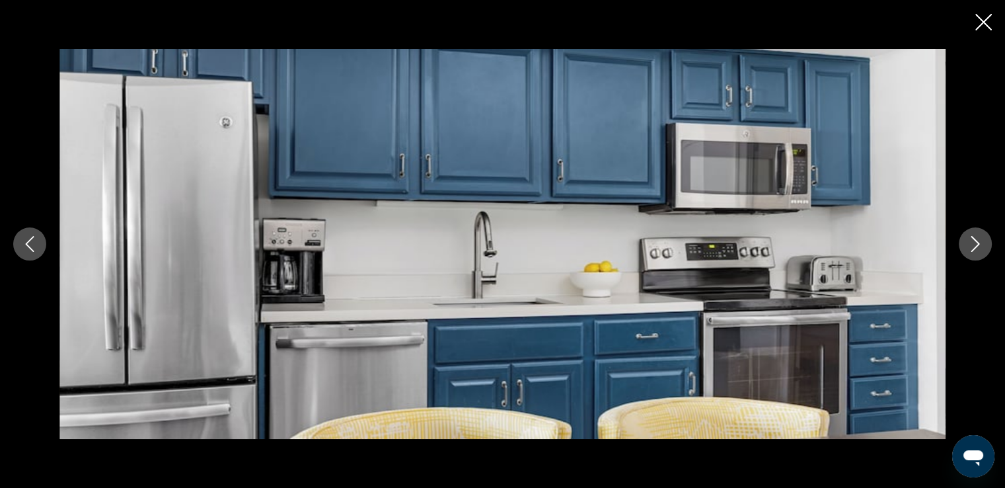
click at [981, 246] on icon "Next image" at bounding box center [975, 244] width 16 height 16
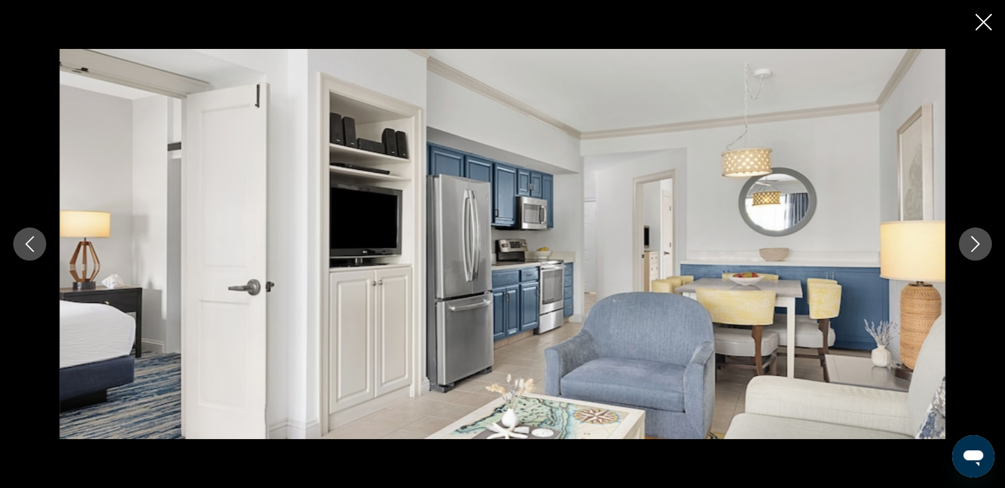
click at [981, 246] on icon "Next image" at bounding box center [975, 244] width 16 height 16
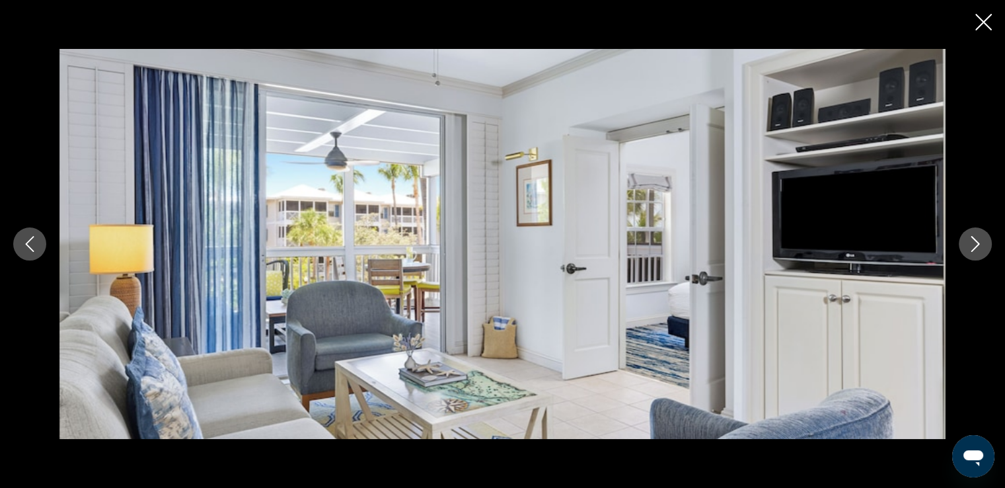
click at [981, 246] on icon "Next image" at bounding box center [975, 244] width 16 height 16
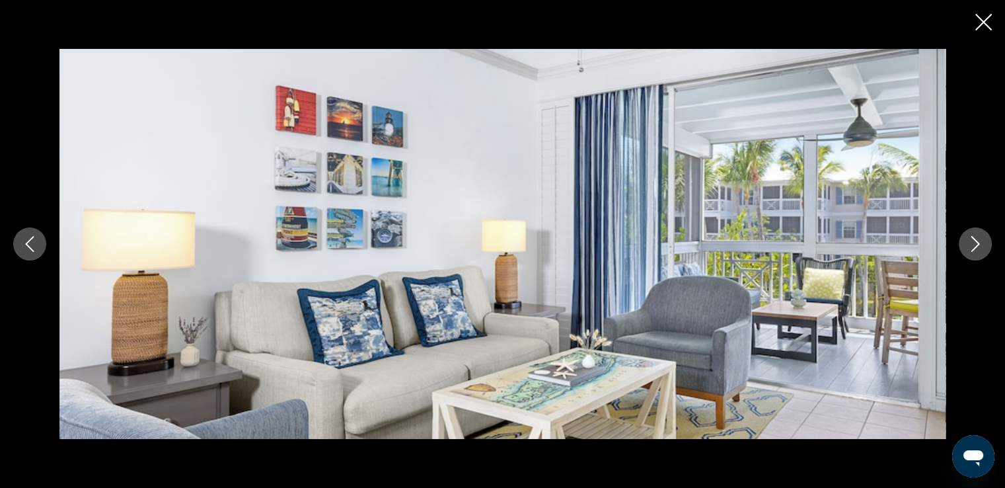
click at [987, 19] on icon "Close slideshow" at bounding box center [983, 22] width 17 height 17
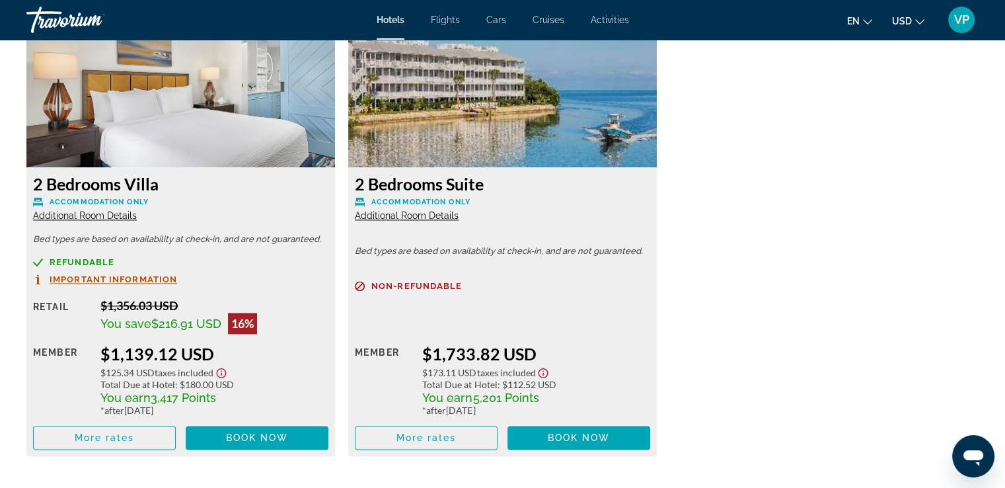
scroll to position [1850, 0]
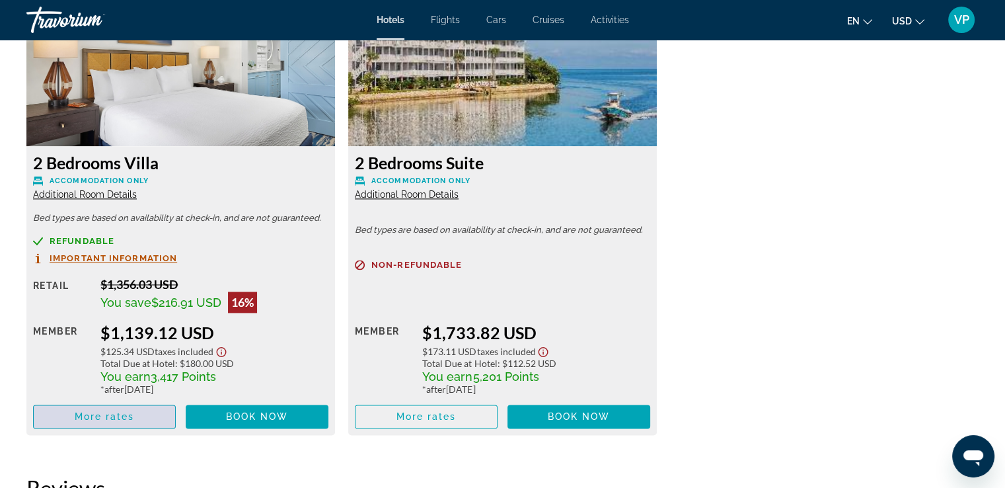
click at [106, 419] on span "More rates" at bounding box center [105, 416] width 60 height 11
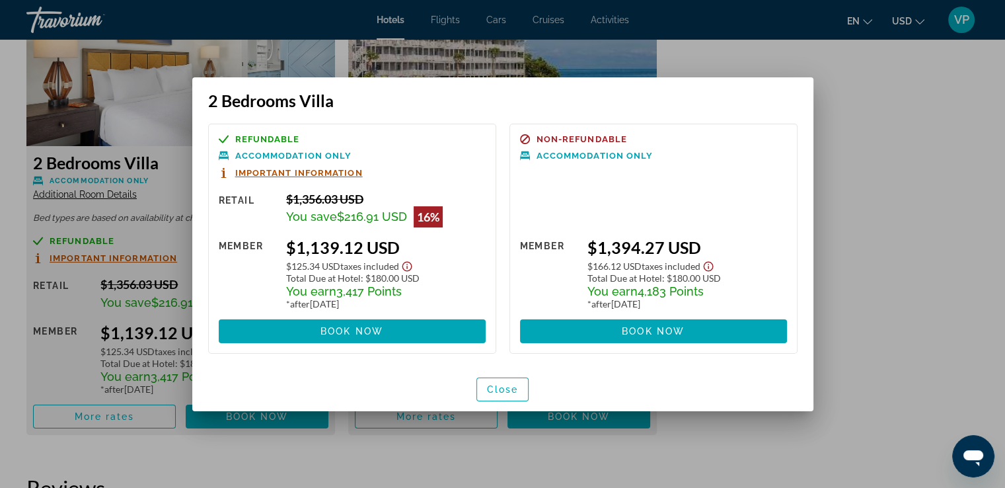
click at [131, 98] on div at bounding box center [502, 244] width 1005 height 488
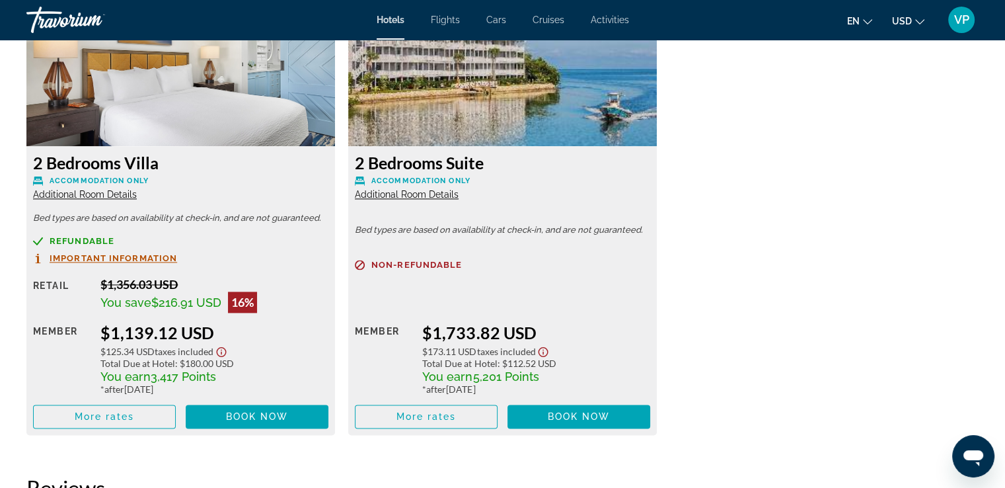
click at [132, 98] on img "Main content" at bounding box center [180, 63] width 309 height 165
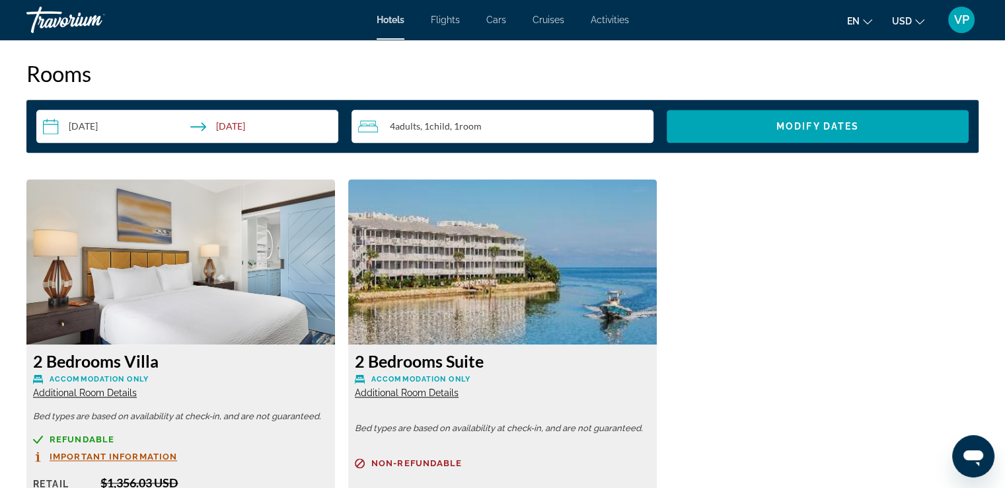
scroll to position [1718, 0]
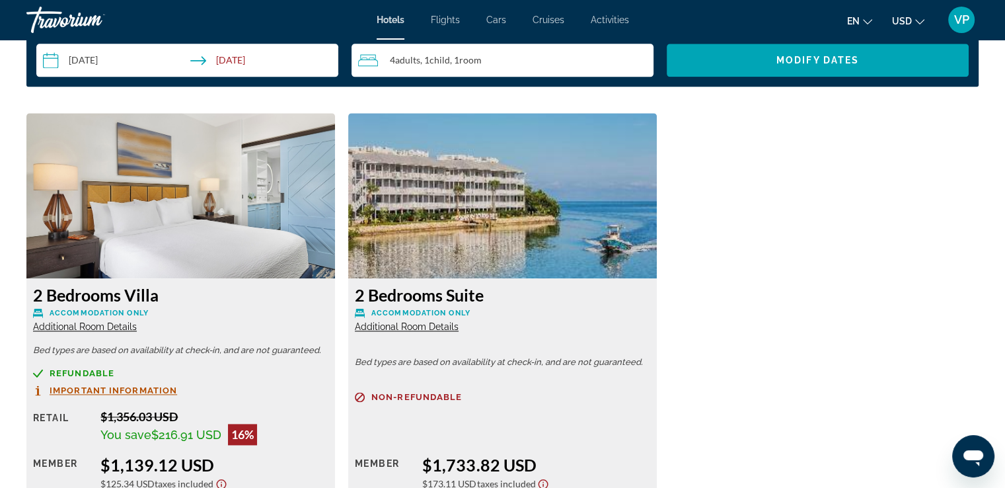
click at [93, 326] on span "Additional Room Details" at bounding box center [85, 326] width 104 height 11
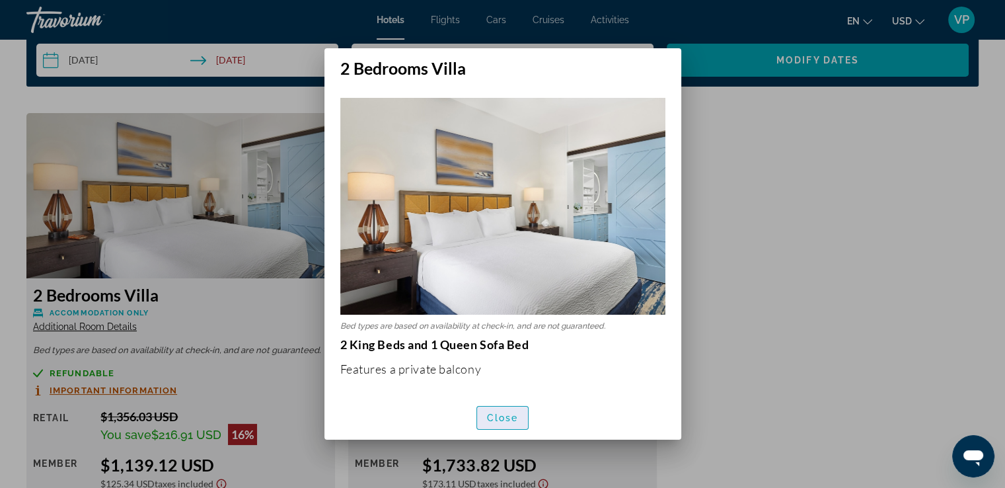
click at [501, 420] on span "Close" at bounding box center [503, 417] width 32 height 11
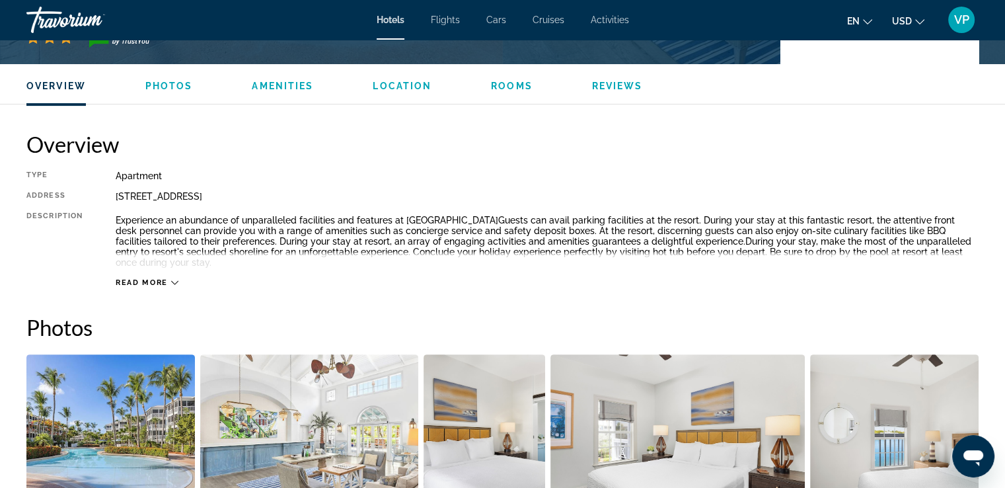
scroll to position [396, 0]
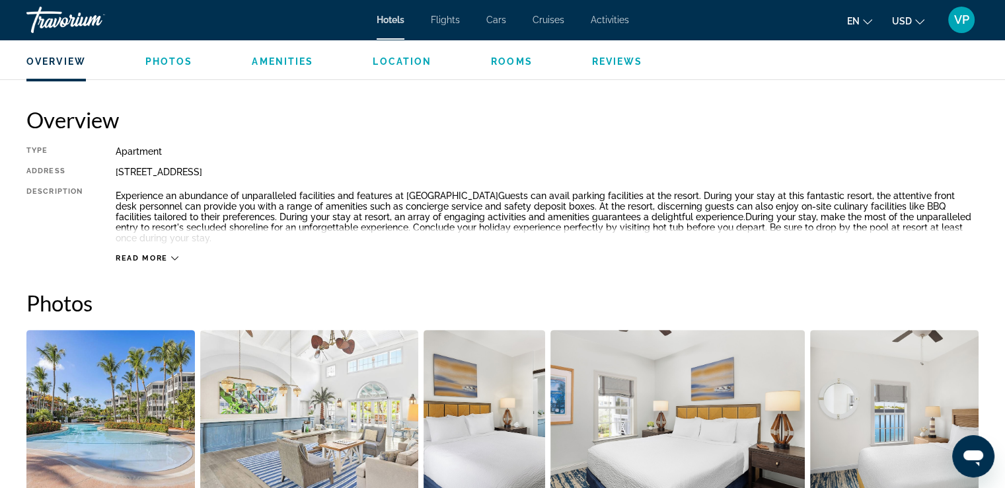
click at [173, 259] on icon "Main content" at bounding box center [174, 257] width 7 height 7
click at [173, 59] on span "Photos" at bounding box center [169, 61] width 48 height 11
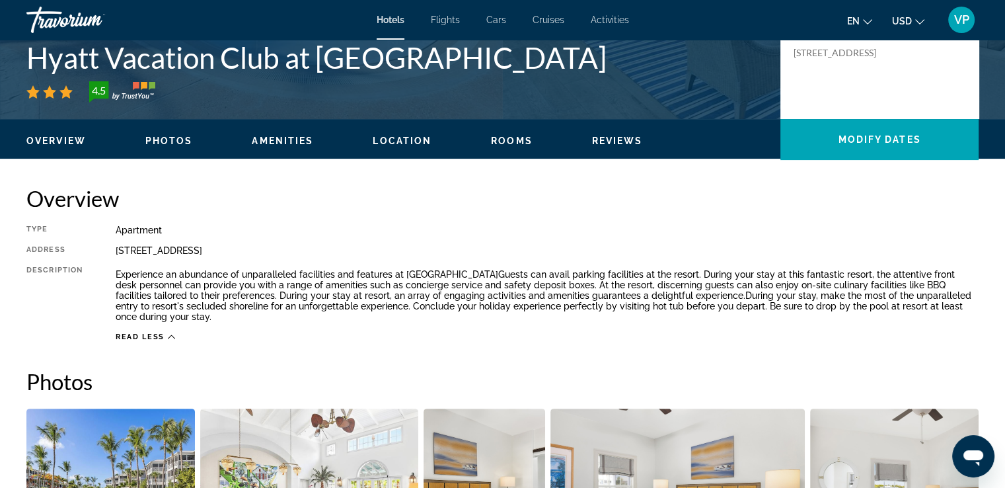
scroll to position [276, 0]
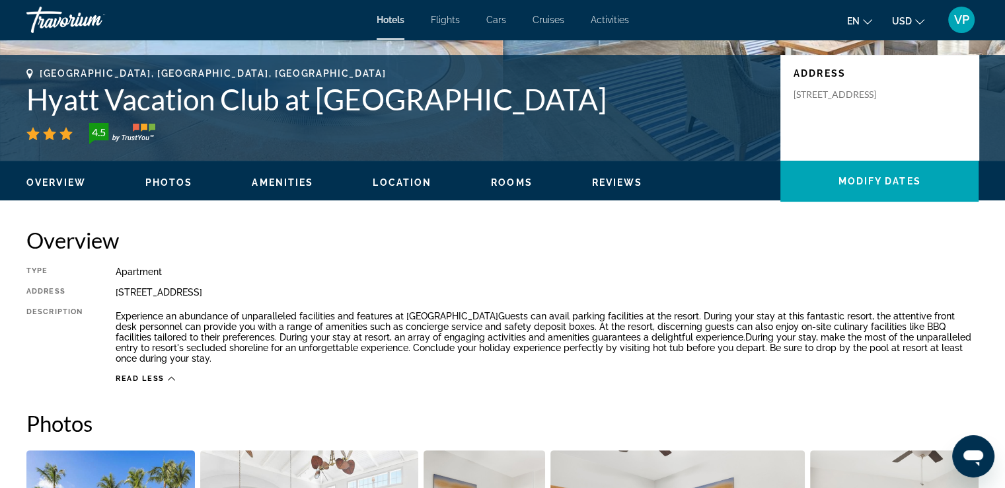
click at [293, 177] on span "Amenities" at bounding box center [282, 182] width 61 height 11
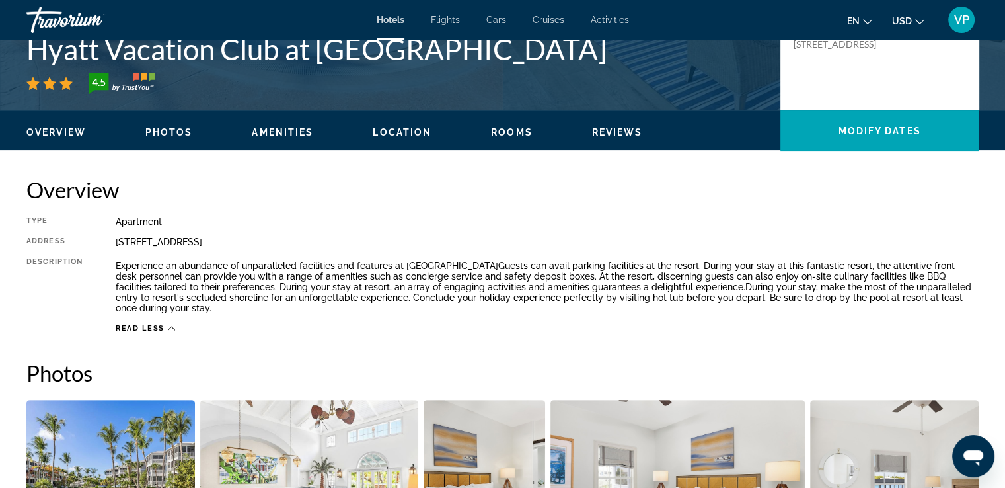
scroll to position [219, 0]
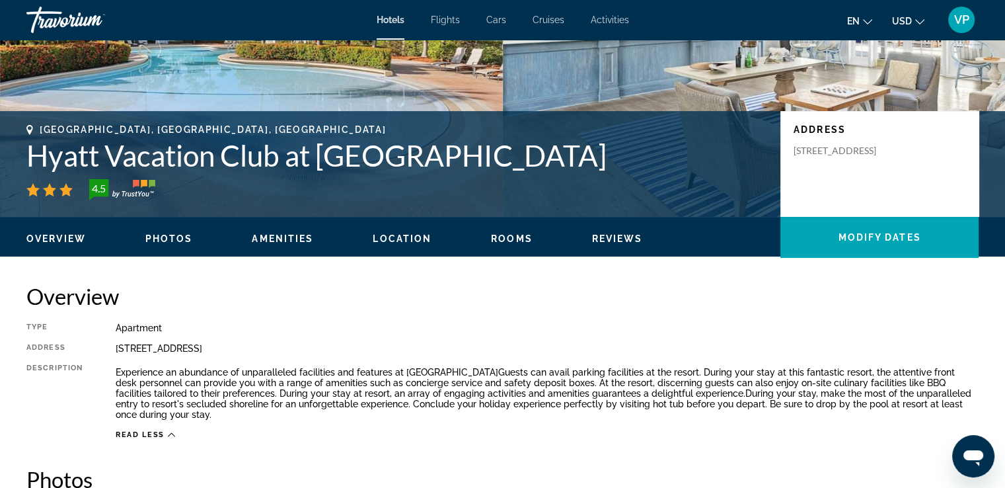
click at [513, 238] on span "Rooms" at bounding box center [512, 238] width 42 height 11
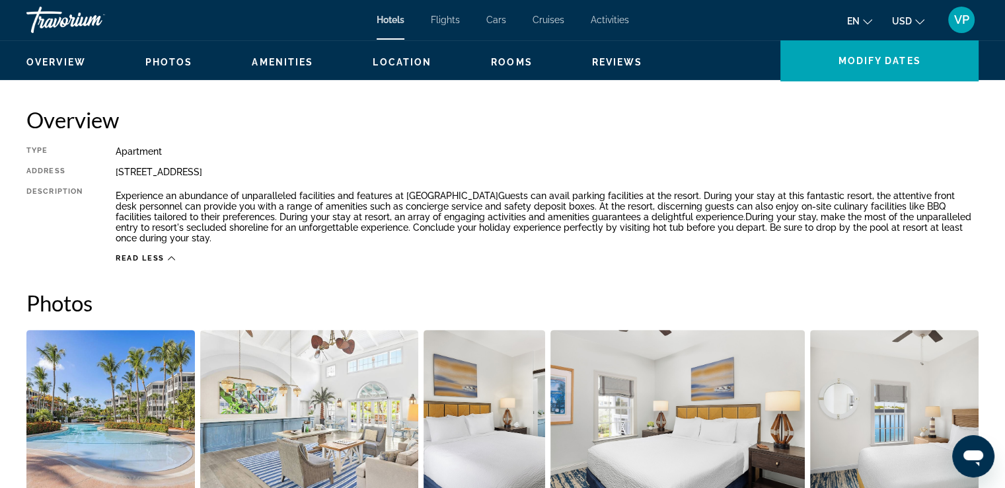
scroll to position [396, 0]
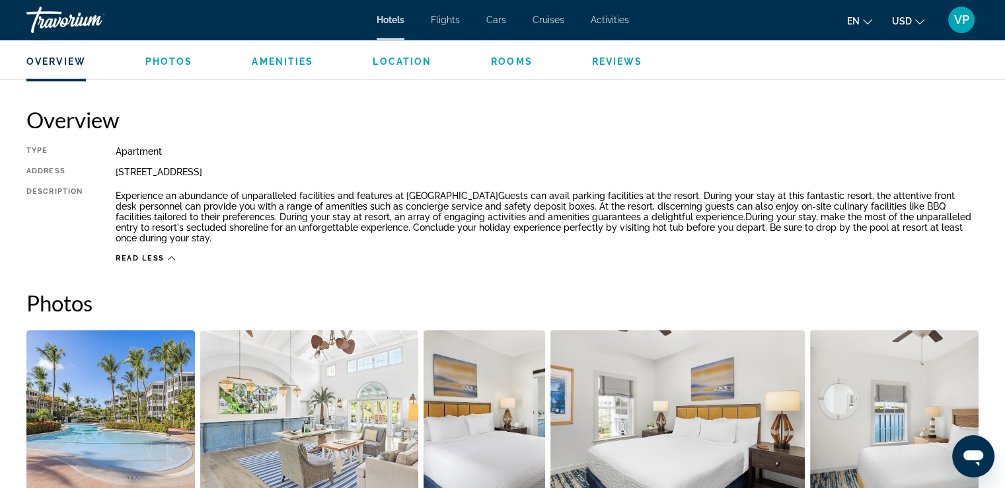
click at [293, 64] on span "Amenities" at bounding box center [282, 61] width 61 height 11
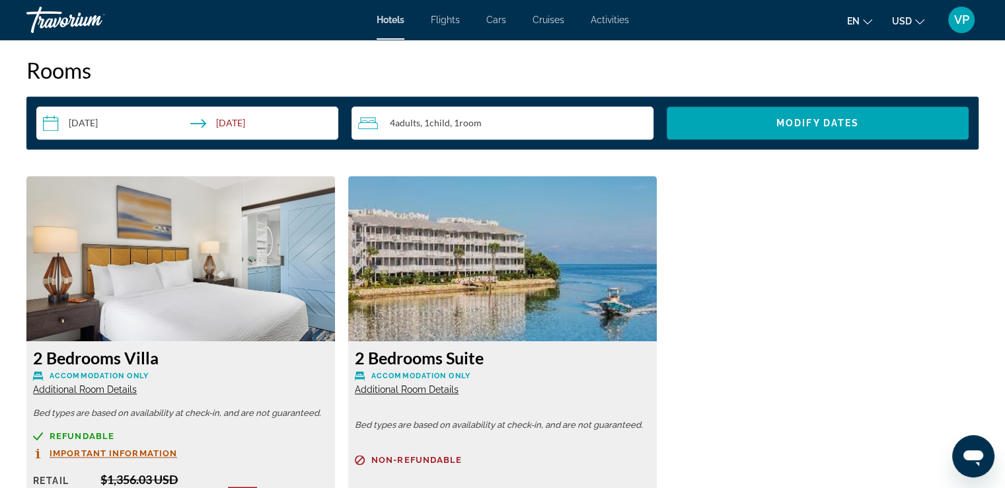
scroll to position [1916, 0]
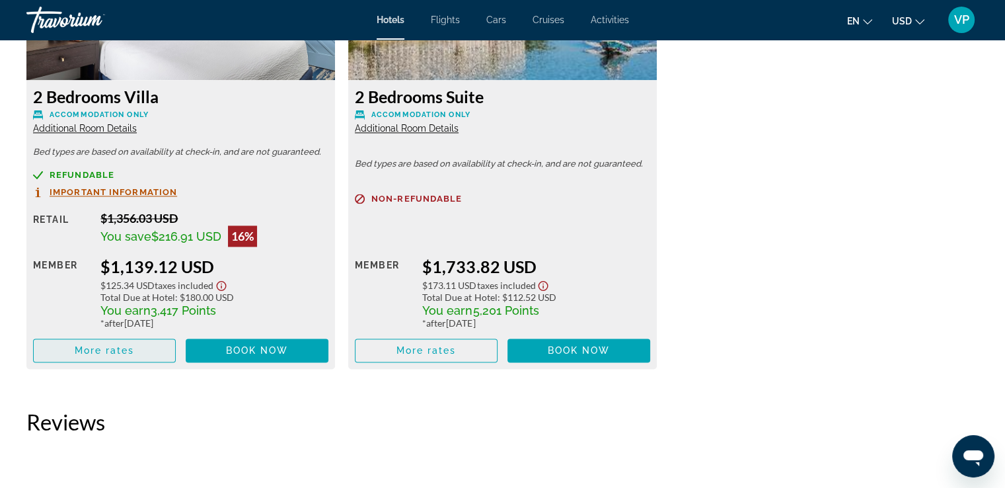
click at [104, 352] on span "More rates" at bounding box center [105, 350] width 60 height 11
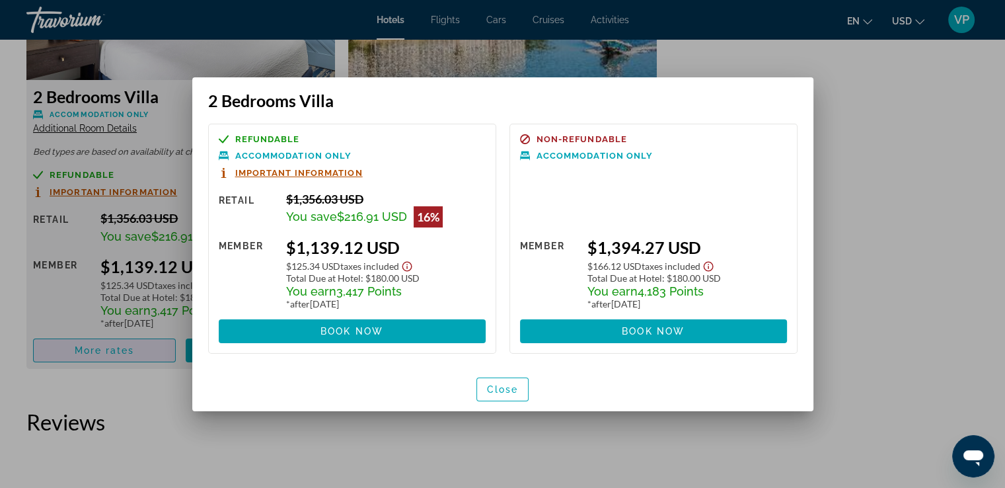
scroll to position [0, 0]
click at [307, 170] on span "Important Information" at bounding box center [299, 173] width 128 height 9
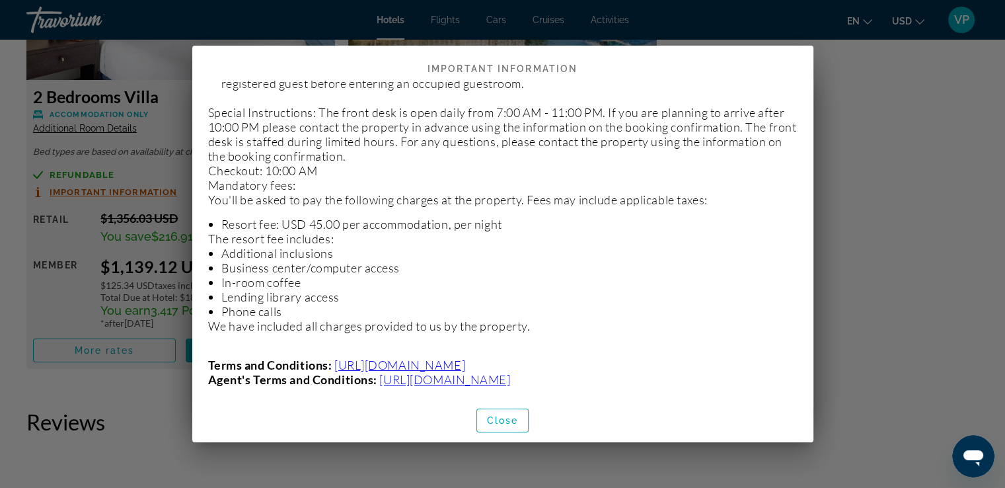
scroll to position [441, 0]
click at [500, 424] on span "Close" at bounding box center [503, 420] width 32 height 11
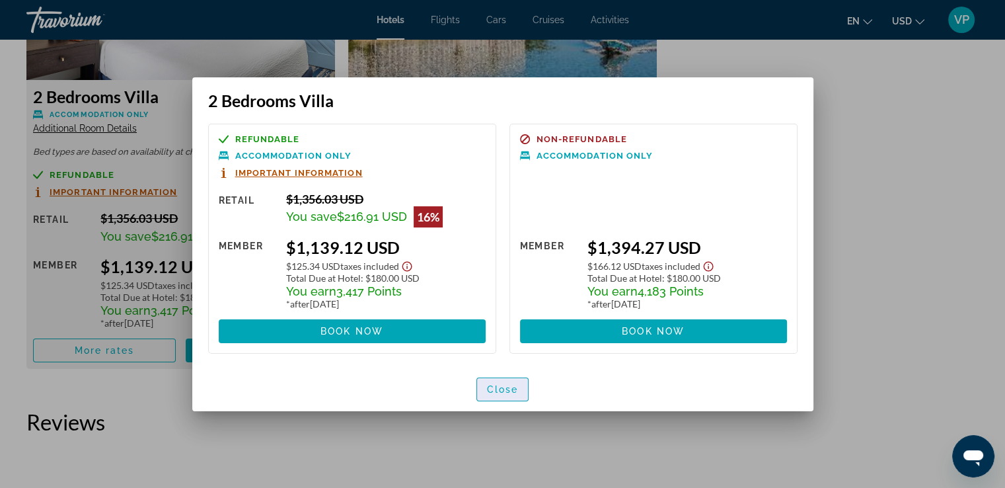
click at [510, 394] on span "button" at bounding box center [503, 389] width 52 height 32
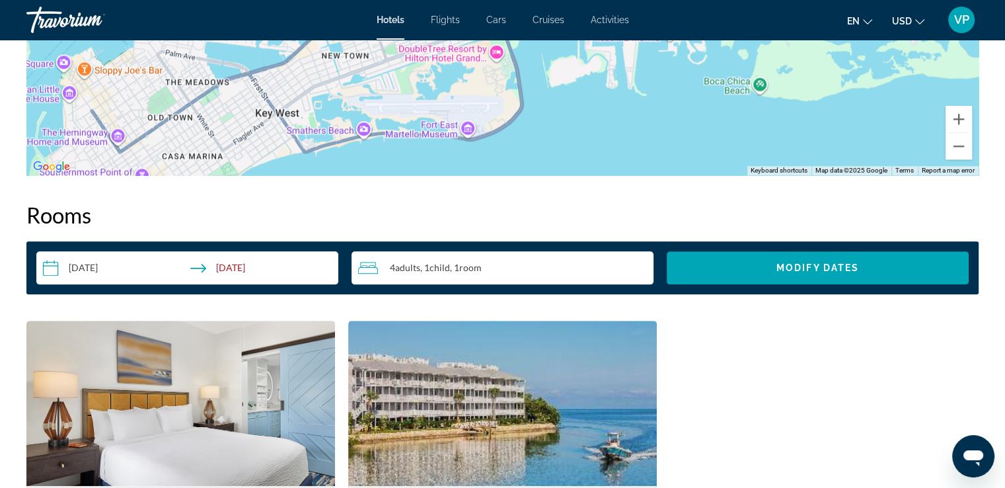
scroll to position [1454, 0]
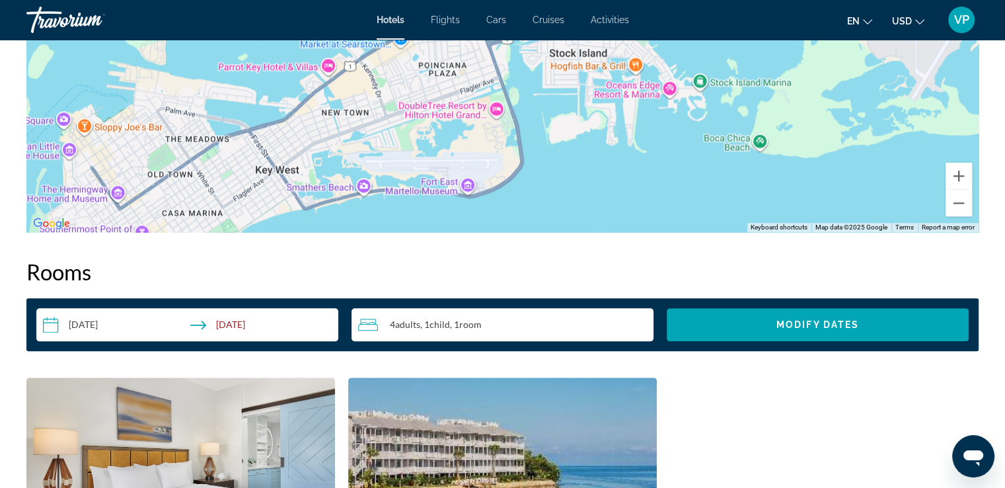
click at [272, 324] on input "**********" at bounding box center [189, 326] width 307 height 37
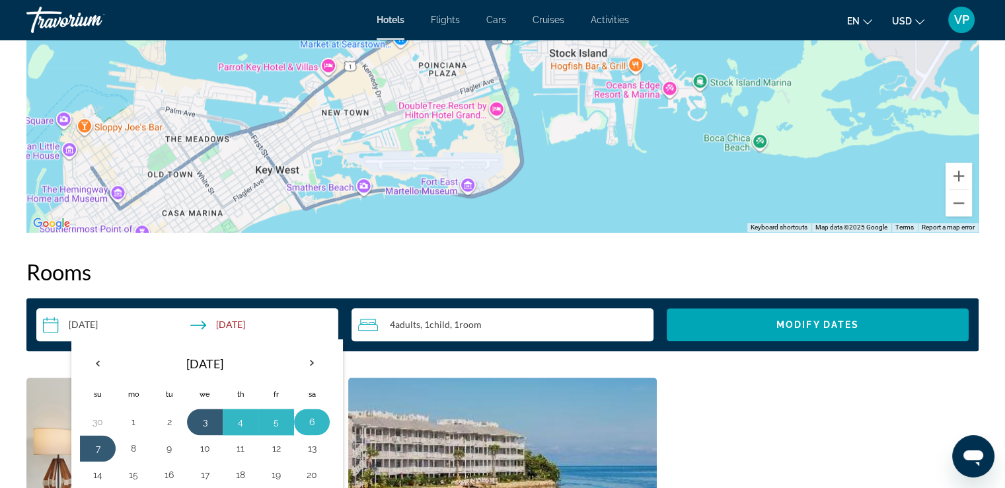
click at [313, 420] on button "6" at bounding box center [311, 421] width 21 height 19
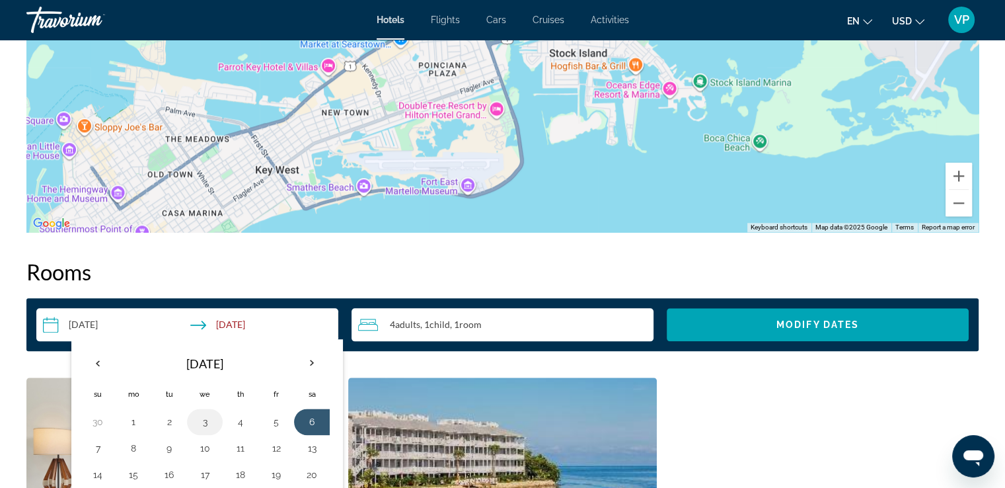
click at [201, 423] on button "3" at bounding box center [204, 421] width 21 height 19
type input "**********"
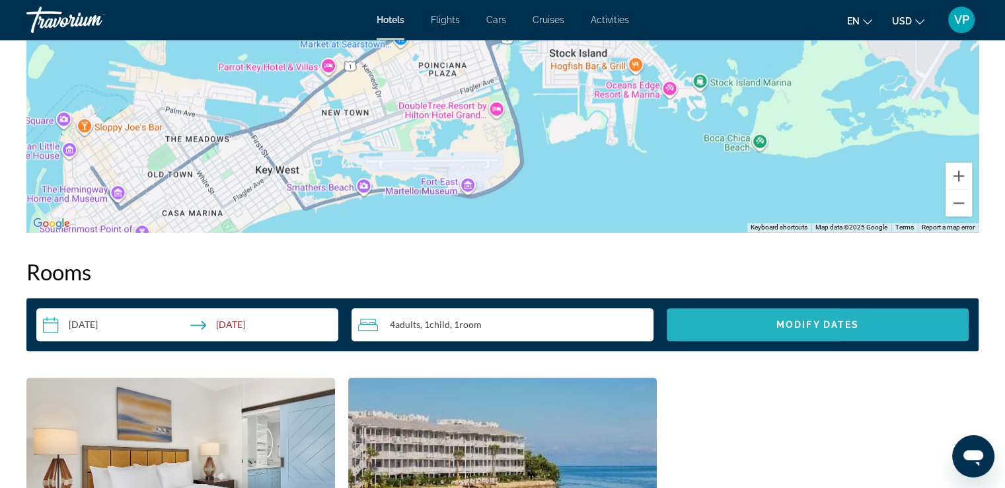
click at [737, 326] on span "Search widget" at bounding box center [818, 325] width 302 height 32
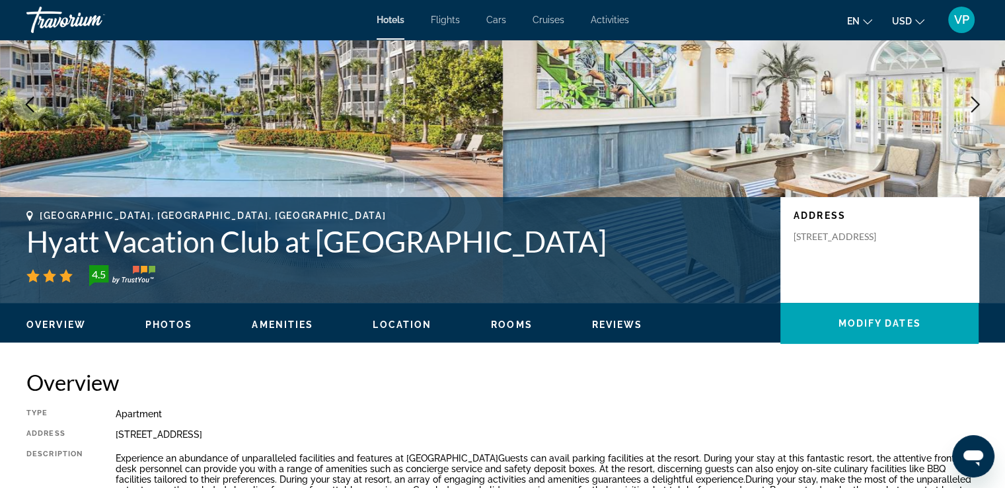
scroll to position [113, 0]
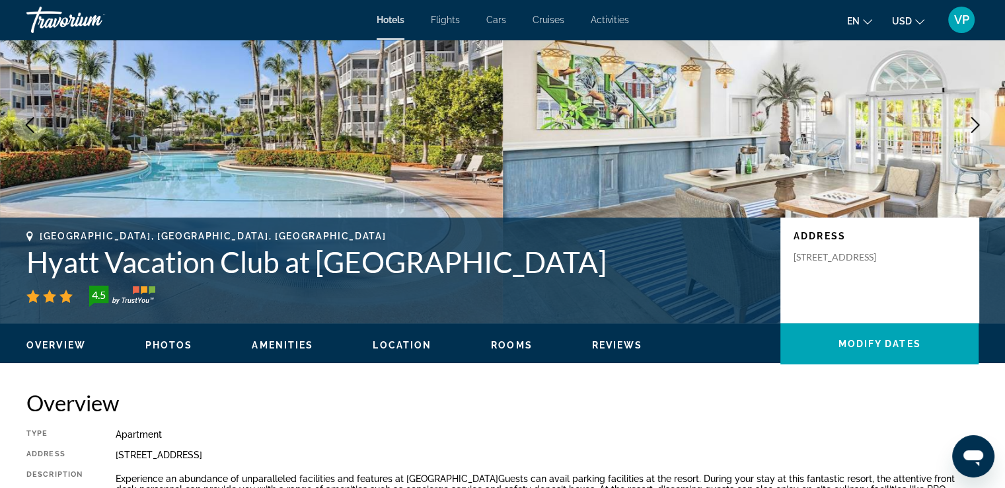
click at [72, 342] on span "Overview" at bounding box center [55, 345] width 59 height 11
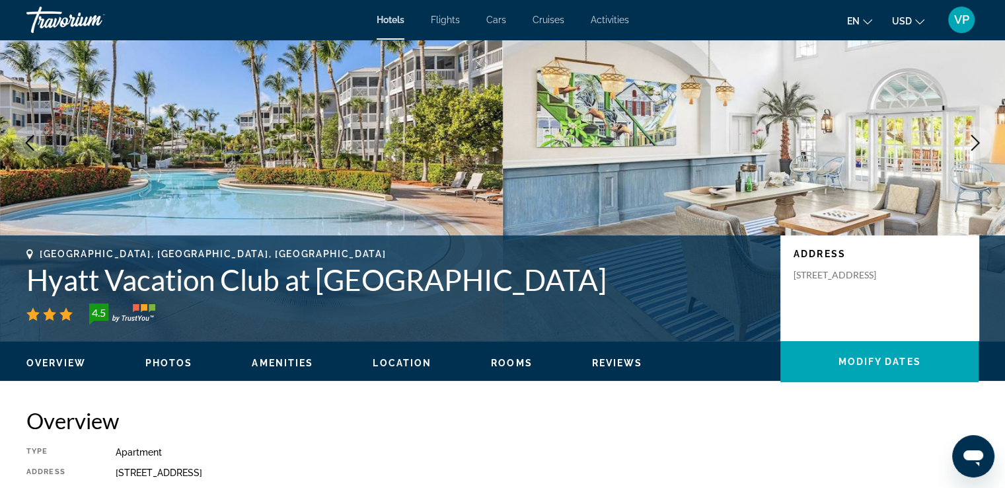
scroll to position [93, 0]
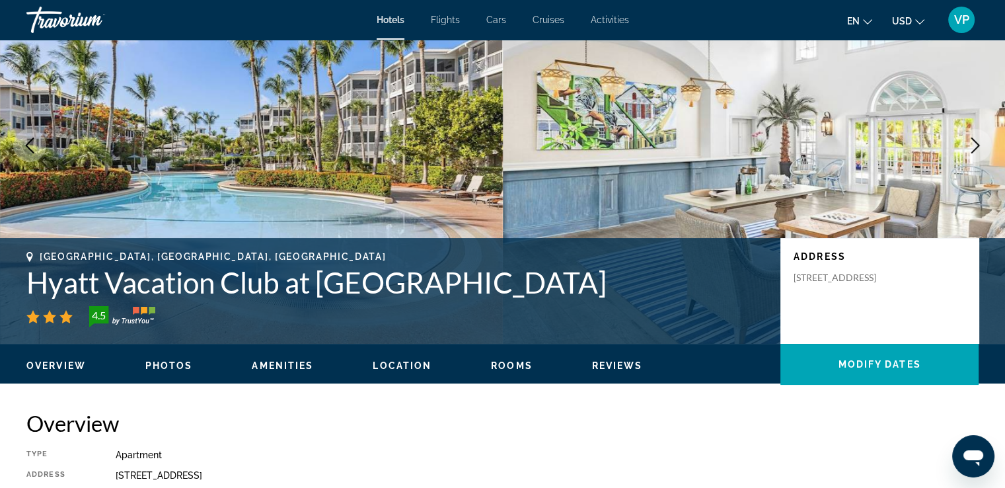
click at [624, 367] on span "Reviews" at bounding box center [617, 365] width 51 height 11
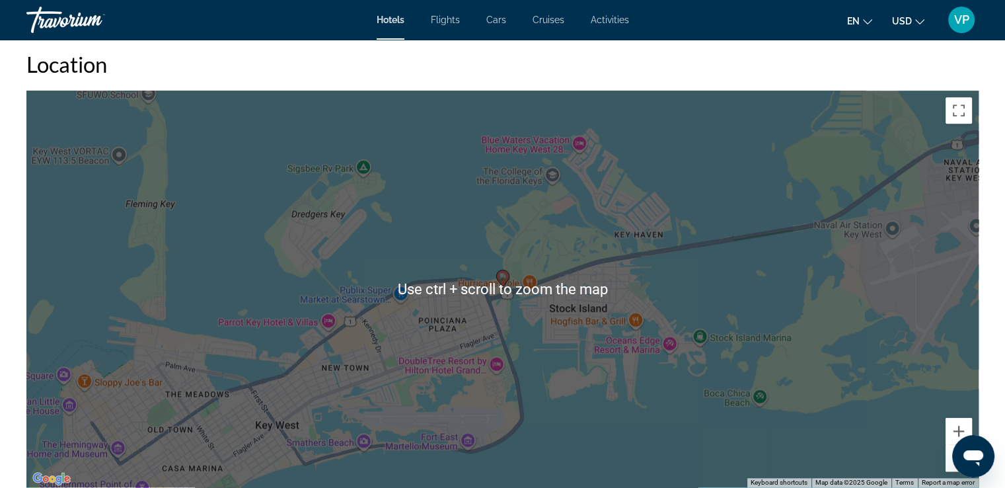
scroll to position [1188, 0]
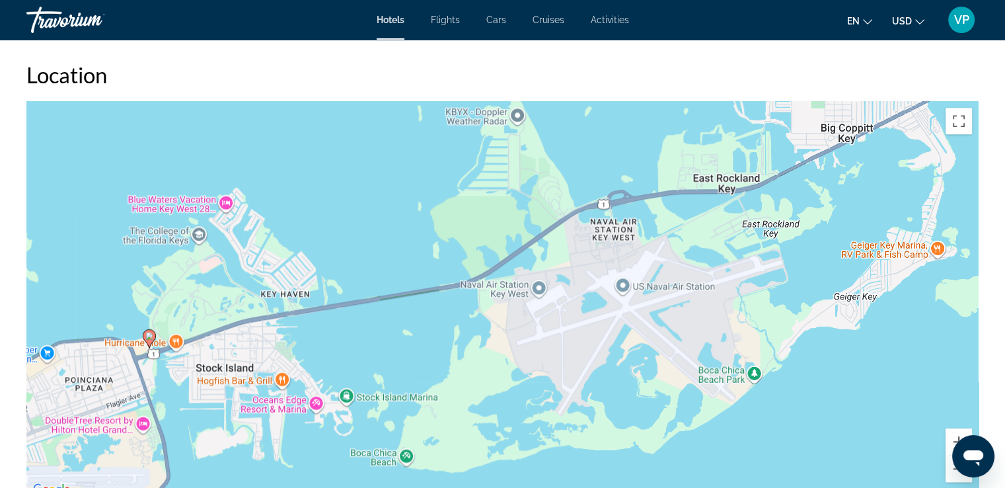
drag, startPoint x: 700, startPoint y: 313, endPoint x: 341, endPoint y: 363, distance: 363.0
click at [341, 363] on div "To activate drag with keyboard, press Alt + Enter. Once in keyboard drag state,…" at bounding box center [502, 299] width 952 height 396
click at [951, 476] on button "Zoom out" at bounding box center [959, 468] width 26 height 26
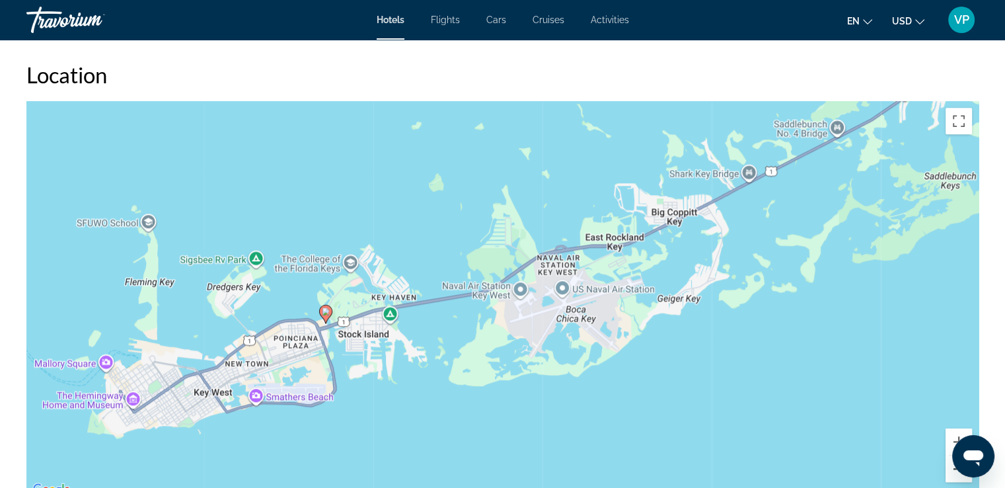
click at [951, 476] on button "Zoom out" at bounding box center [959, 468] width 26 height 26
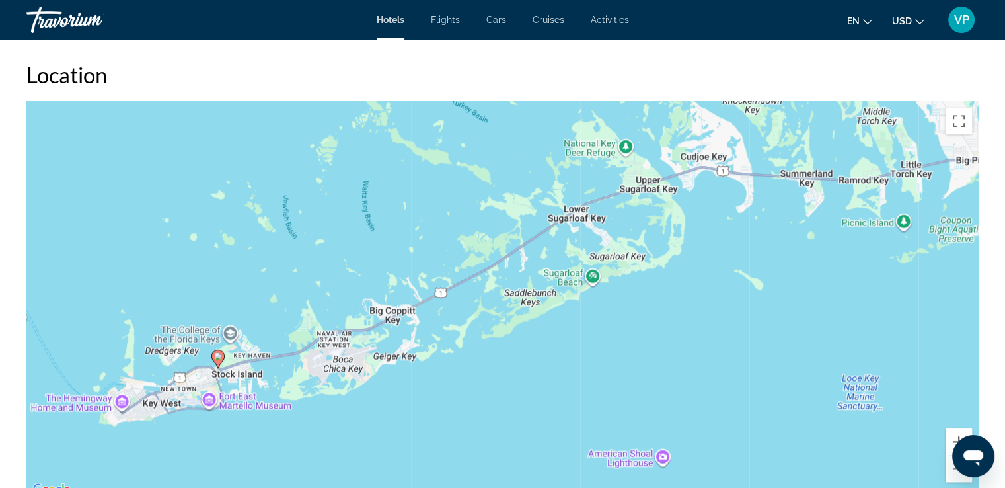
drag, startPoint x: 773, startPoint y: 376, endPoint x: 579, endPoint y: 434, distance: 202.0
click at [579, 434] on div "To activate drag with keyboard, press Alt + Enter. Once in keyboard drag state,…" at bounding box center [502, 299] width 952 height 396
click at [957, 474] on button "Zoom out" at bounding box center [959, 468] width 26 height 26
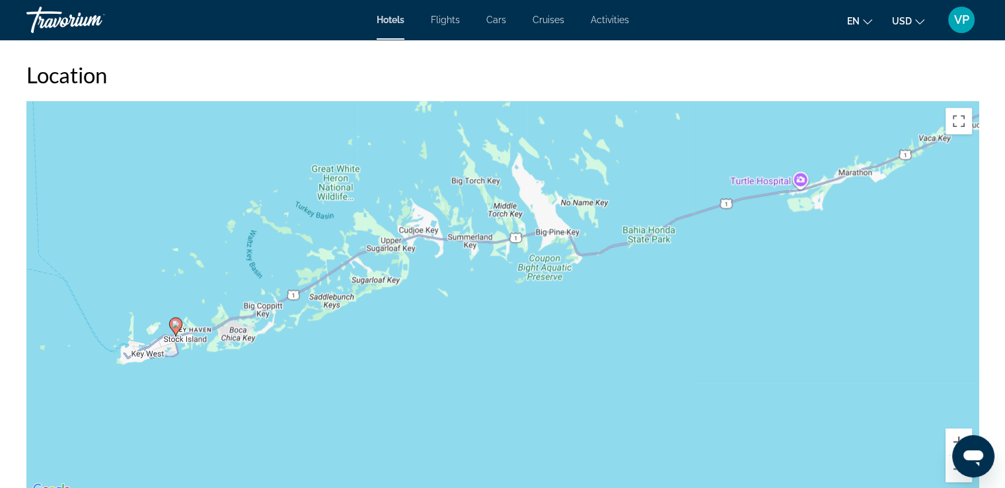
drag, startPoint x: 811, startPoint y: 369, endPoint x: 626, endPoint y: 371, distance: 185.0
click at [626, 371] on div "To activate drag with keyboard, press Alt + Enter. Once in keyboard drag state,…" at bounding box center [502, 299] width 952 height 396
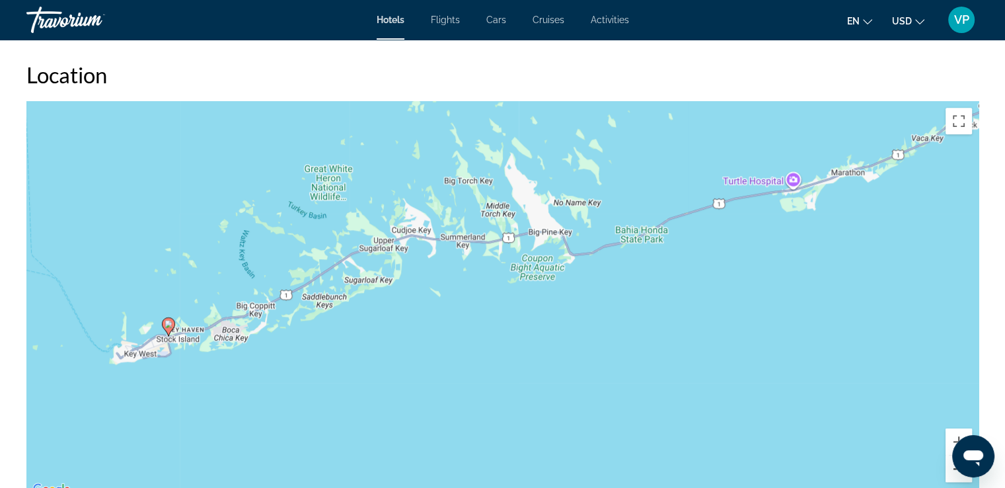
click at [957, 476] on button "Zoom out" at bounding box center [959, 468] width 26 height 26
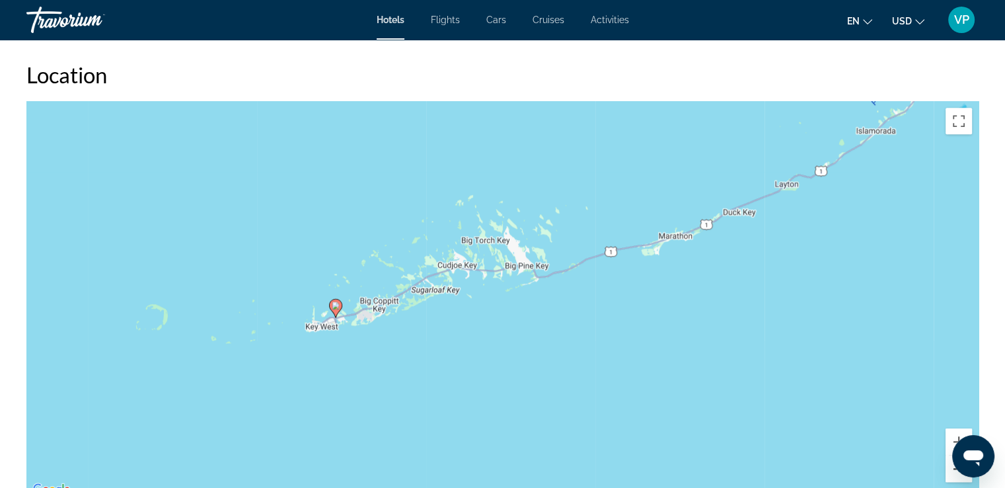
click at [951, 472] on button "Zoom out" at bounding box center [959, 468] width 26 height 26
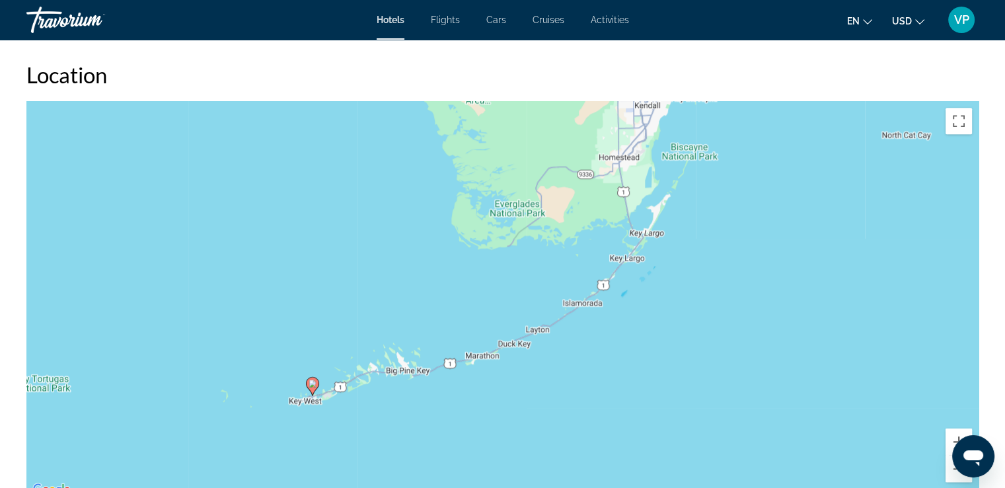
drag, startPoint x: 782, startPoint y: 329, endPoint x: 701, endPoint y: 392, distance: 102.7
click at [701, 392] on div "To activate drag with keyboard, press Alt + Enter. Once in keyboard drag state,…" at bounding box center [502, 299] width 952 height 396
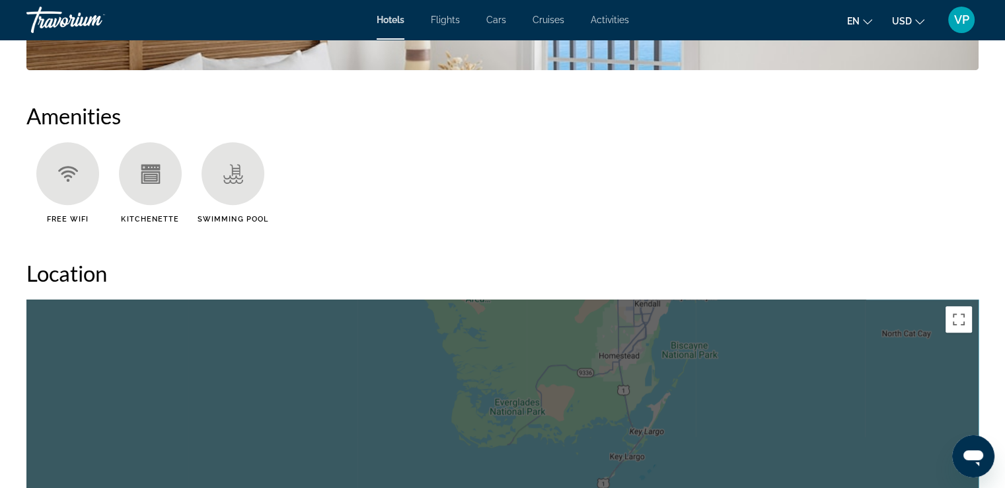
scroll to position [527, 0]
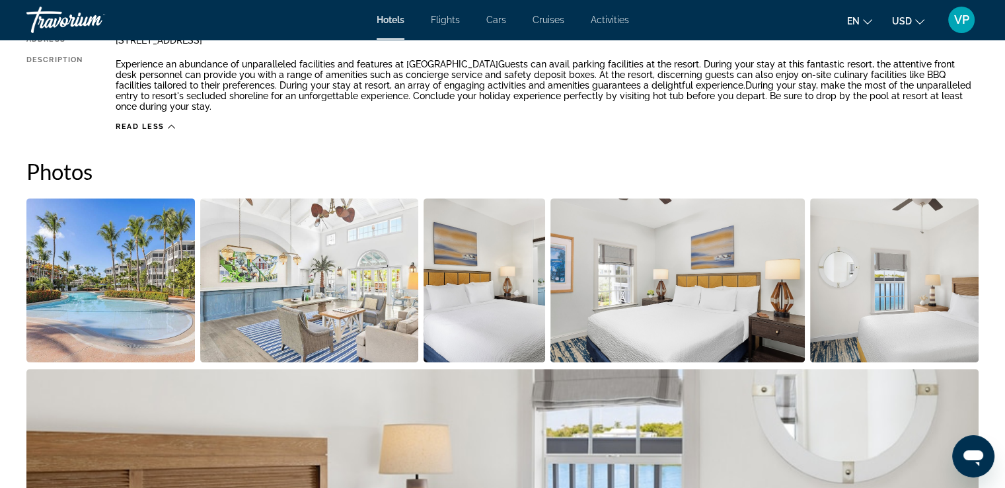
click at [962, 14] on span "VP" at bounding box center [961, 19] width 15 height 13
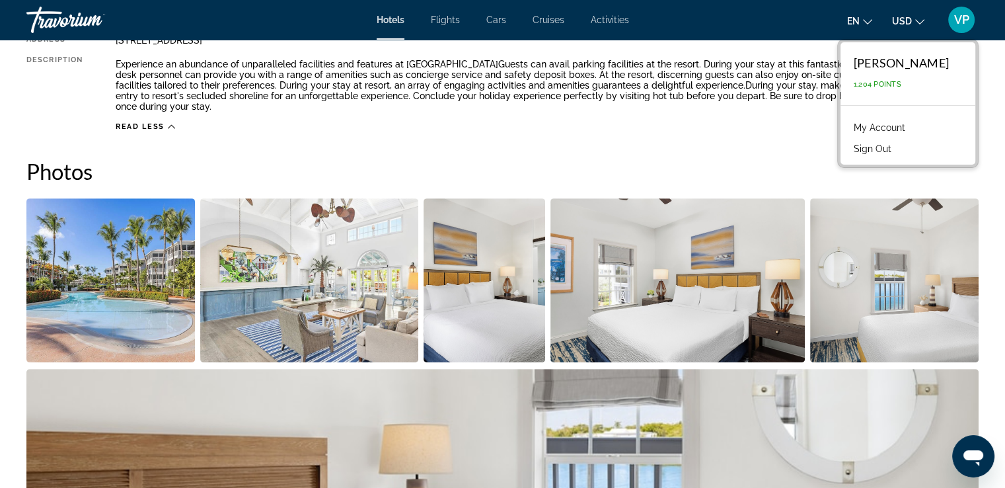
click at [884, 126] on link "My Account" at bounding box center [879, 127] width 65 height 17
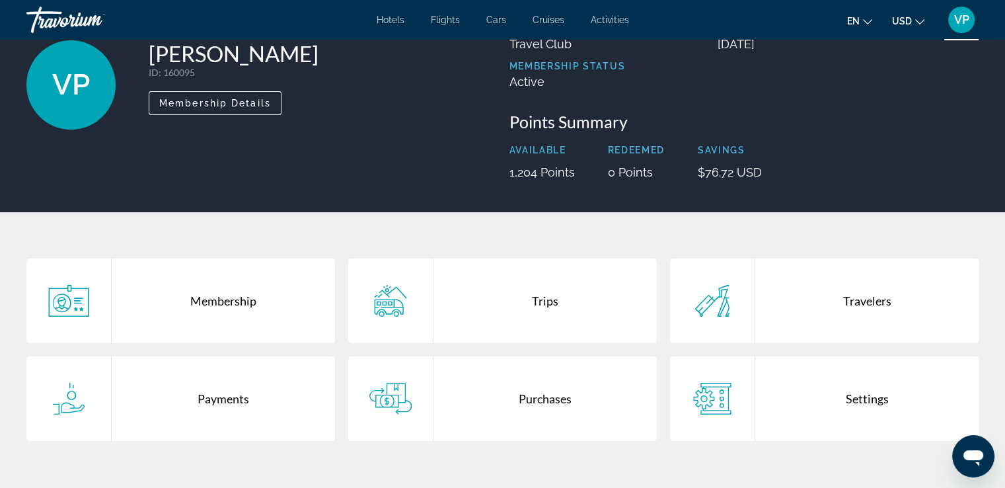
scroll to position [257, 0]
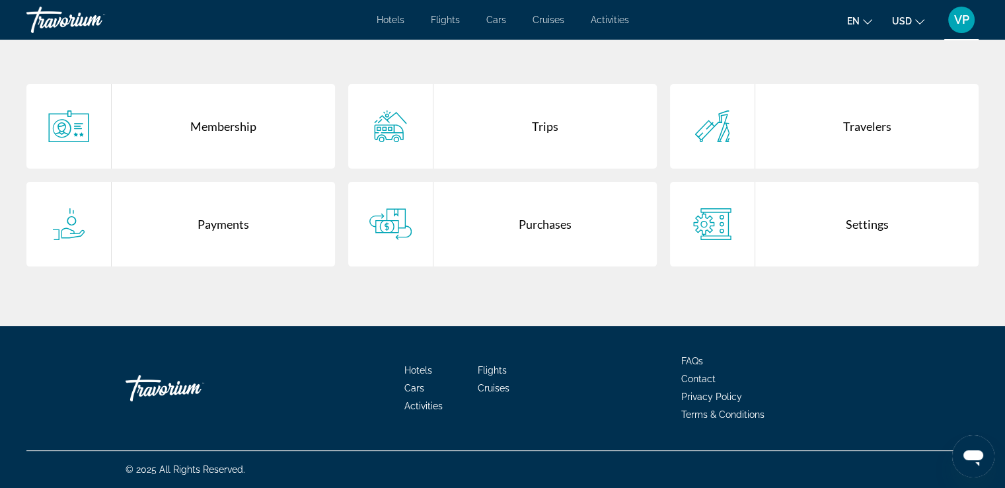
click at [871, 228] on div "Settings" at bounding box center [866, 224] width 223 height 85
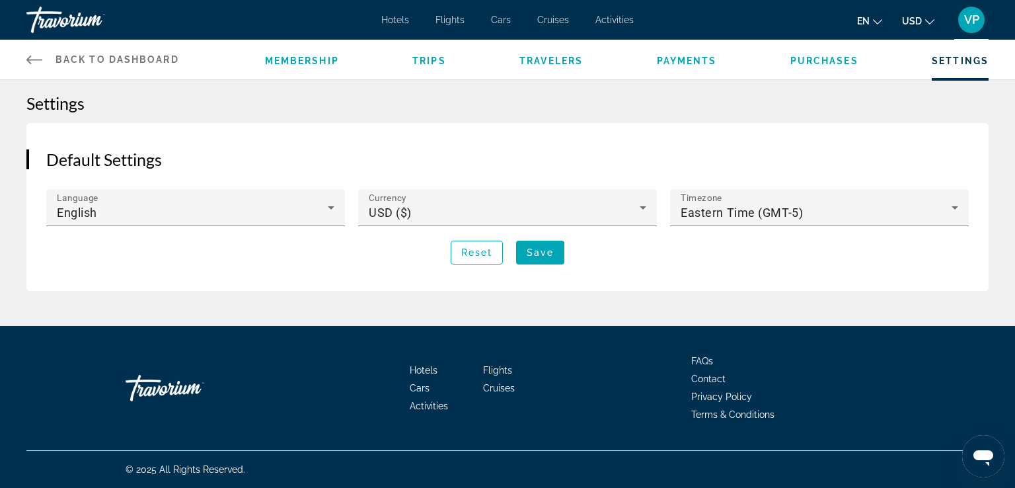
click at [299, 57] on span "Membership" at bounding box center [302, 61] width 74 height 11
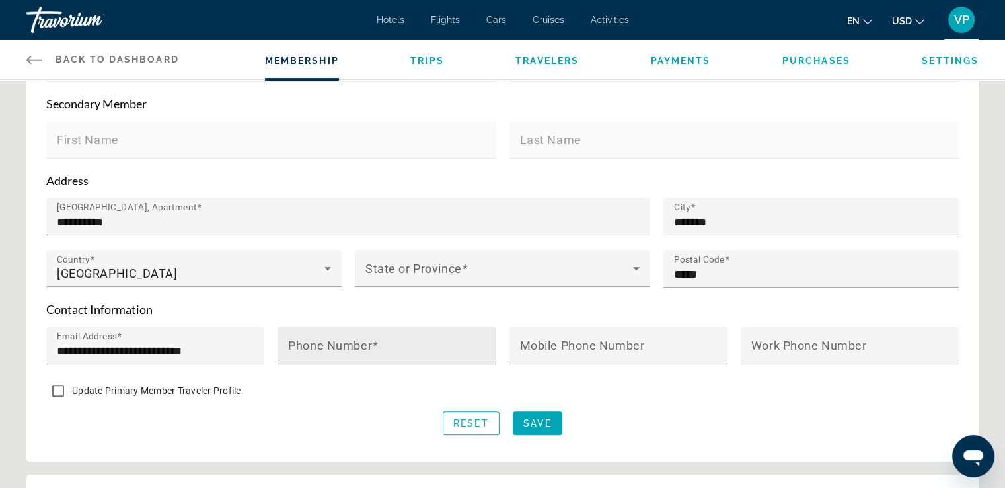
scroll to position [396, 0]
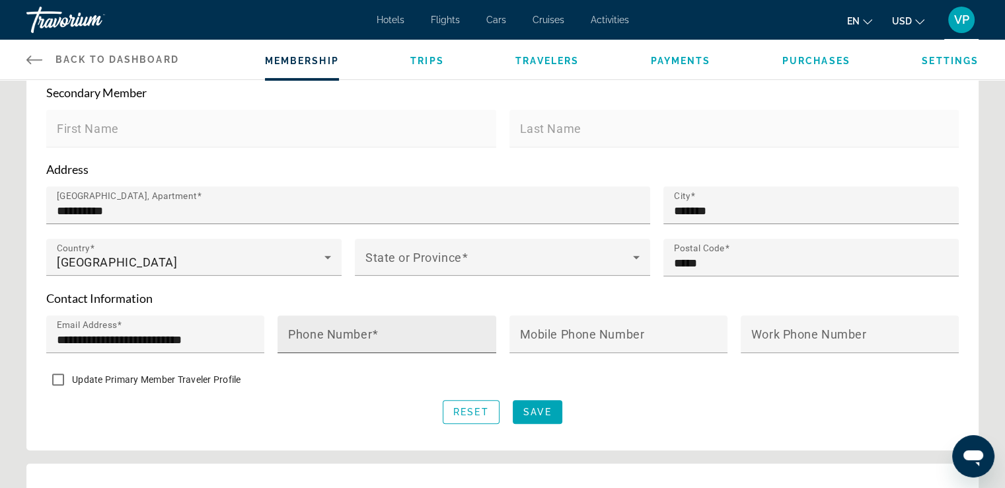
click at [380, 333] on input "Phone Number" at bounding box center [390, 340] width 205 height 16
type input "**********"
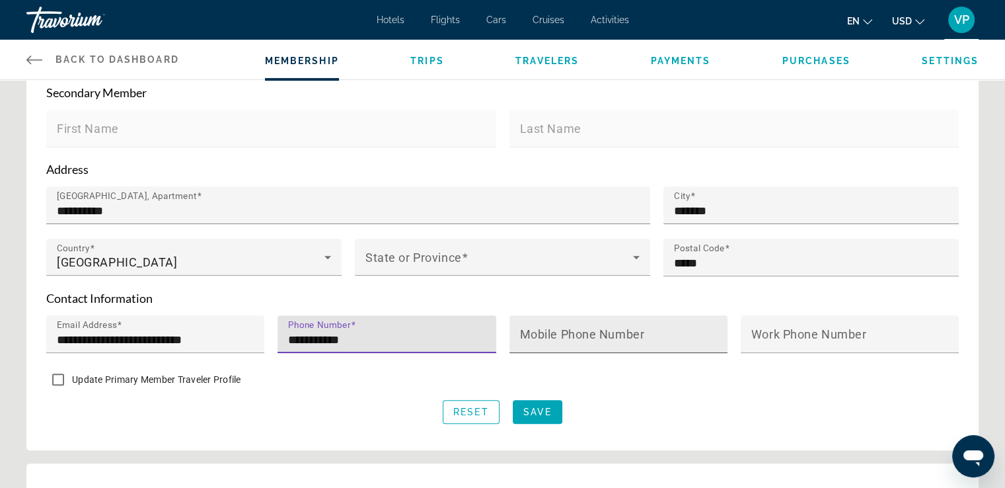
click at [576, 333] on mat-label "Mobile Phone Number" at bounding box center [582, 334] width 125 height 14
click at [576, 333] on input "Mobile Phone Number" at bounding box center [622, 340] width 205 height 16
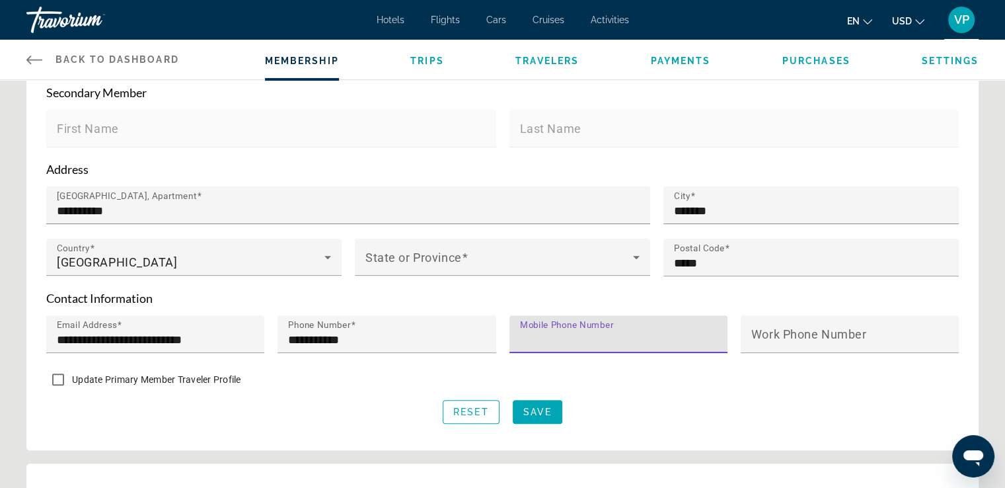
click at [780, 396] on form "**********" at bounding box center [502, 216] width 913 height 415
click at [572, 331] on mat-label "Mobile Phone Number" at bounding box center [582, 334] width 125 height 14
click at [572, 332] on input "Mobile Phone Number" at bounding box center [622, 340] width 205 height 16
click at [552, 342] on input "Mobile Phone Number" at bounding box center [622, 340] width 205 height 16
type input "**********"
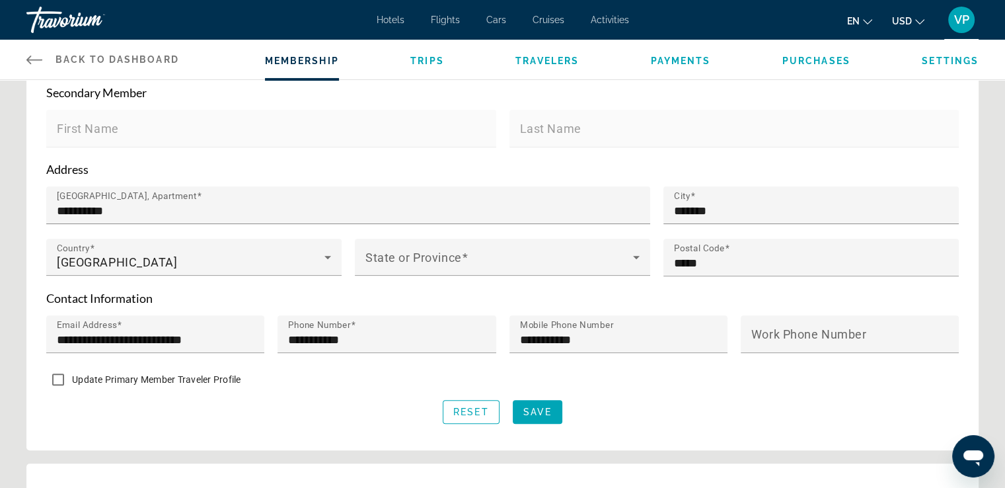
click at [669, 371] on div "Update Primary Member Traveler Profile" at bounding box center [502, 380] width 913 height 26
click at [534, 410] on span "Save" at bounding box center [537, 411] width 28 height 11
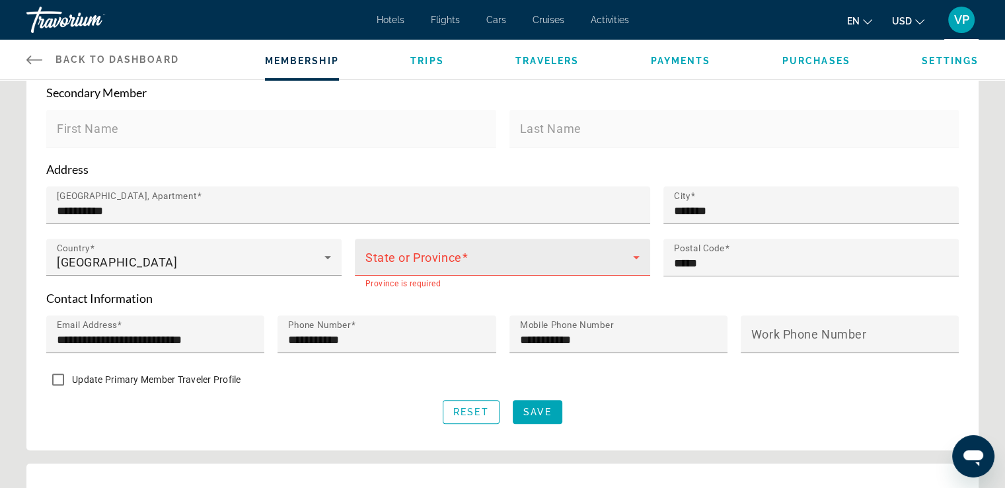
click at [507, 257] on span "Main content" at bounding box center [499, 262] width 268 height 16
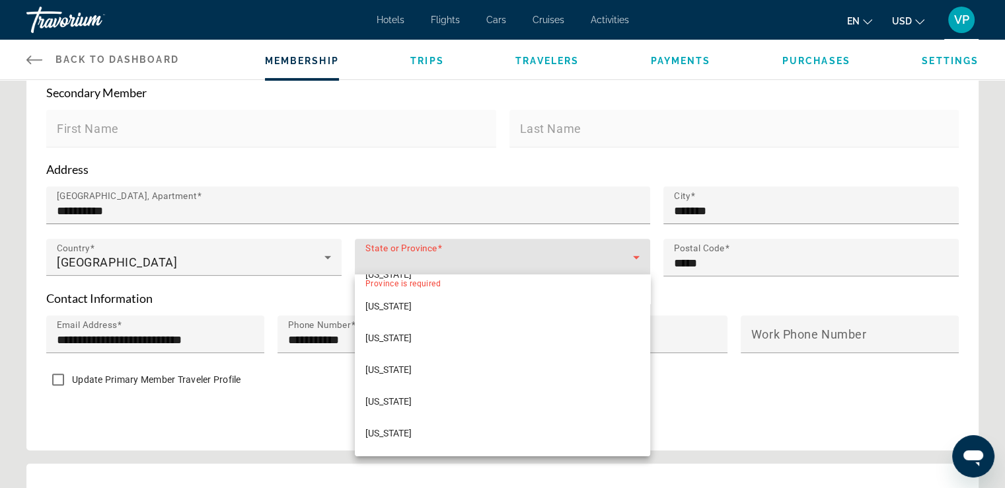
scroll to position [330, 0]
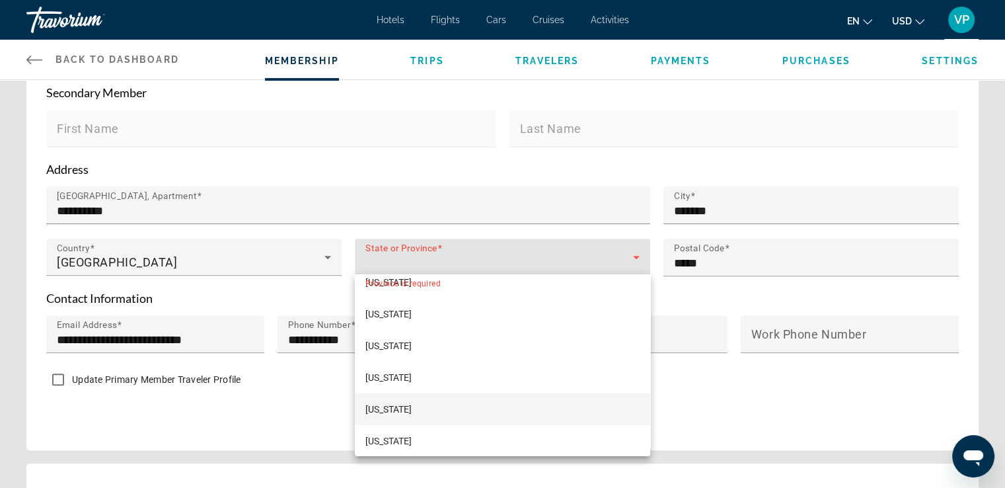
click at [426, 414] on mat-option "[US_STATE]" at bounding box center [502, 409] width 295 height 32
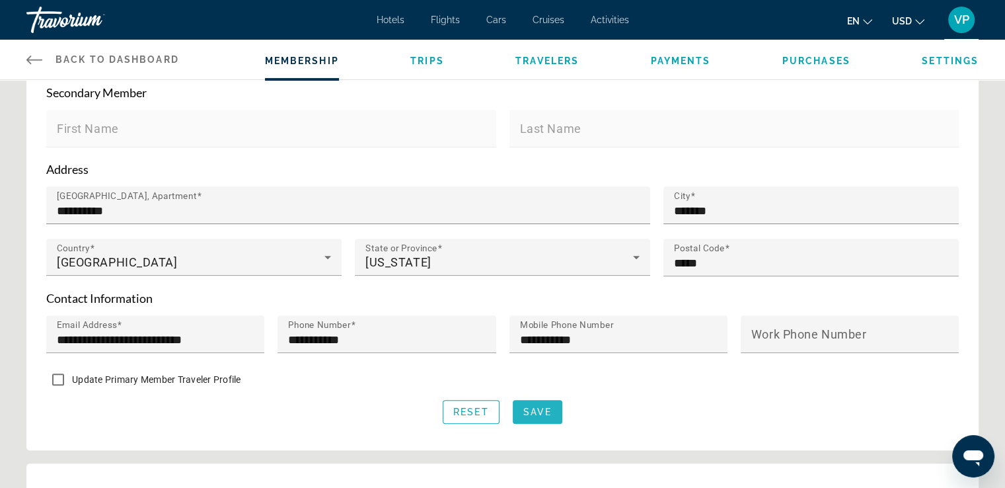
click at [541, 415] on span "Main content" at bounding box center [538, 412] width 50 height 32
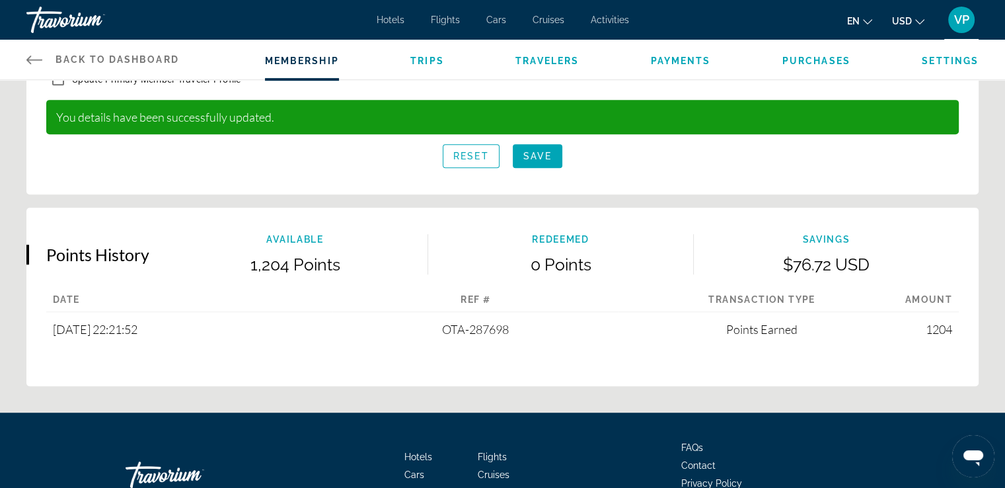
scroll to position [727, 0]
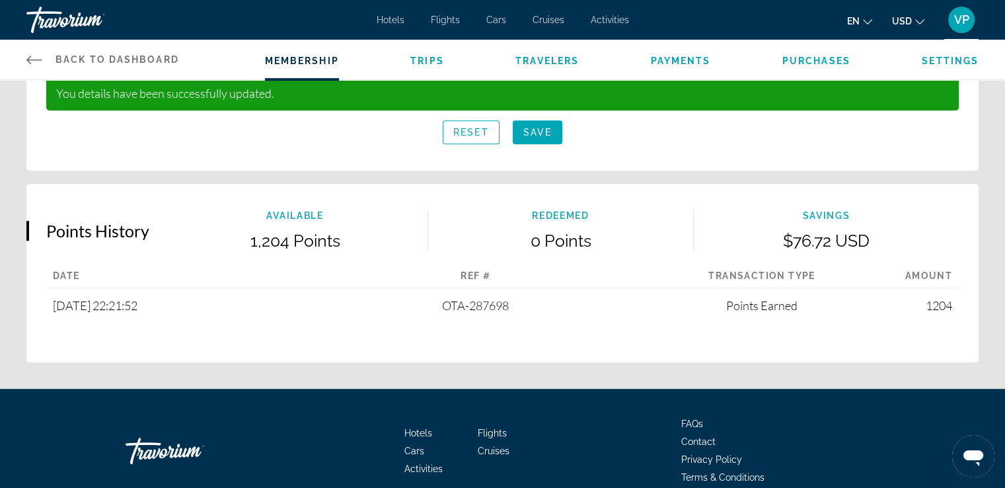
click at [547, 214] on p "Redeemed" at bounding box center [560, 215] width 265 height 11
click at [548, 236] on p "0 Points" at bounding box center [560, 241] width 265 height 20
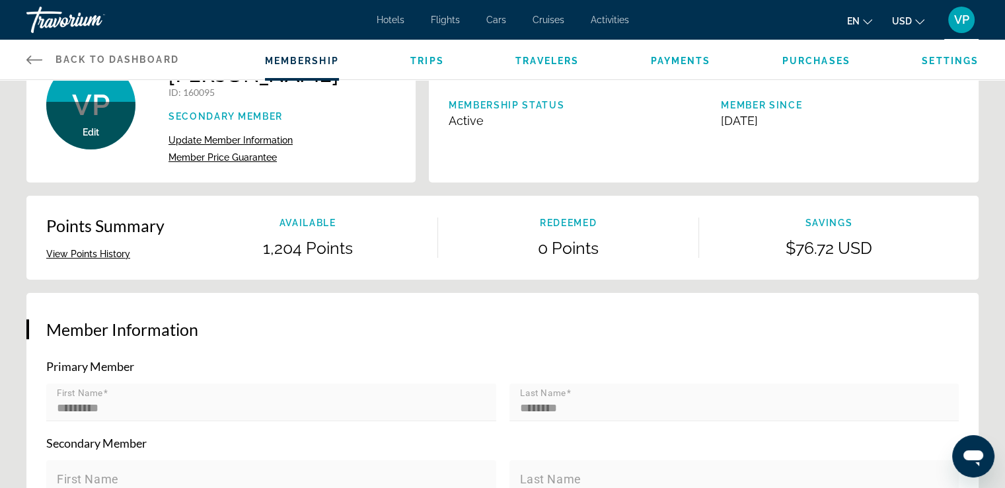
scroll to position [0, 0]
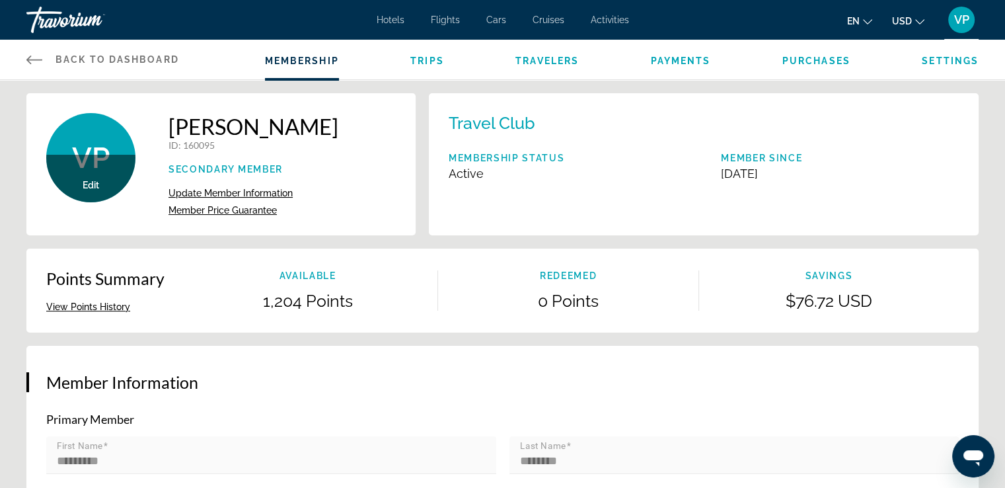
click at [33, 59] on icon "Main content" at bounding box center [34, 60] width 16 height 9
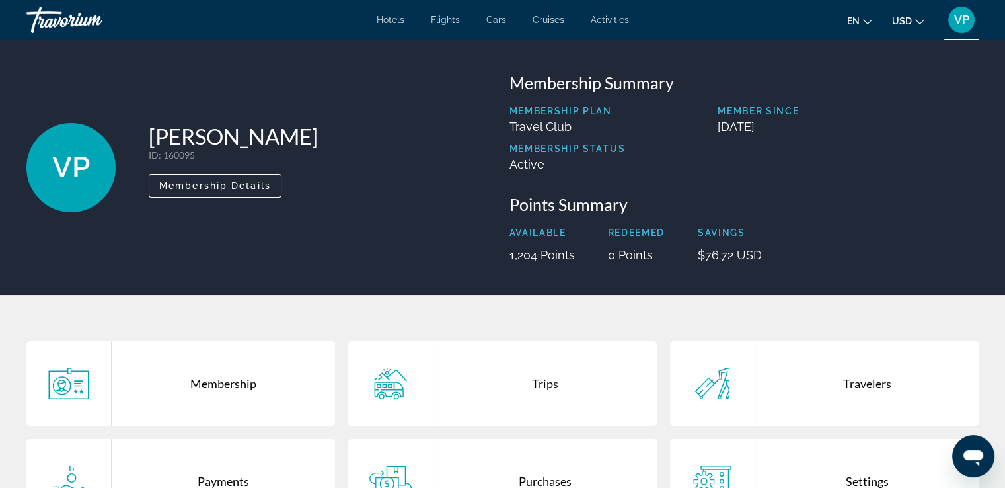
click at [36, 59] on div "VP [PERSON_NAME] ID : 160095 Secondary Member Membership Details Membership Sum…" at bounding box center [502, 167] width 1005 height 255
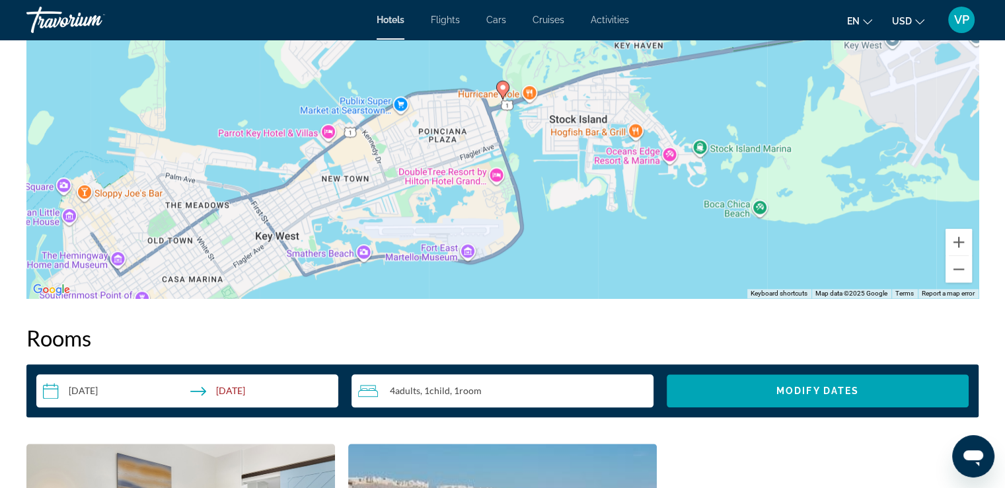
scroll to position [1388, 0]
